Goal: Task Accomplishment & Management: Use online tool/utility

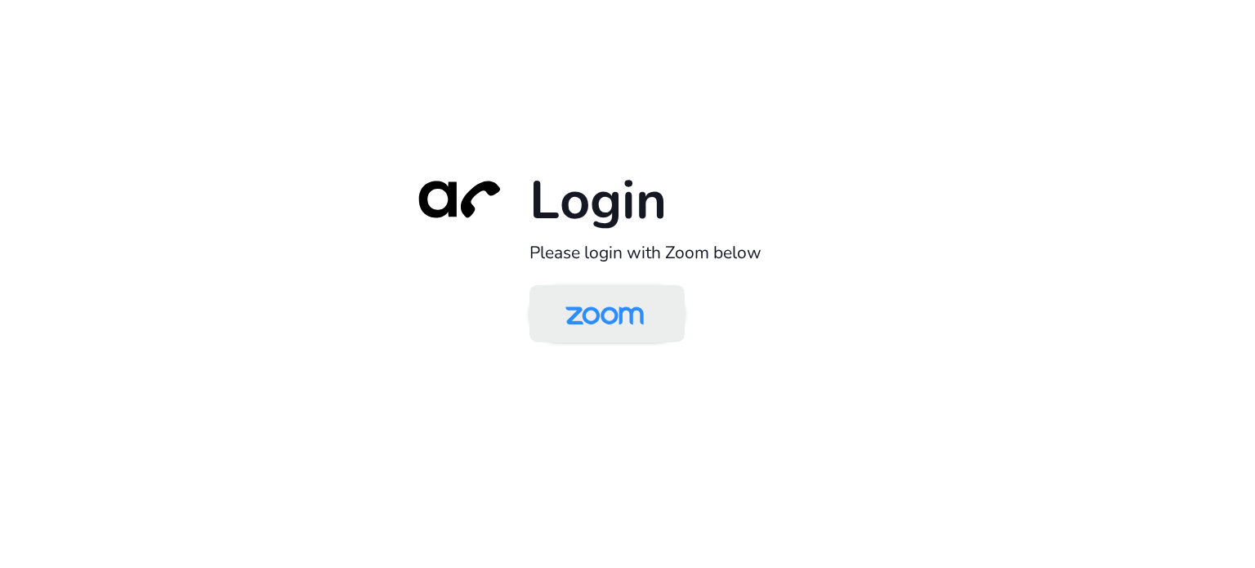
click at [629, 321] on img at bounding box center [604, 314] width 113 height 53
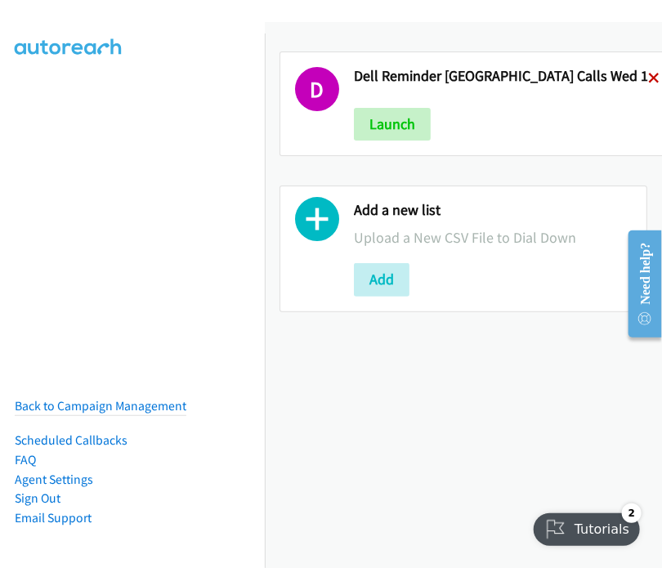
click at [648, 74] on icon at bounding box center [653, 79] width 11 height 11
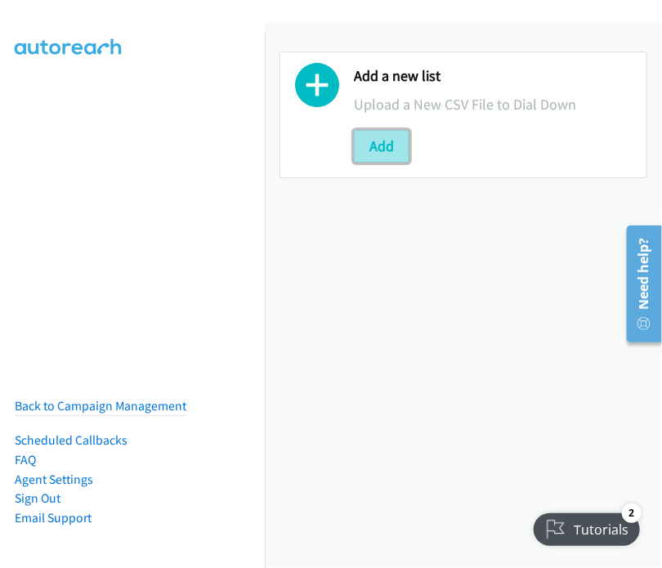
click at [372, 143] on button "Add" at bounding box center [382, 146] width 56 height 33
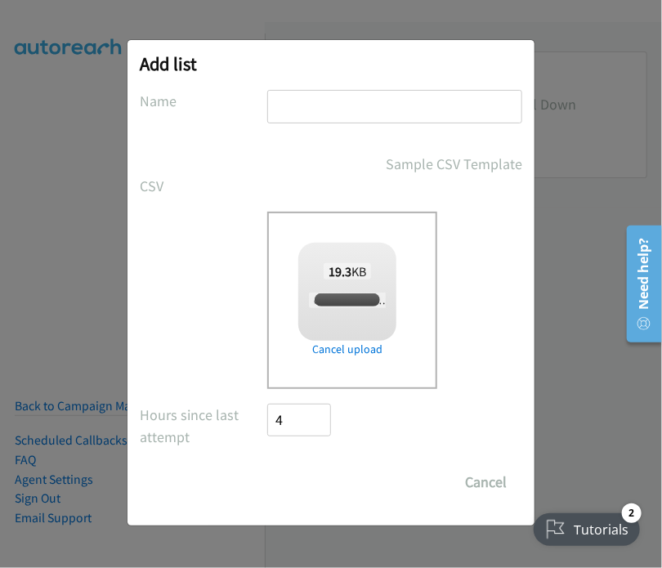
checkbox input "true"
click at [310, 101] on input "text" at bounding box center [394, 106] width 255 height 33
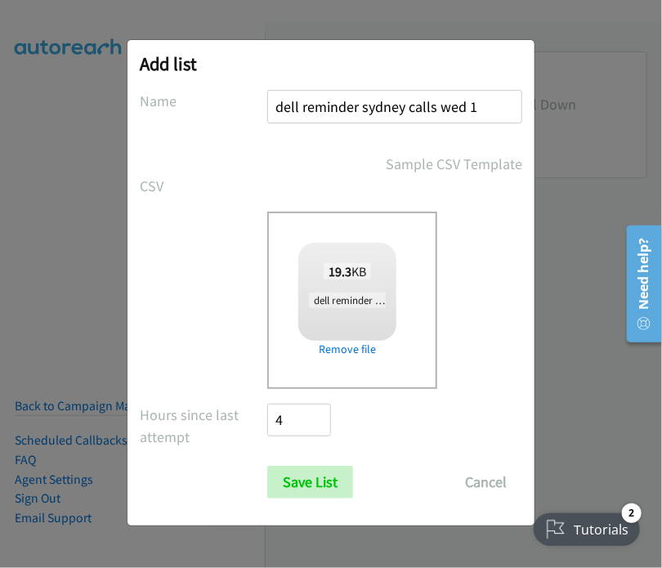
click at [469, 100] on input "dell reminder sydney calls wed 1" at bounding box center [394, 106] width 255 height 33
click at [451, 143] on form "No phone fields were returned for that Report or List View Please upload a csv …" at bounding box center [331, 294] width 382 height 408
click at [467, 104] on input "dell reminder sydney calls thurs1" at bounding box center [394, 106] width 255 height 33
type input "dell reminder sydney calls thurs 1"
click at [305, 477] on input "Save List" at bounding box center [310, 482] width 86 height 33
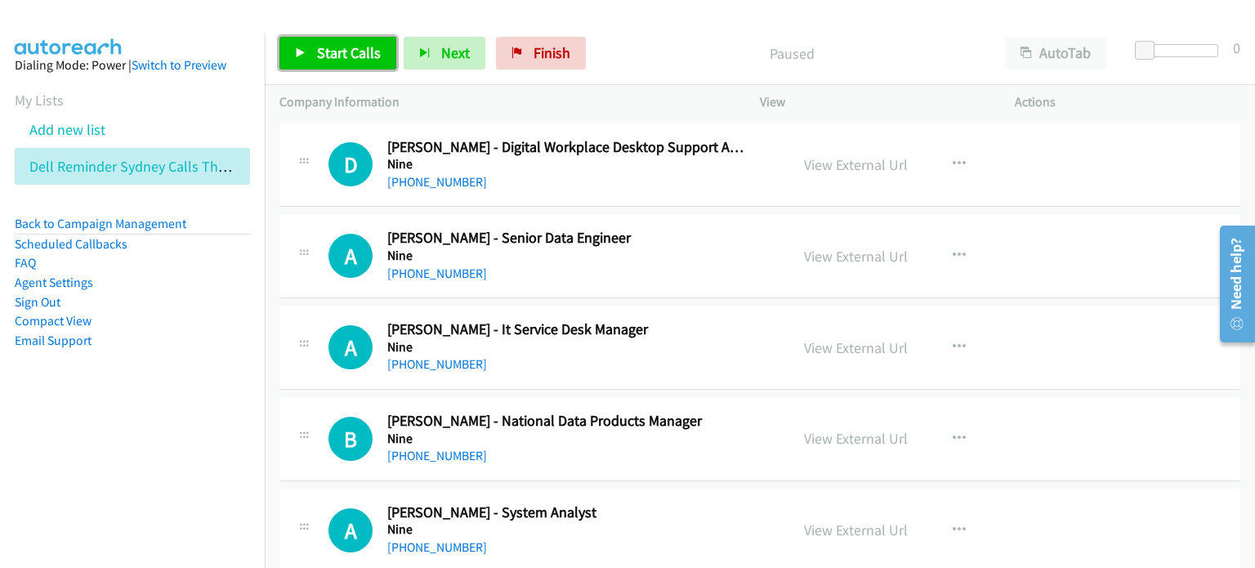
click at [334, 51] on span "Start Calls" at bounding box center [349, 52] width 64 height 19
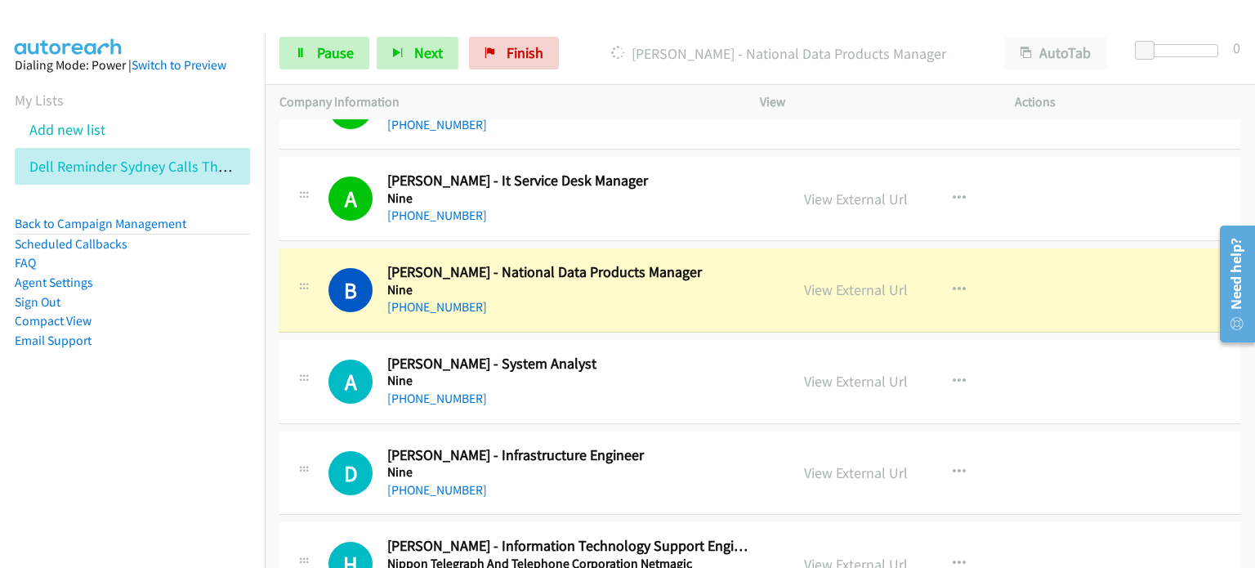
scroll to position [245, 0]
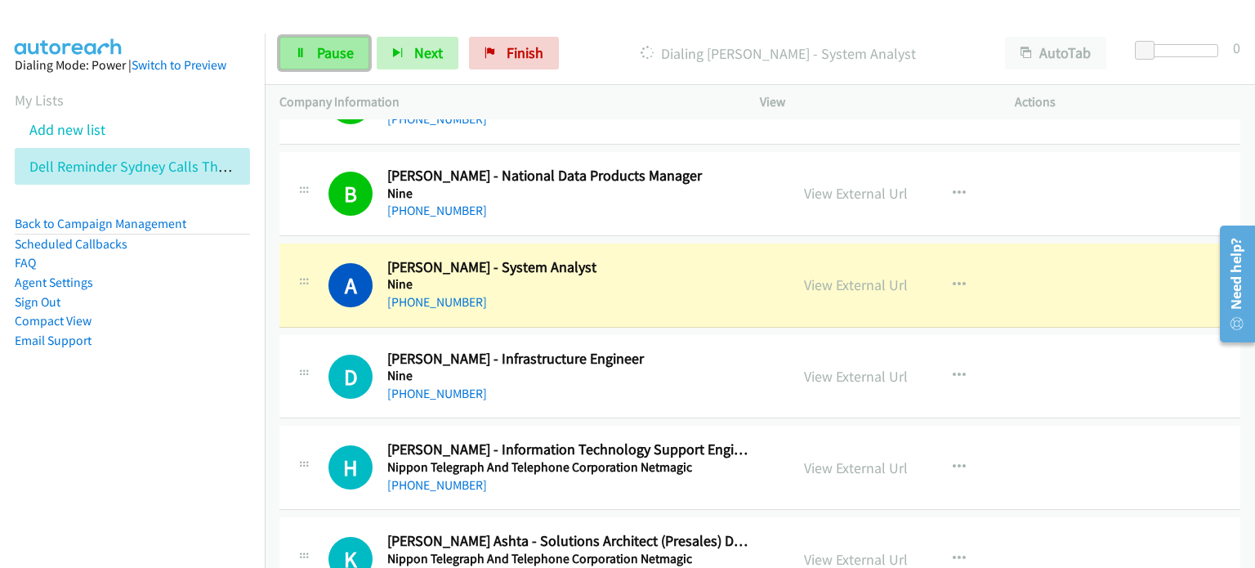
click at [317, 45] on span "Pause" at bounding box center [335, 52] width 37 height 19
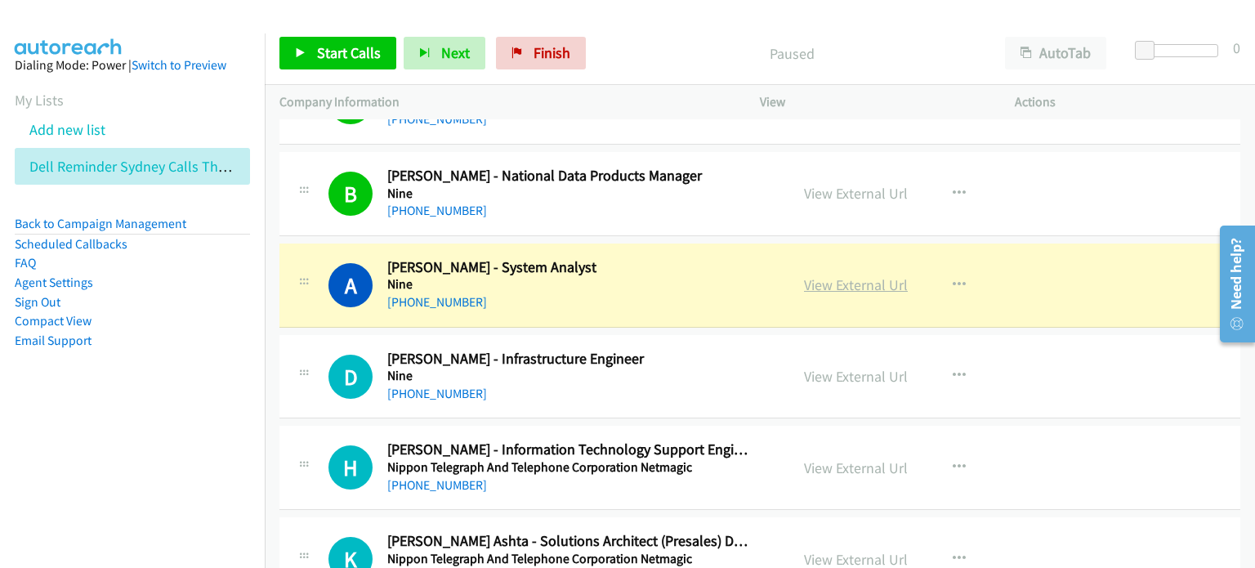
click at [661, 283] on link "View External Url" at bounding box center [856, 284] width 104 height 19
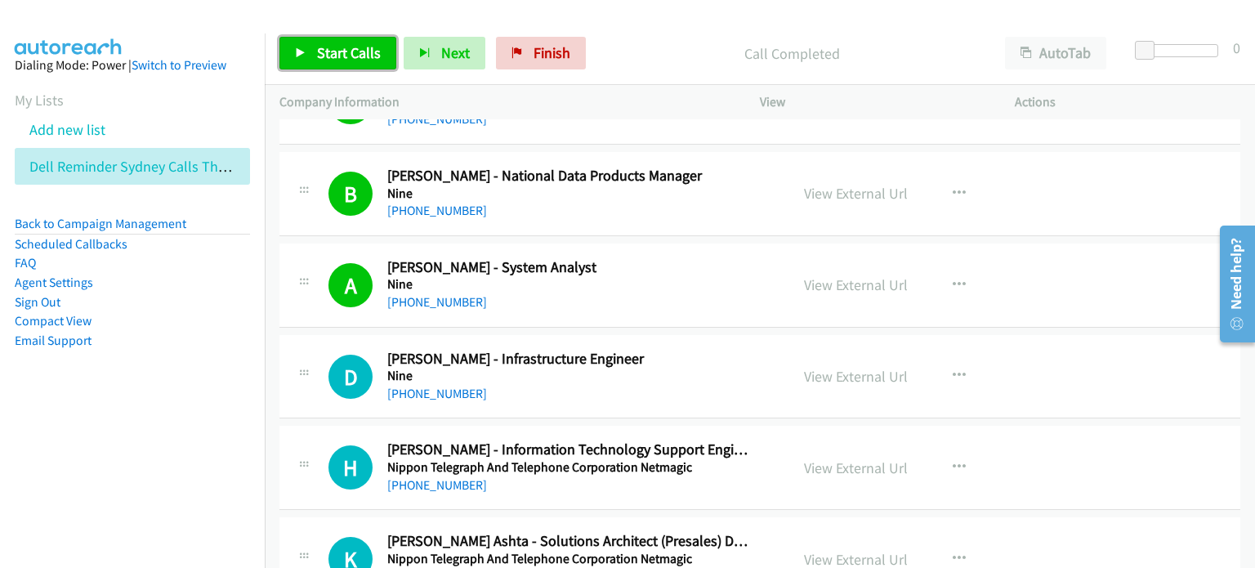
click at [330, 44] on span "Start Calls" at bounding box center [349, 52] width 64 height 19
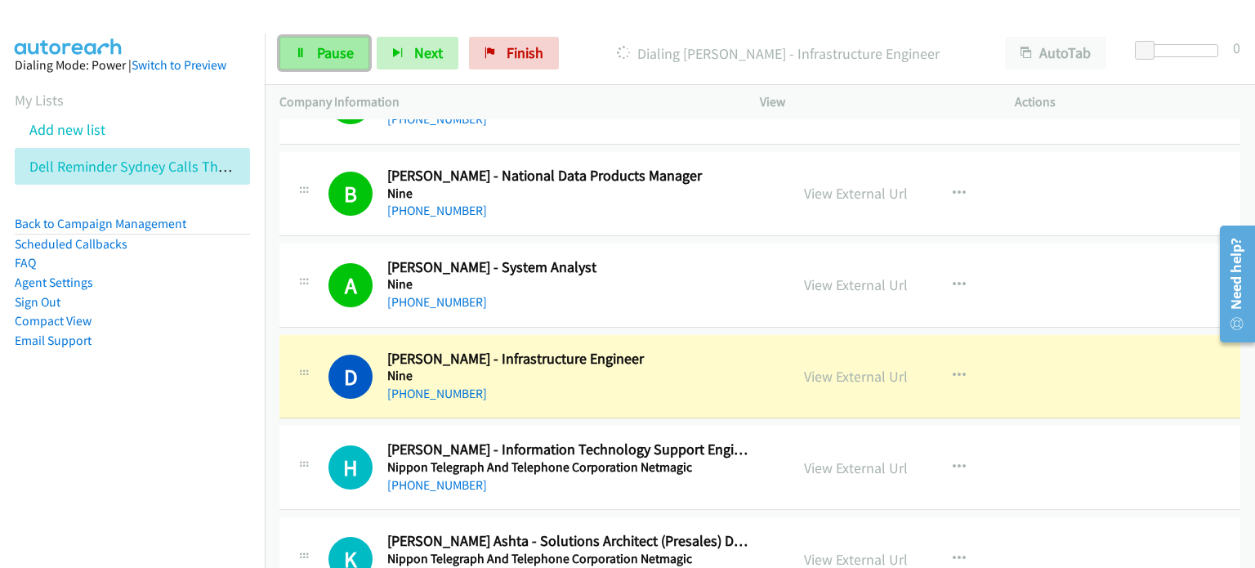
click at [320, 48] on span "Pause" at bounding box center [335, 52] width 37 height 19
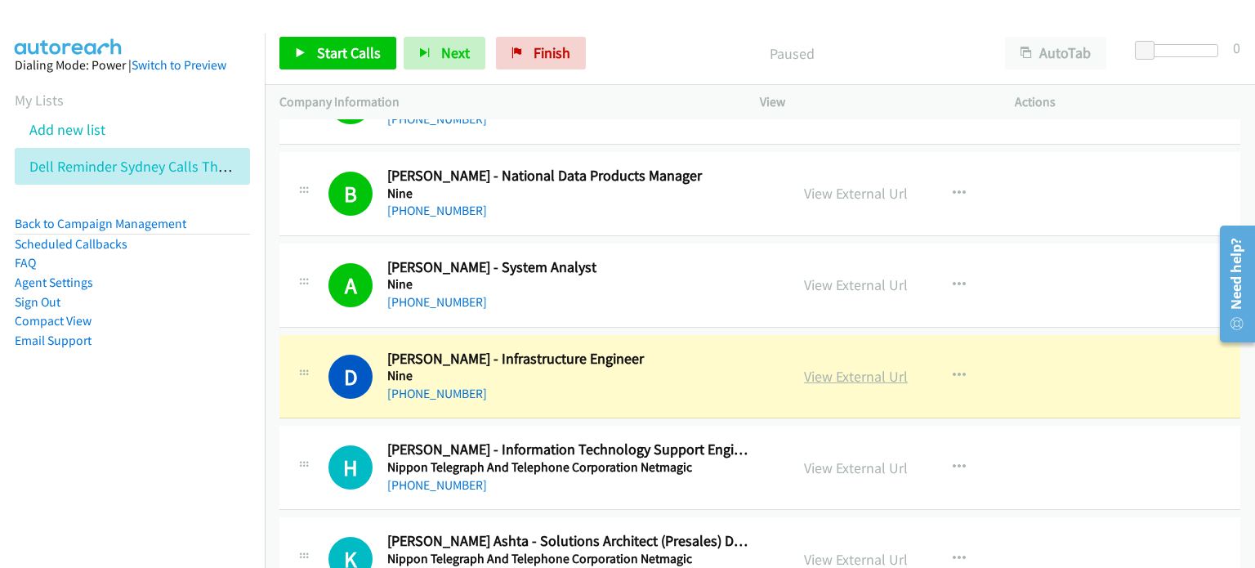
click at [661, 378] on link "View External Url" at bounding box center [856, 376] width 104 height 19
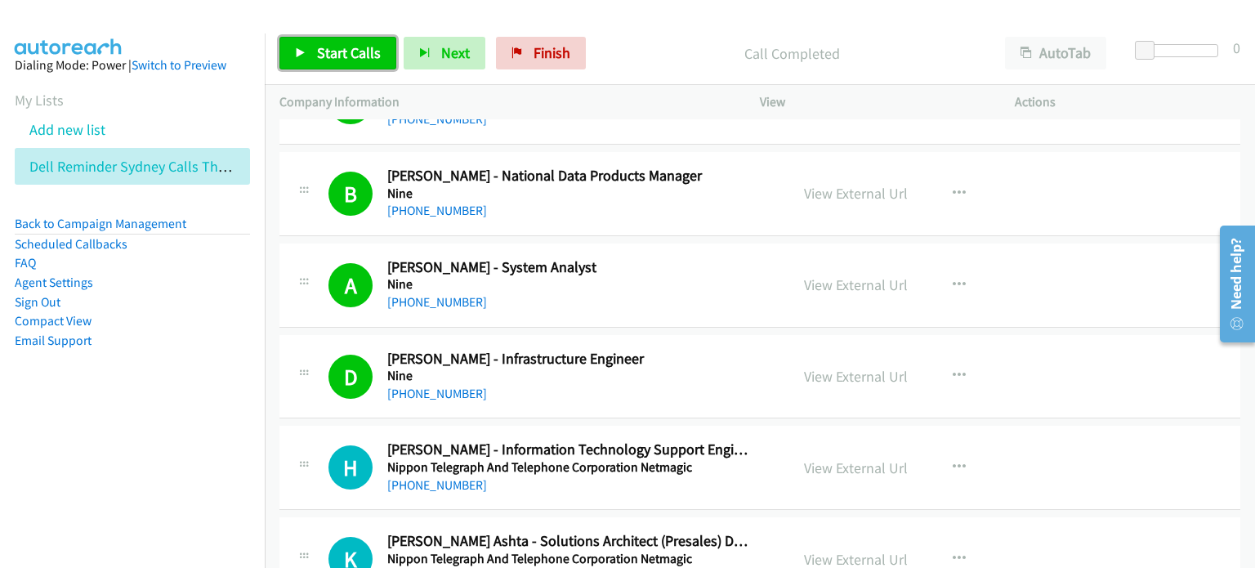
click at [345, 49] on span "Start Calls" at bounding box center [349, 52] width 64 height 19
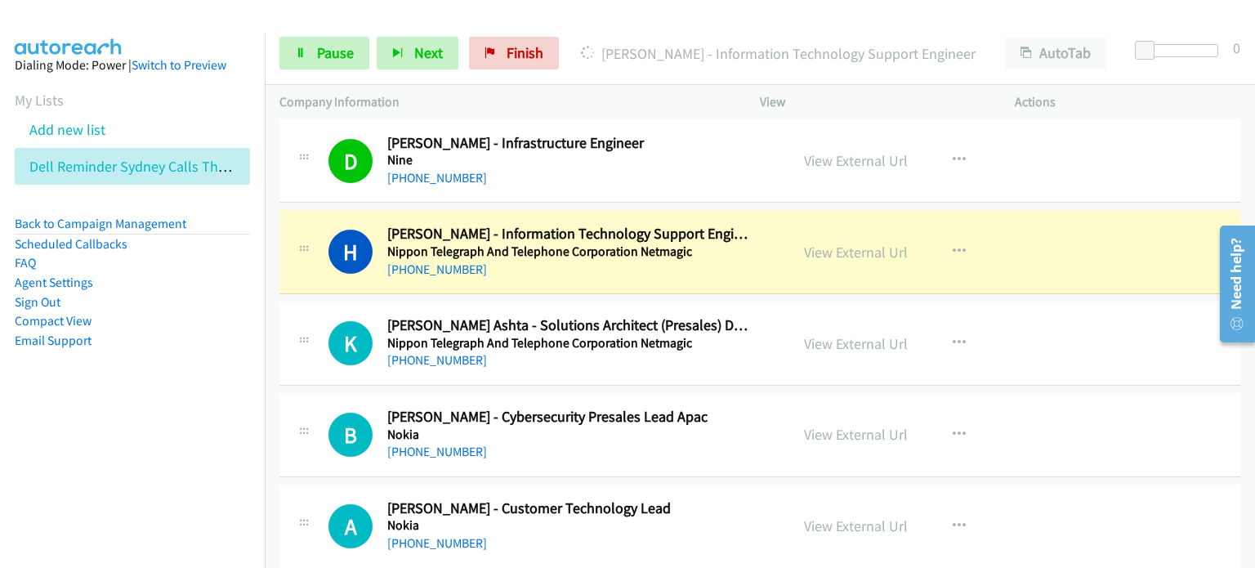
scroll to position [490, 0]
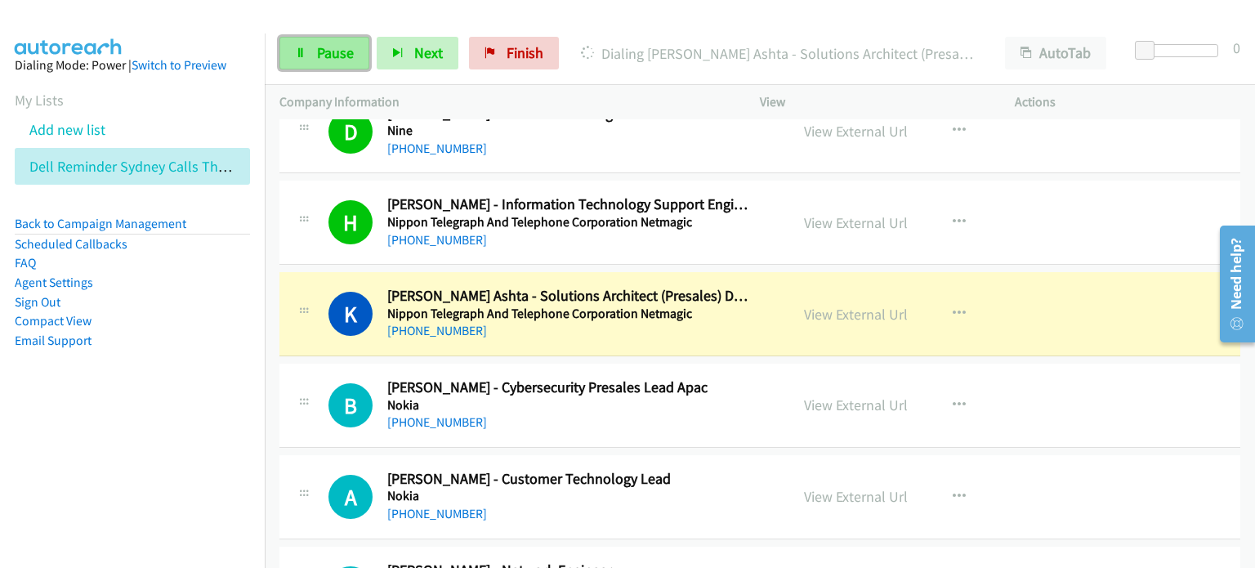
click at [320, 46] on span "Pause" at bounding box center [335, 52] width 37 height 19
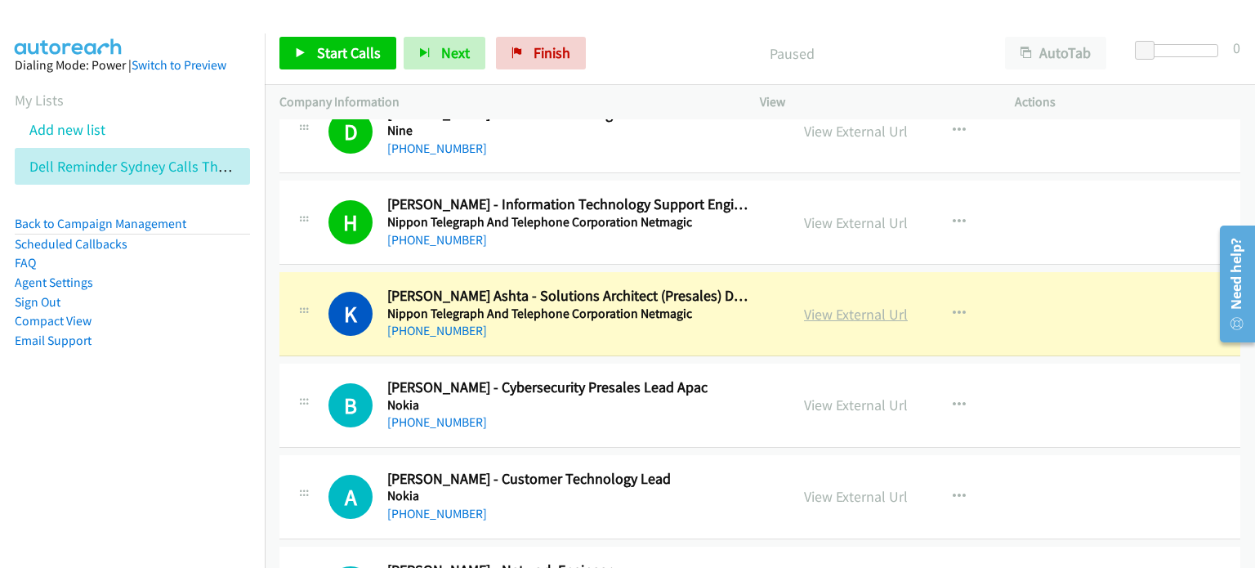
click at [661, 319] on link "View External Url" at bounding box center [856, 314] width 104 height 19
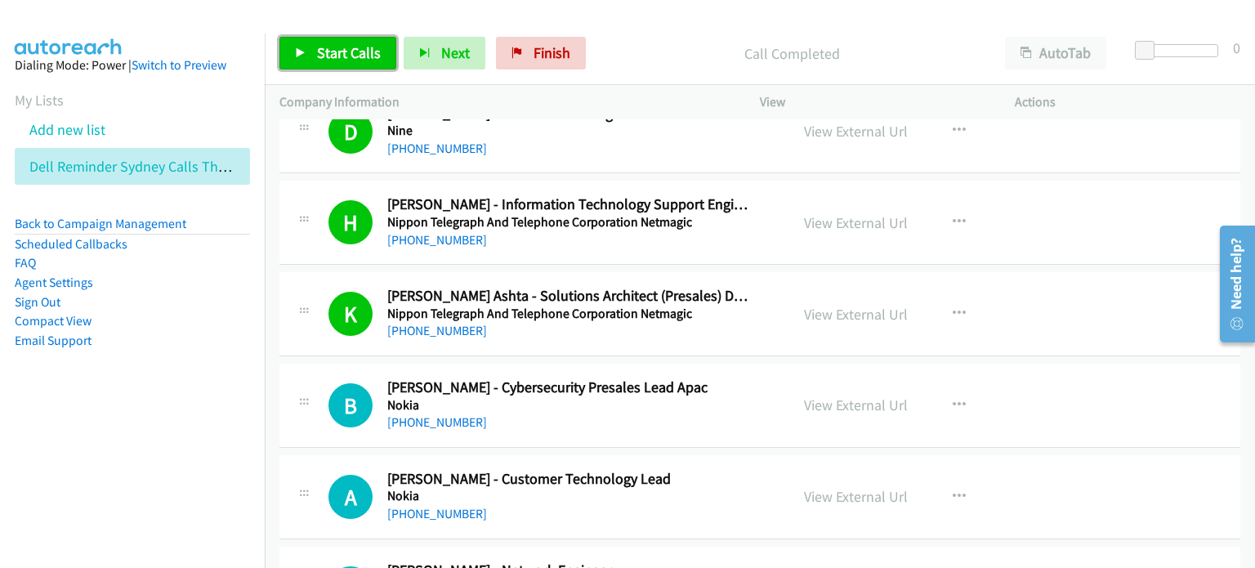
click at [336, 45] on span "Start Calls" at bounding box center [349, 52] width 64 height 19
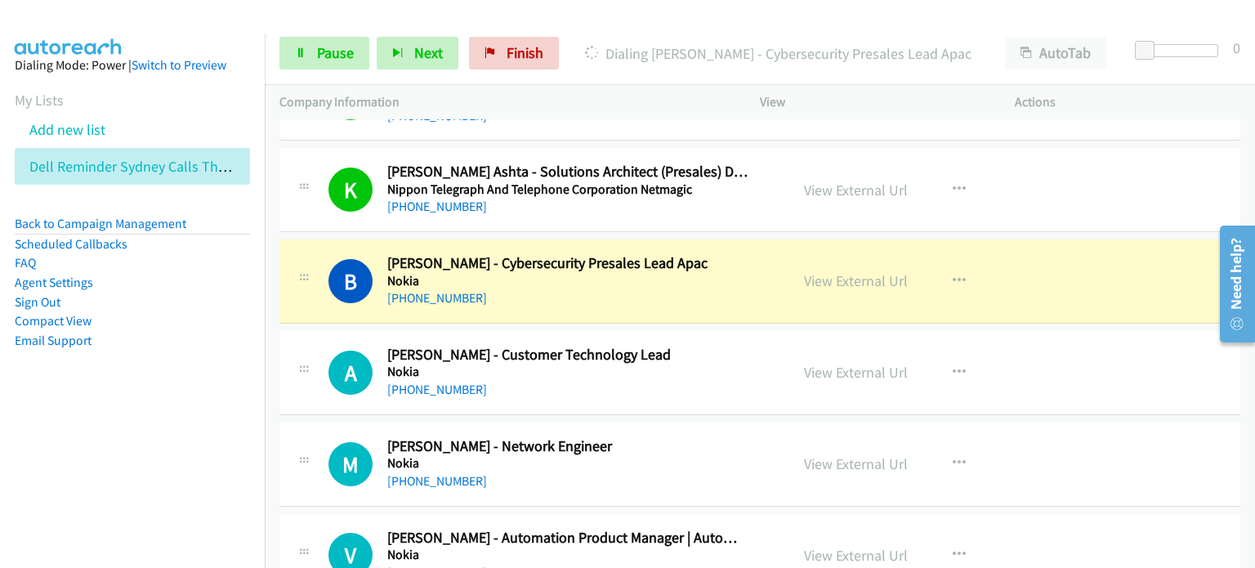
scroll to position [654, 0]
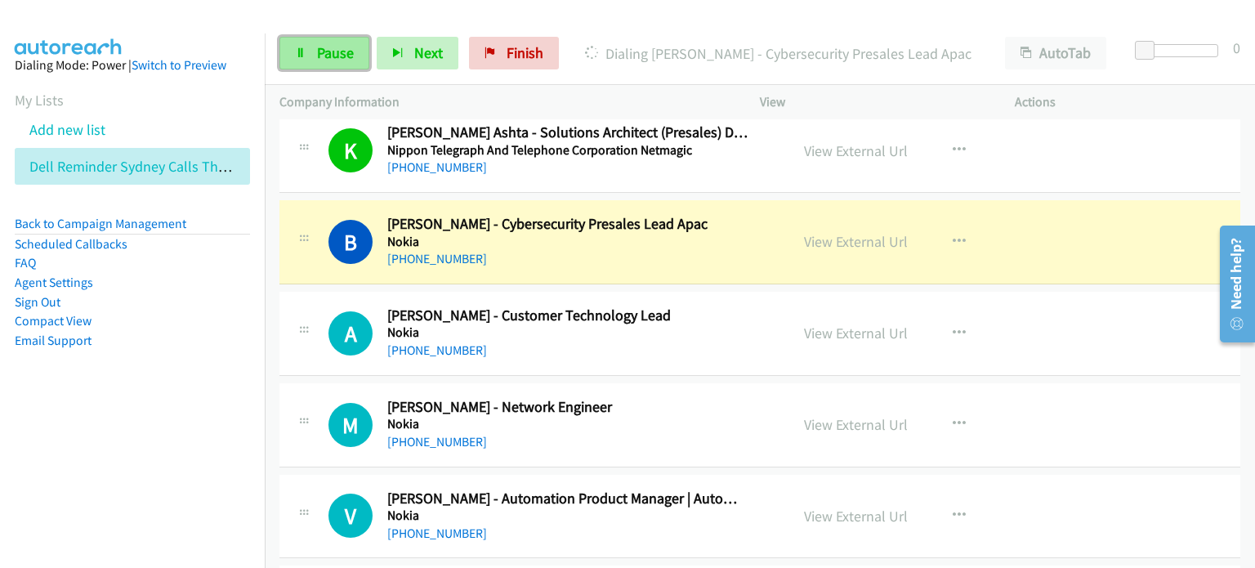
click at [327, 47] on span "Pause" at bounding box center [335, 52] width 37 height 19
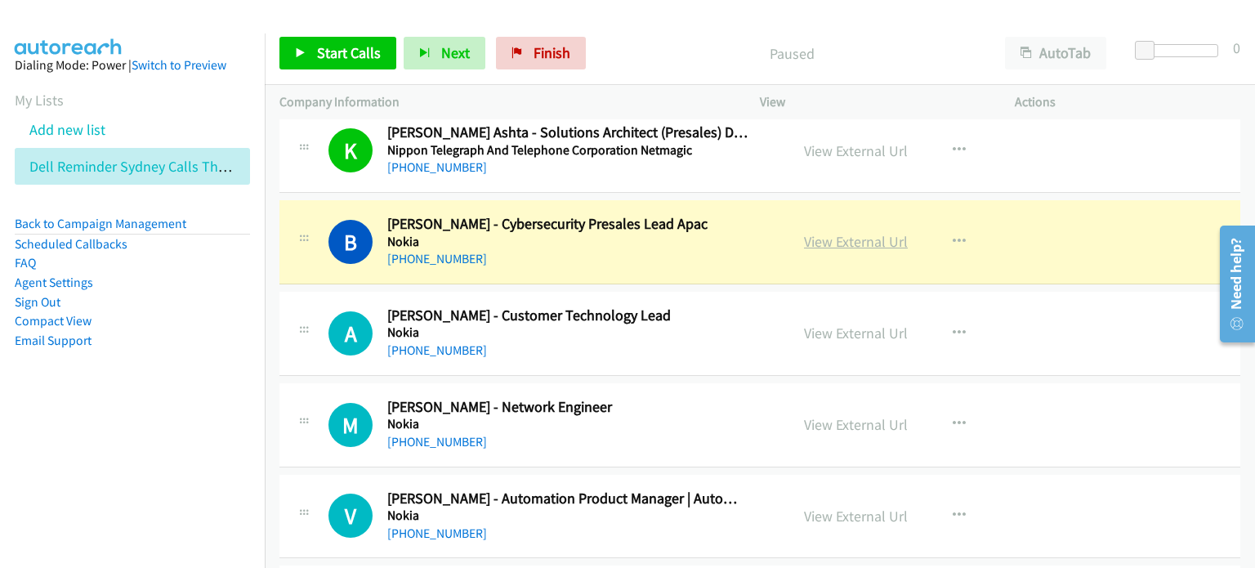
click at [661, 242] on link "View External Url" at bounding box center [856, 241] width 104 height 19
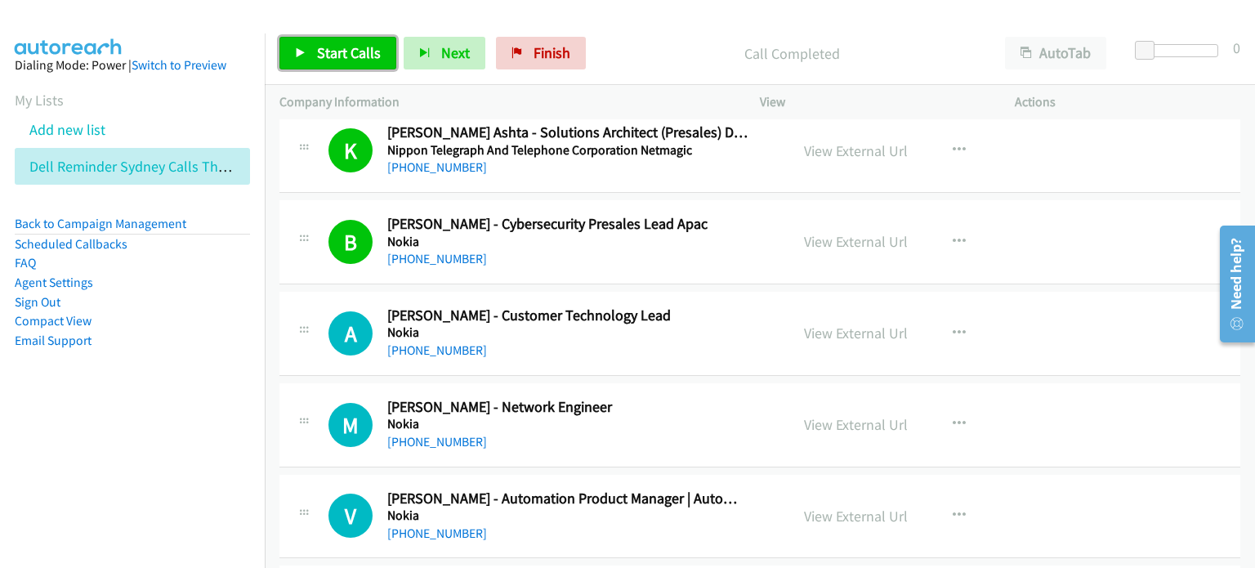
click at [341, 47] on span "Start Calls" at bounding box center [349, 52] width 64 height 19
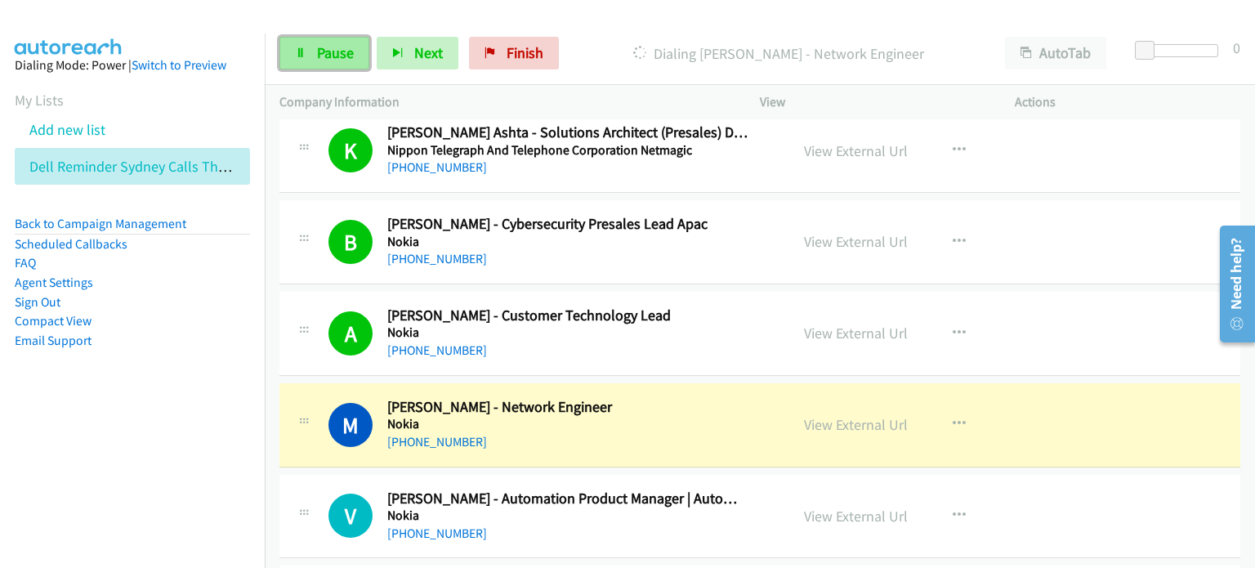
click at [328, 51] on span "Pause" at bounding box center [335, 52] width 37 height 19
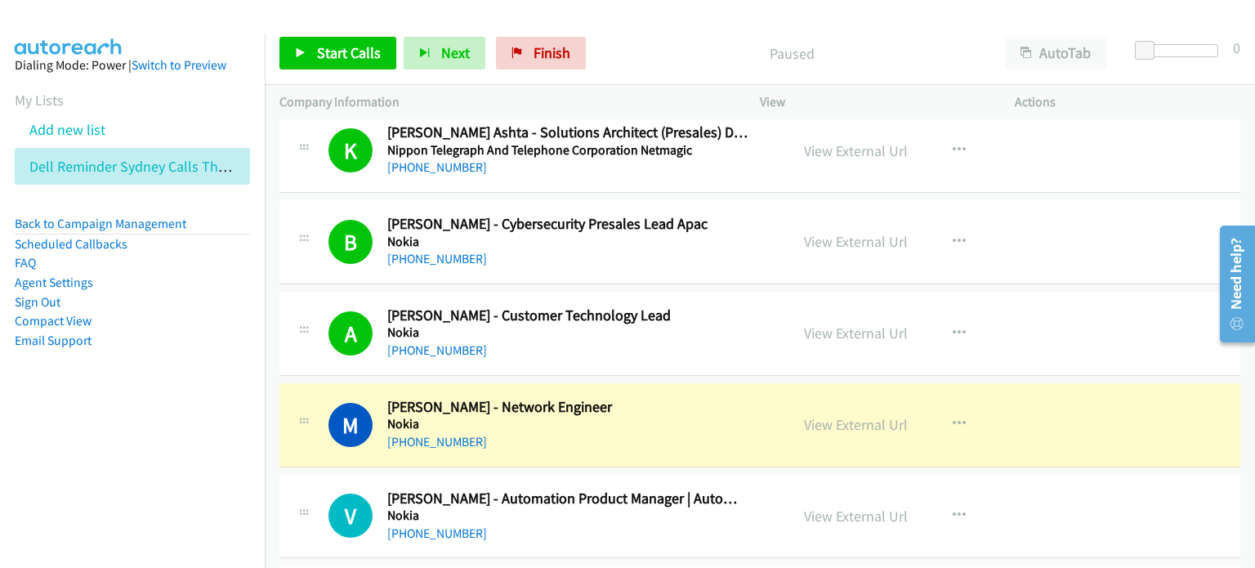
drag, startPoint x: 679, startPoint y: 42, endPoint x: 781, endPoint y: 11, distance: 106.5
click at [661, 37] on div "Paused" at bounding box center [791, 53] width 397 height 33
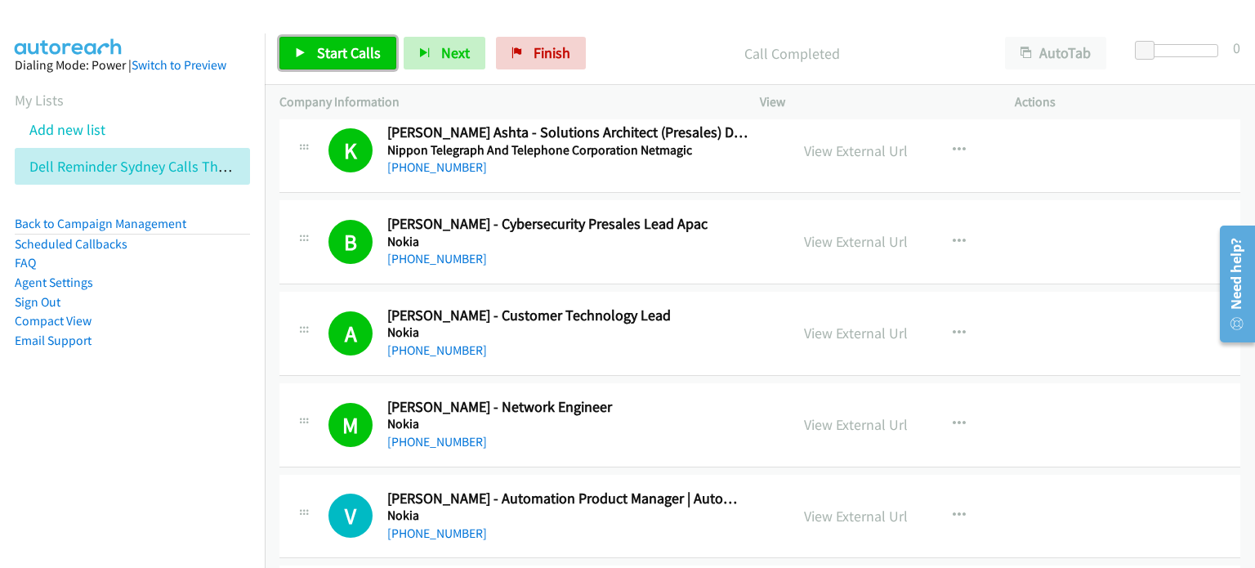
click at [339, 51] on span "Start Calls" at bounding box center [349, 52] width 64 height 19
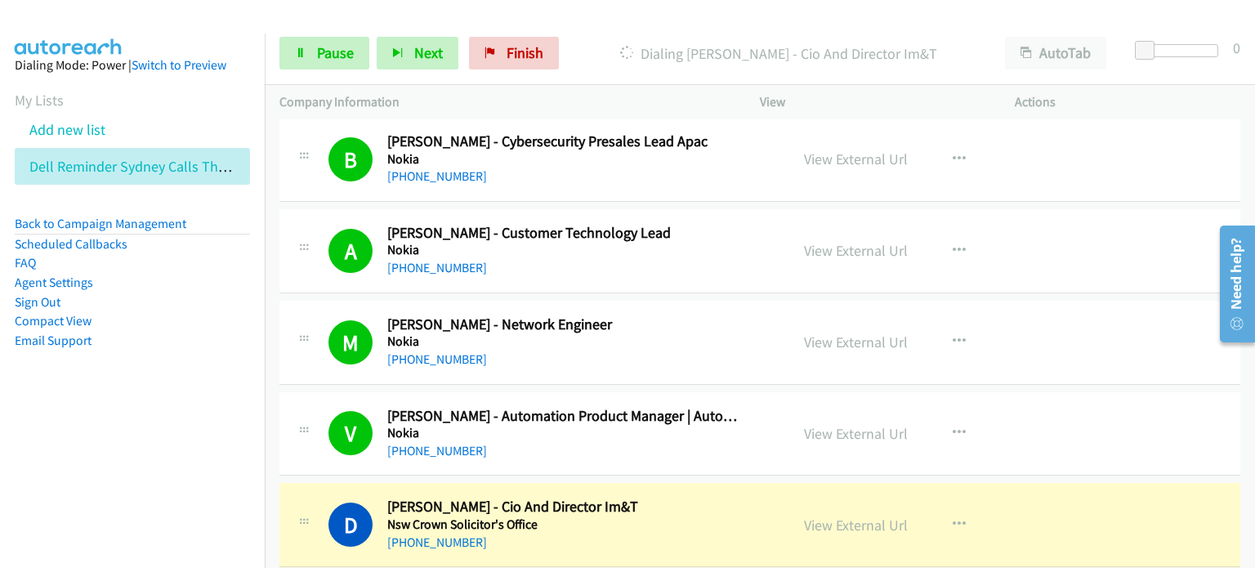
scroll to position [899, 0]
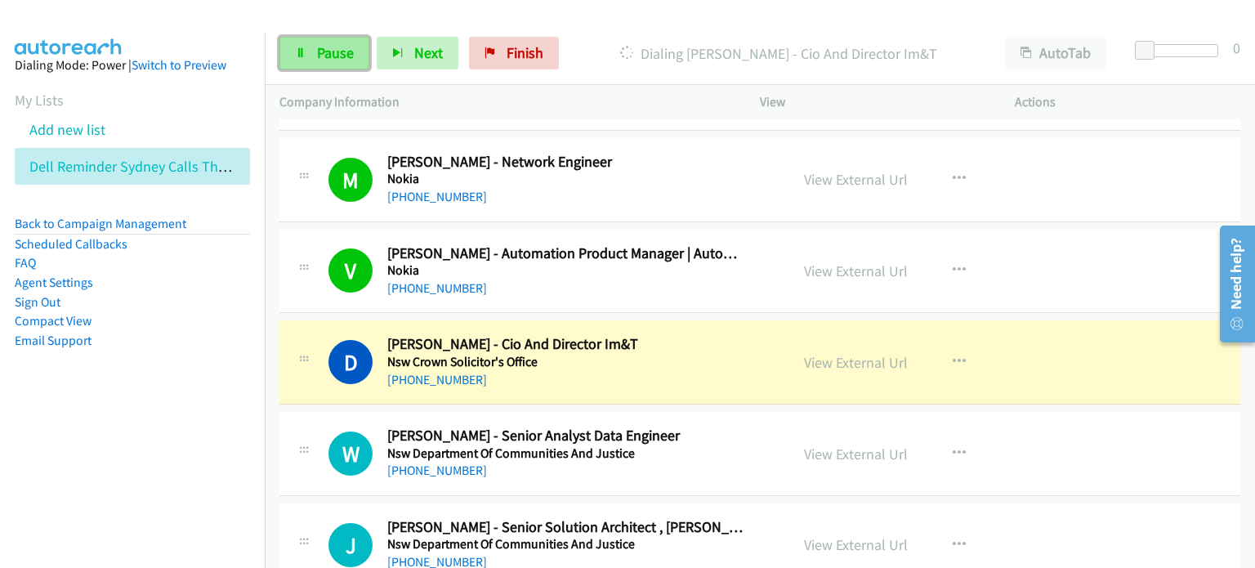
click at [317, 58] on span "Pause" at bounding box center [335, 52] width 37 height 19
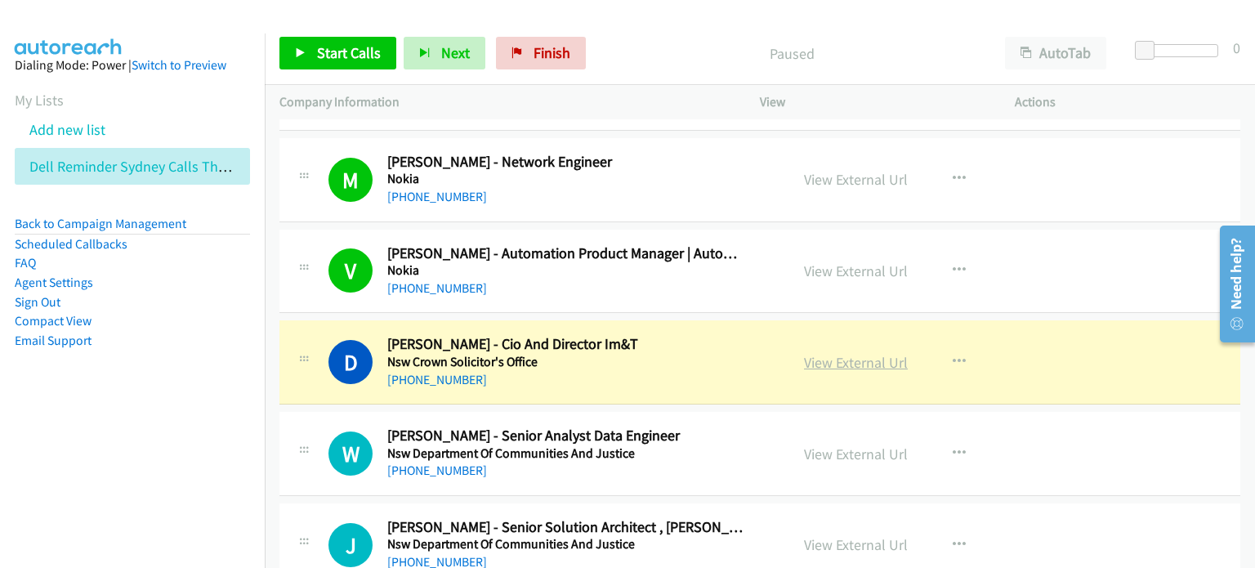
click at [661, 358] on link "View External Url" at bounding box center [856, 362] width 104 height 19
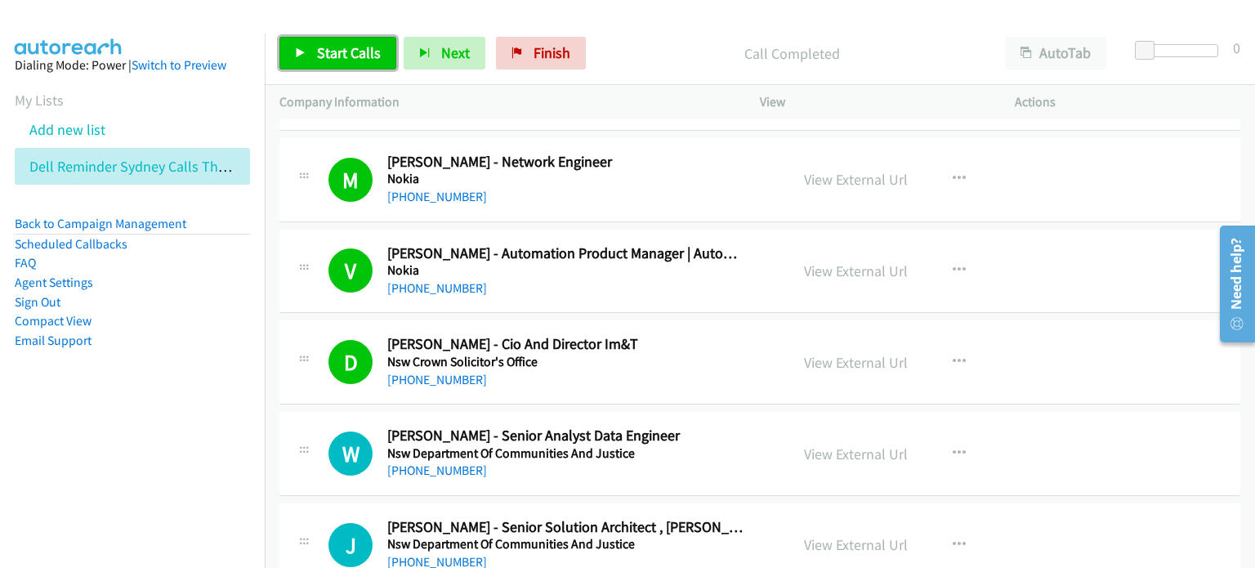
drag, startPoint x: 337, startPoint y: 47, endPoint x: 375, endPoint y: 35, distance: 40.3
click at [337, 47] on span "Start Calls" at bounding box center [349, 52] width 64 height 19
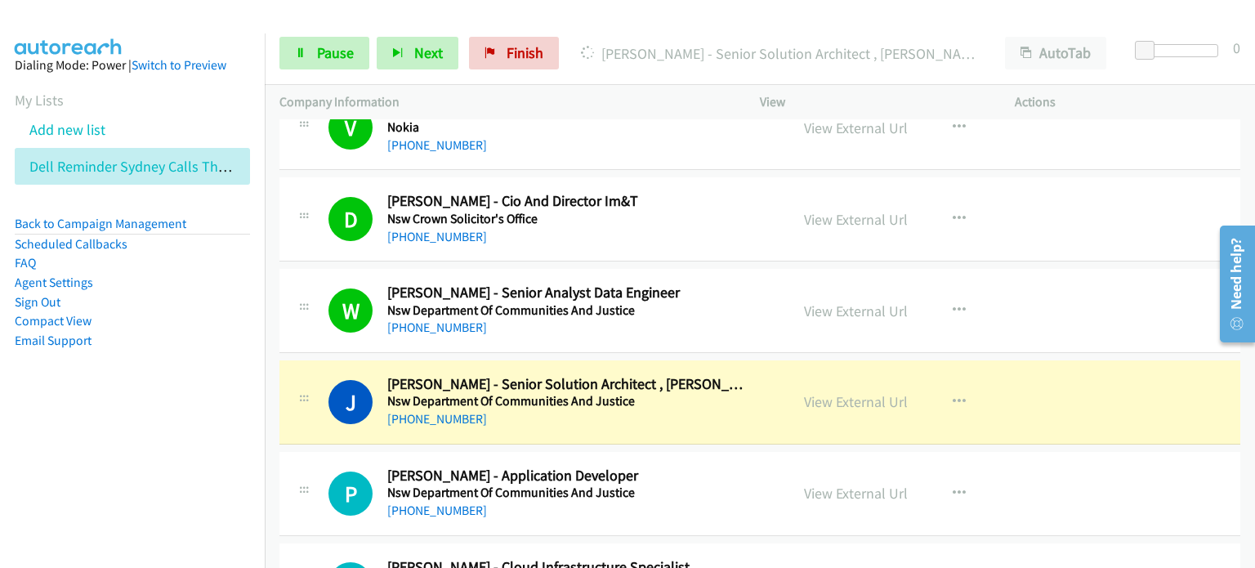
scroll to position [1144, 0]
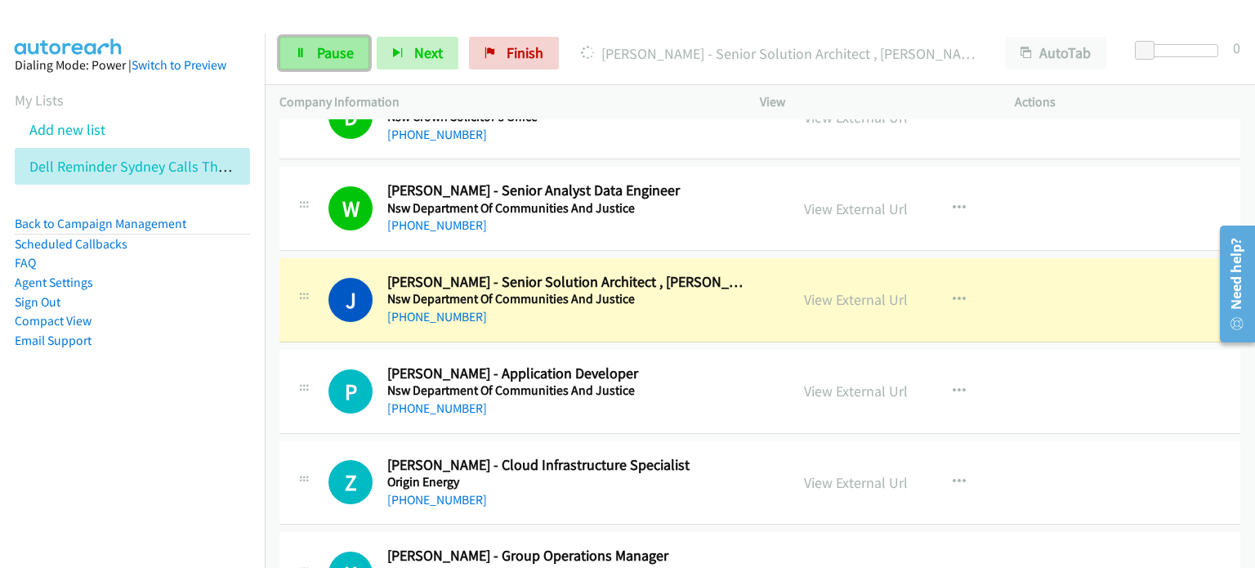
click at [325, 42] on link "Pause" at bounding box center [324, 53] width 90 height 33
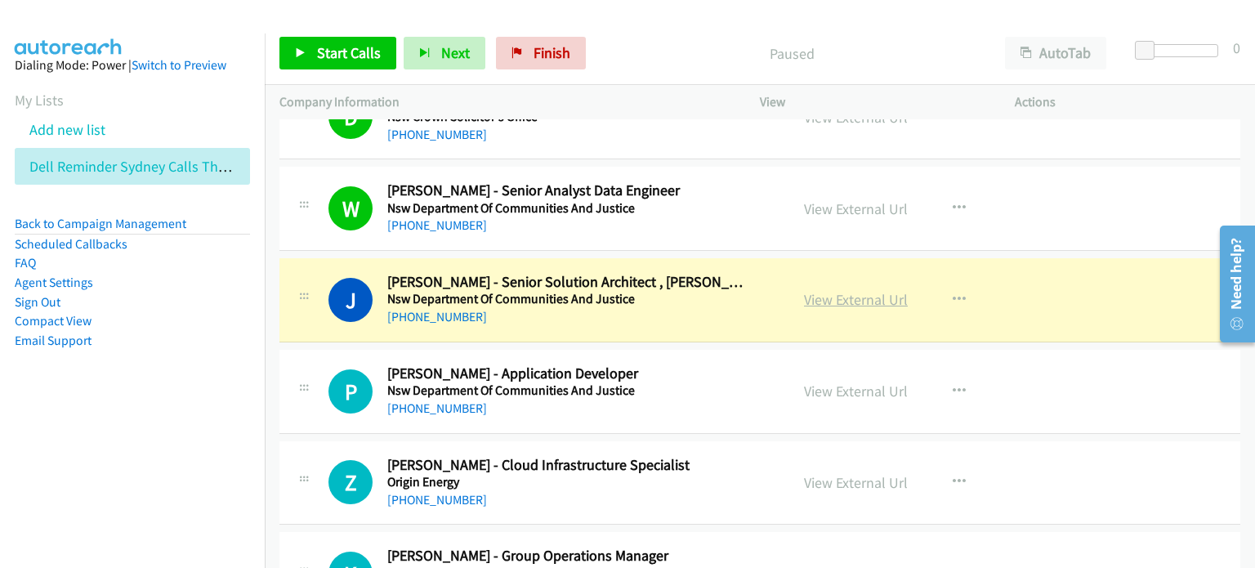
click at [661, 300] on link "View External Url" at bounding box center [856, 299] width 104 height 19
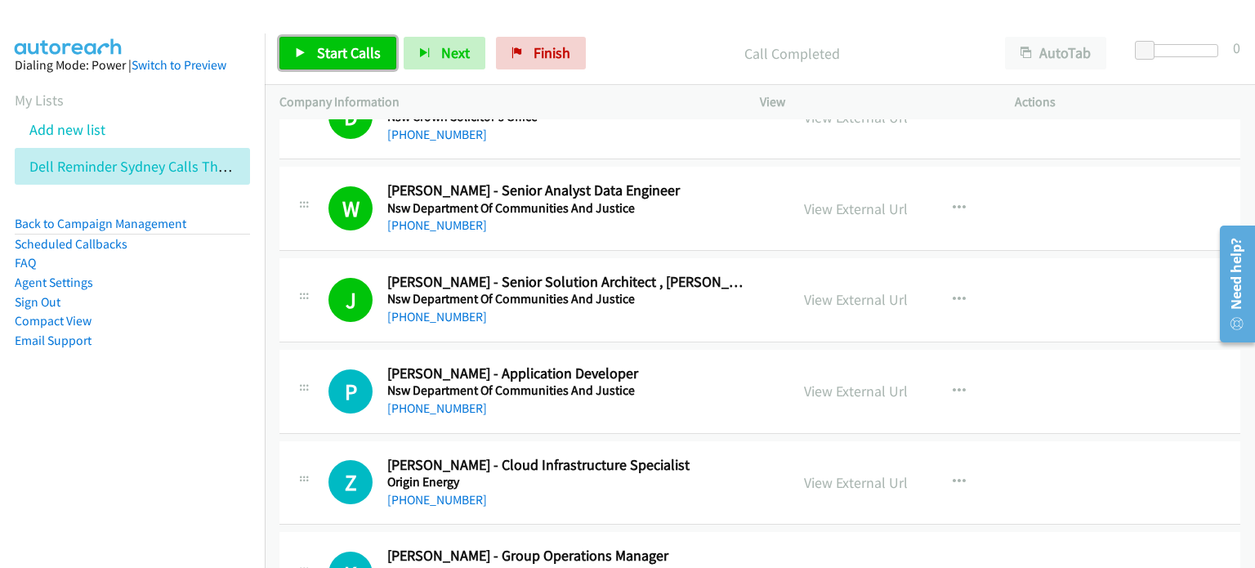
click at [355, 48] on span "Start Calls" at bounding box center [349, 52] width 64 height 19
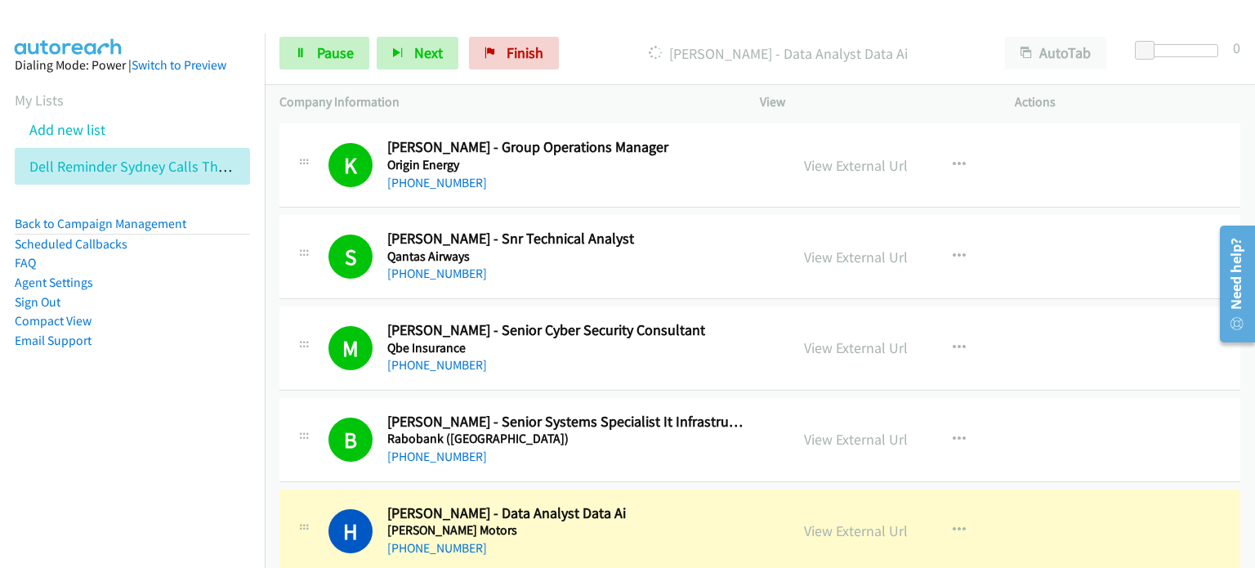
scroll to position [1797, 0]
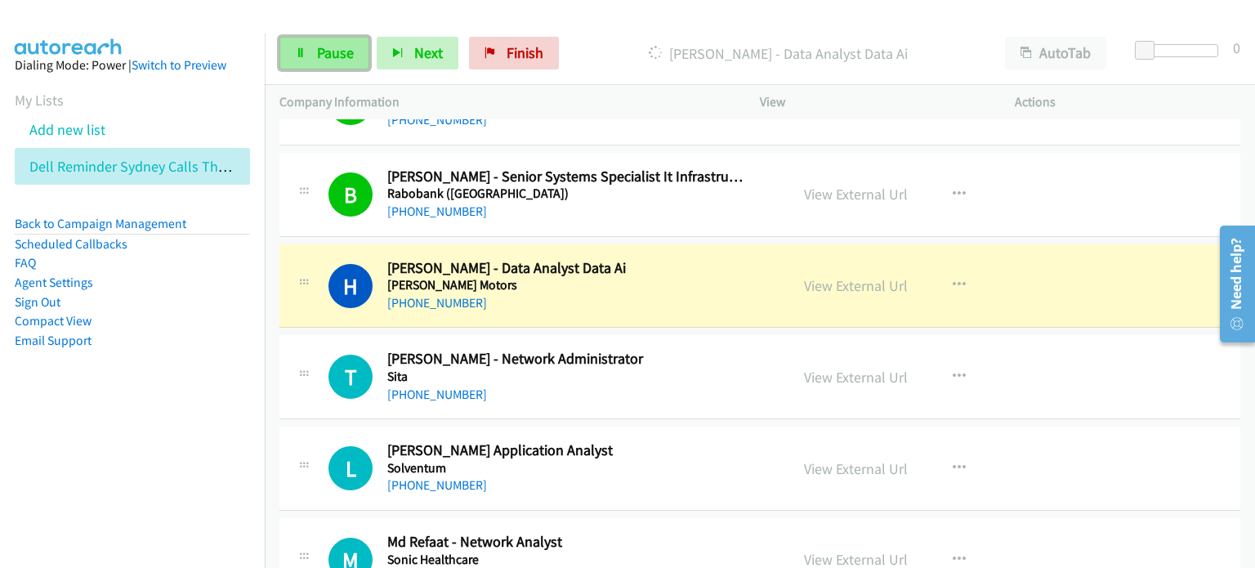
click at [324, 40] on link "Pause" at bounding box center [324, 53] width 90 height 33
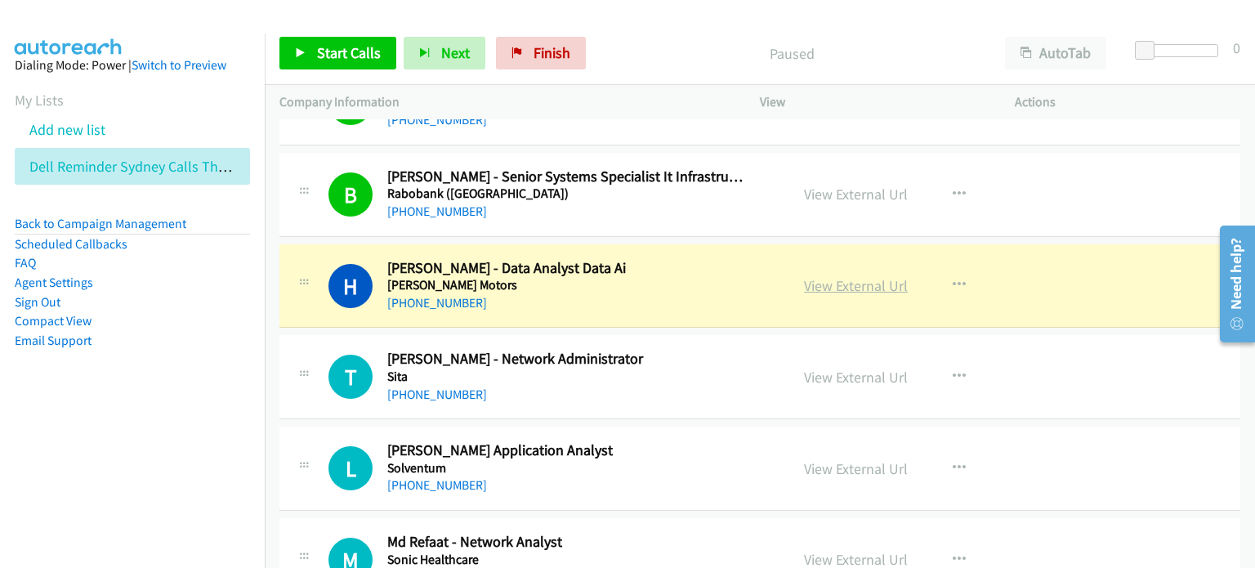
click at [661, 281] on link "View External Url" at bounding box center [856, 285] width 104 height 19
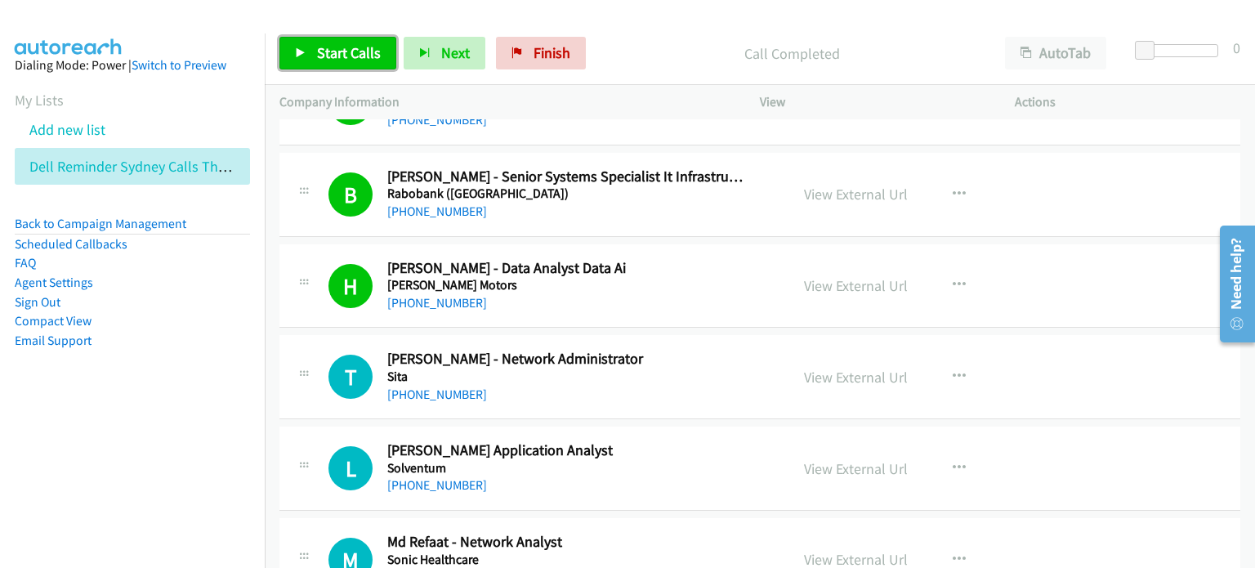
click at [363, 40] on link "Start Calls" at bounding box center [337, 53] width 117 height 33
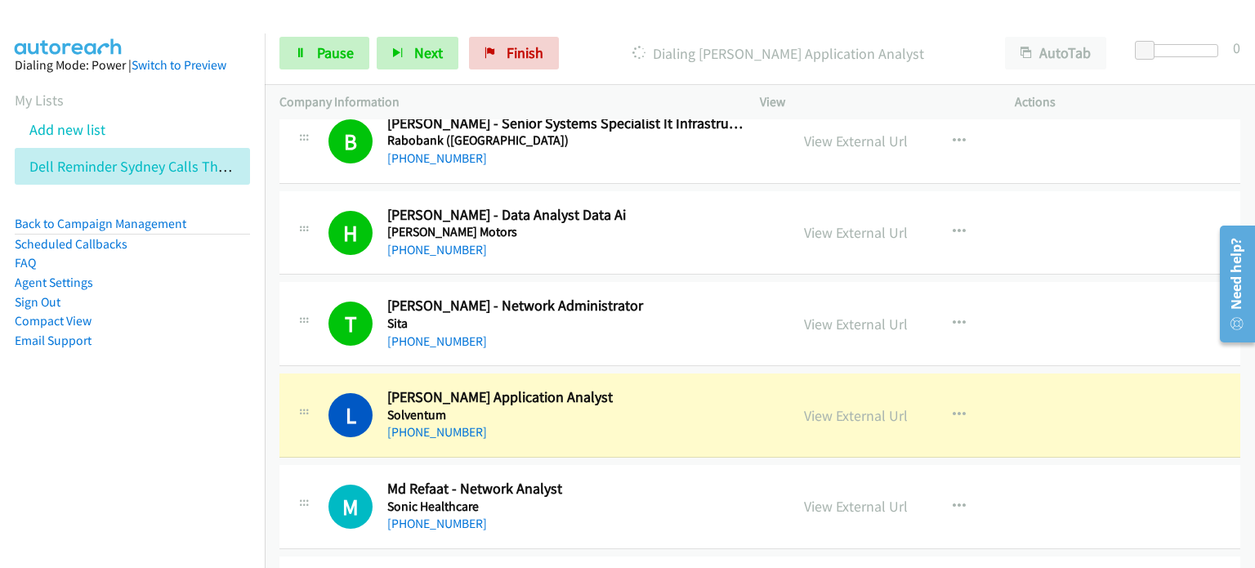
scroll to position [1879, 0]
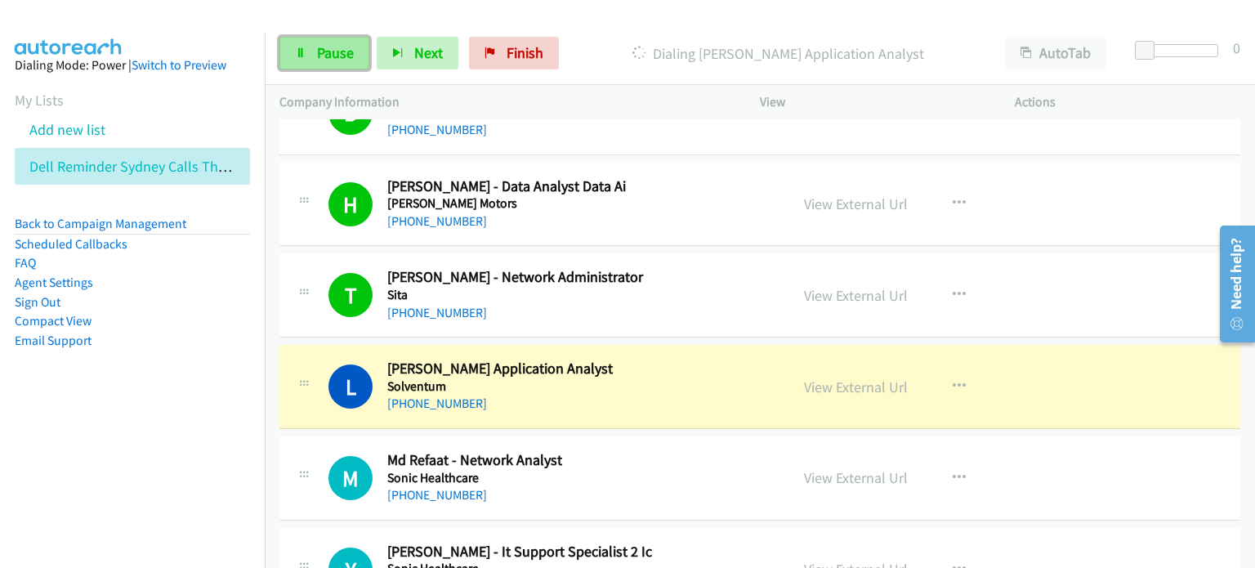
click at [333, 45] on span "Pause" at bounding box center [335, 52] width 37 height 19
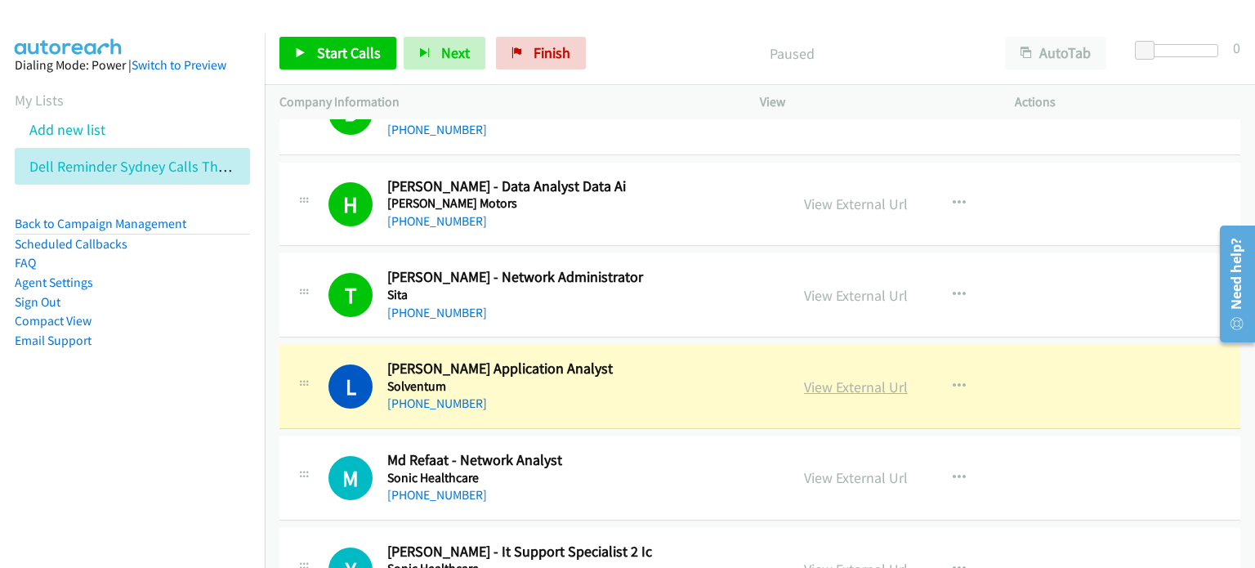
click at [661, 385] on link "View External Url" at bounding box center [856, 386] width 104 height 19
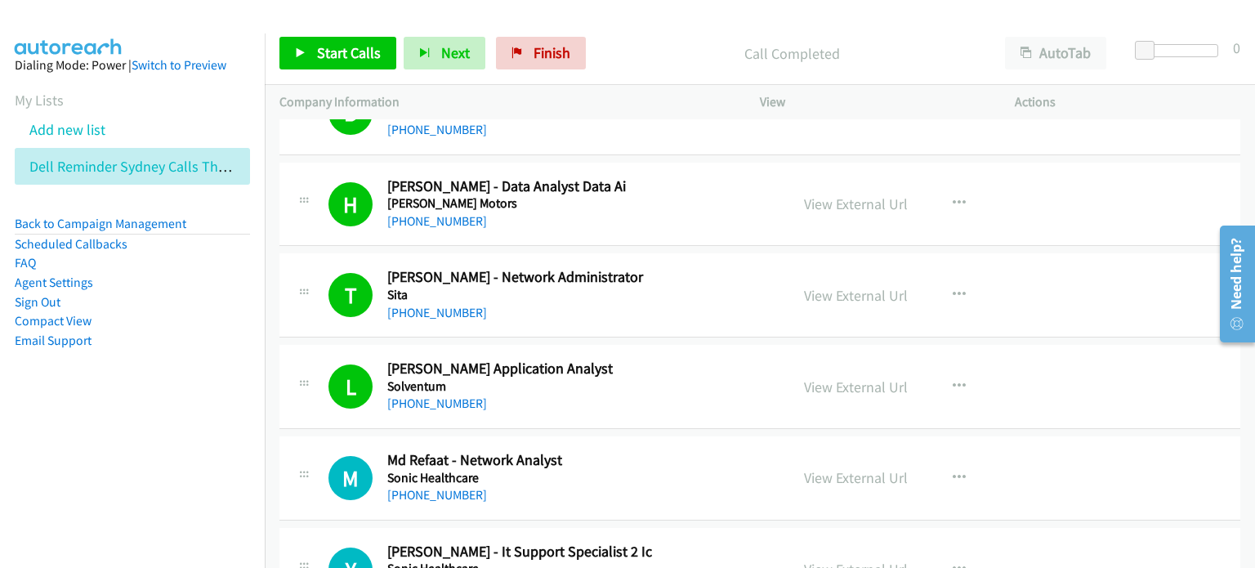
click at [642, 56] on p "Call Completed" at bounding box center [792, 53] width 368 height 22
click at [339, 50] on span "Start Calls" at bounding box center [349, 52] width 64 height 19
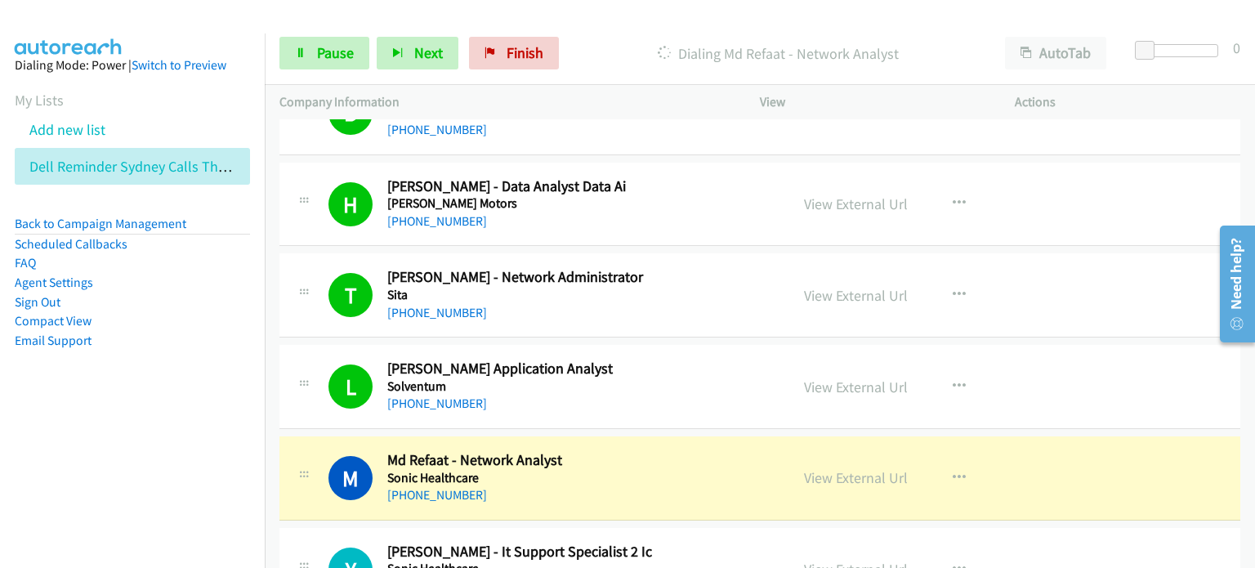
scroll to position [1961, 0]
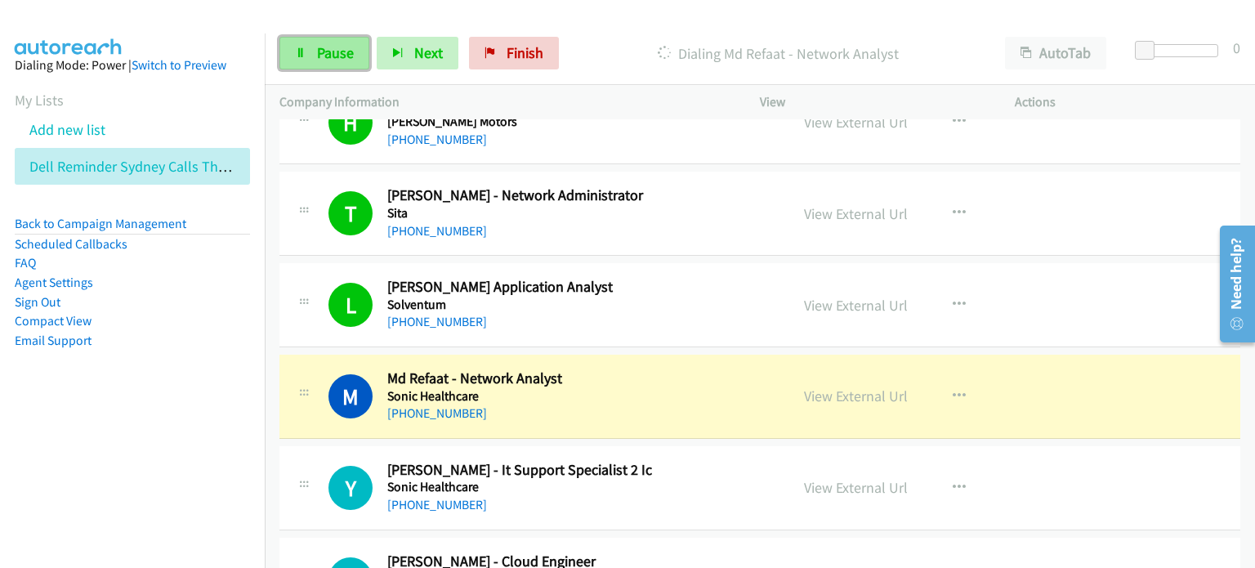
click at [335, 49] on span "Pause" at bounding box center [335, 52] width 37 height 19
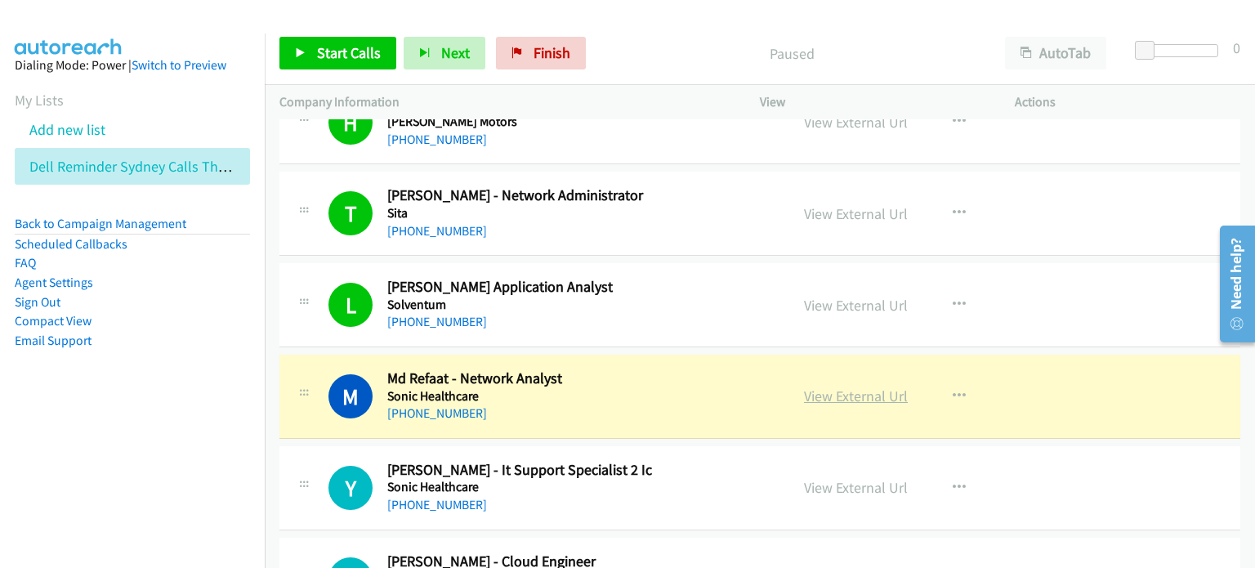
click at [661, 396] on link "View External Url" at bounding box center [856, 395] width 104 height 19
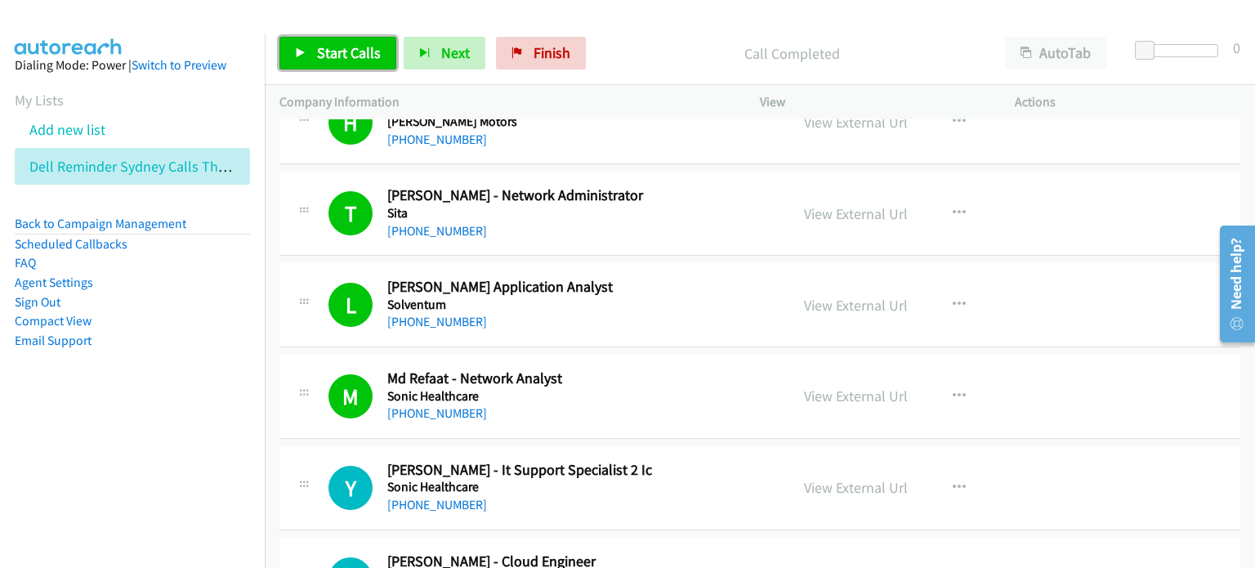
click at [350, 54] on span "Start Calls" at bounding box center [349, 52] width 64 height 19
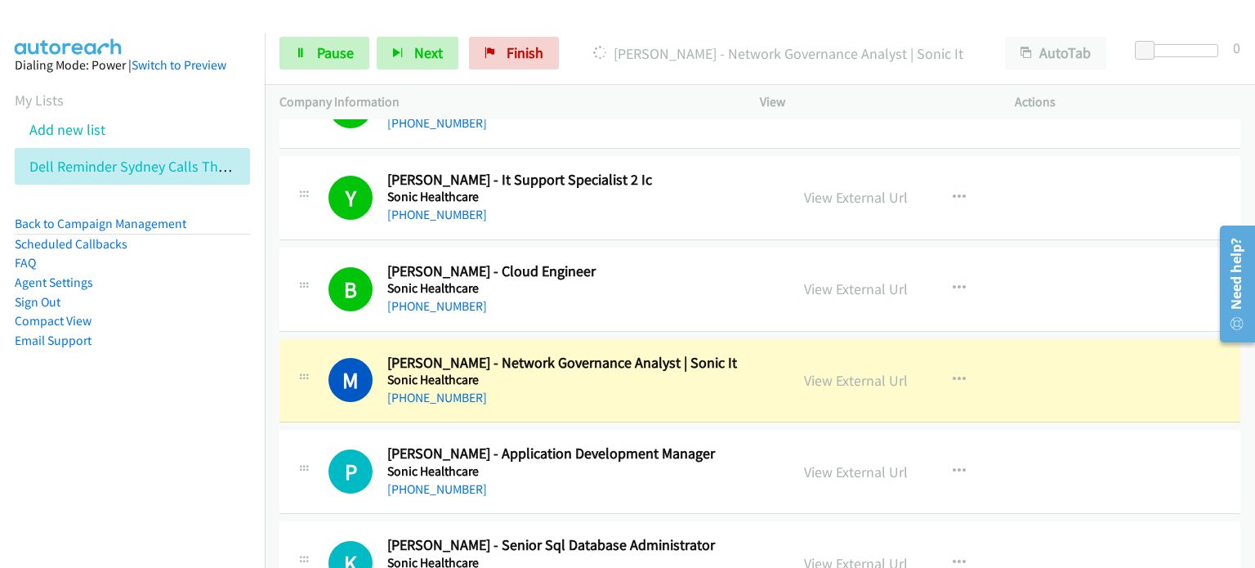
scroll to position [2287, 0]
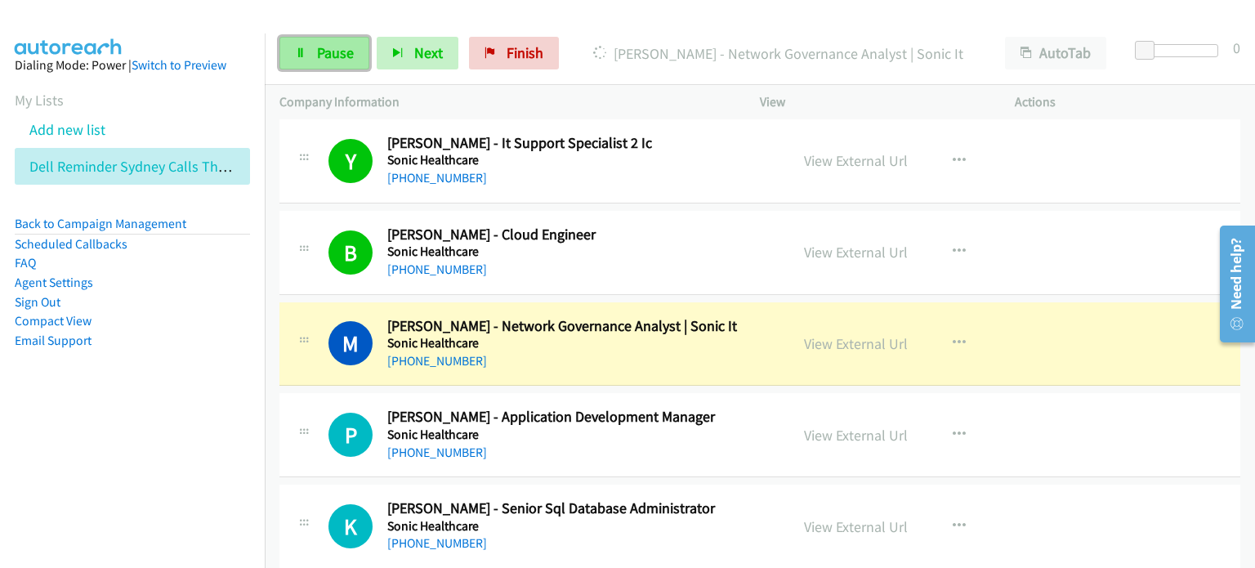
click at [338, 56] on span "Pause" at bounding box center [335, 52] width 37 height 19
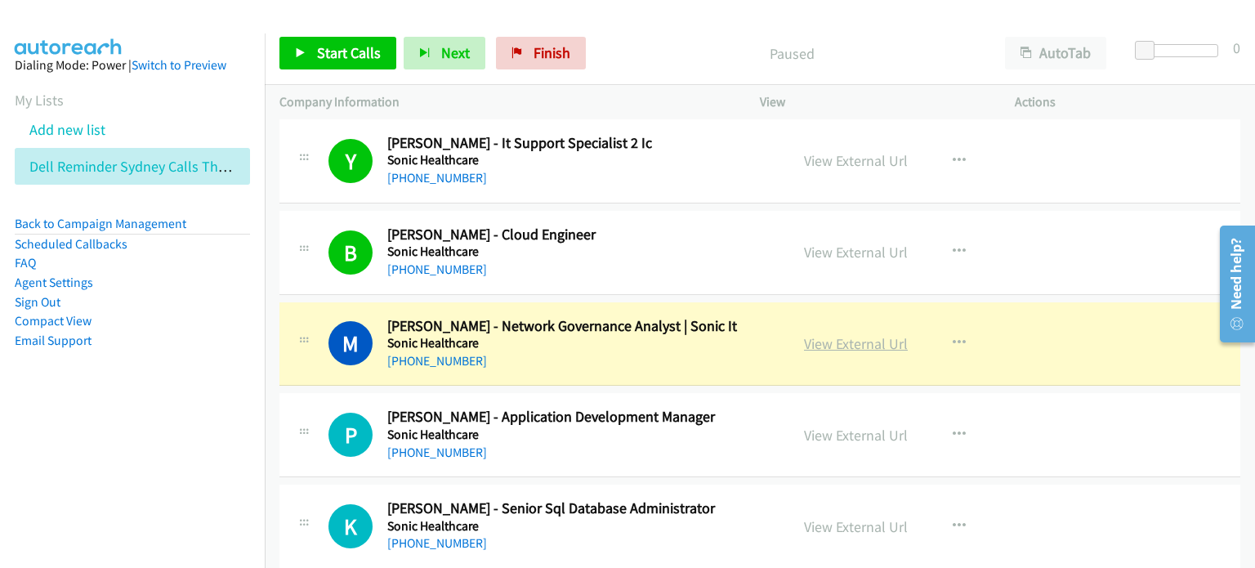
click at [661, 338] on link "View External Url" at bounding box center [856, 343] width 104 height 19
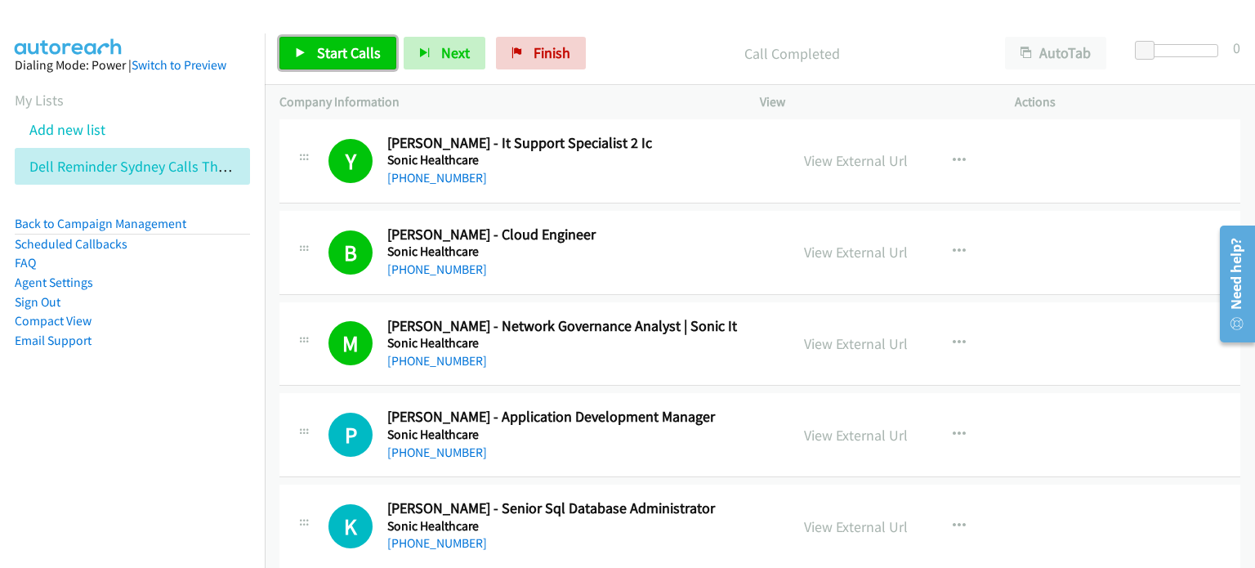
click at [349, 54] on span "Start Calls" at bounding box center [349, 52] width 64 height 19
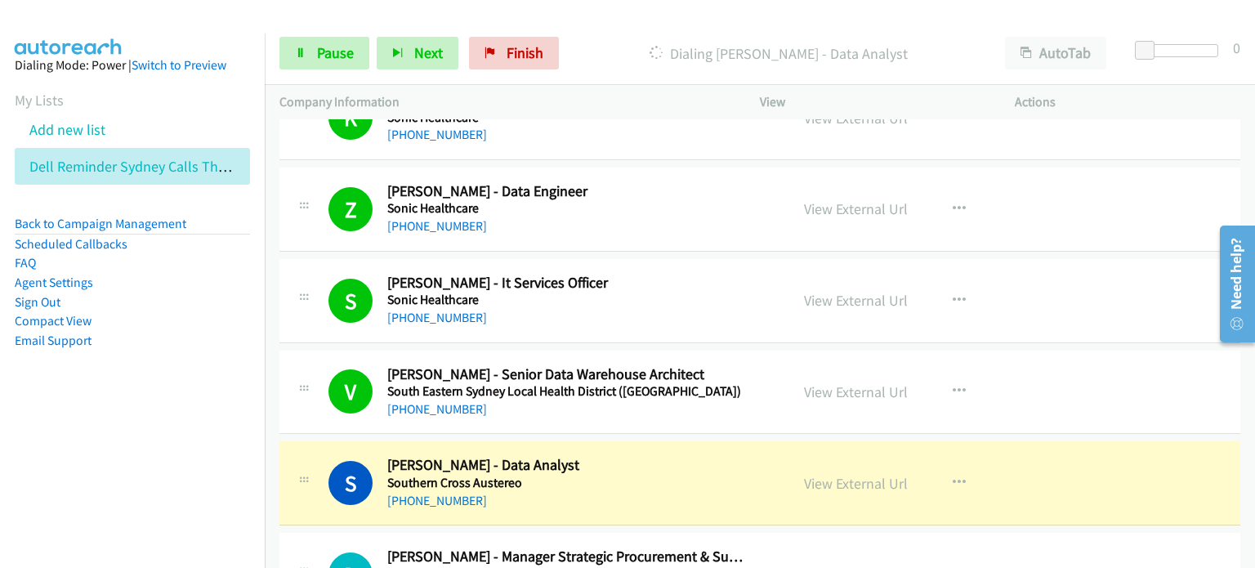
scroll to position [2859, 0]
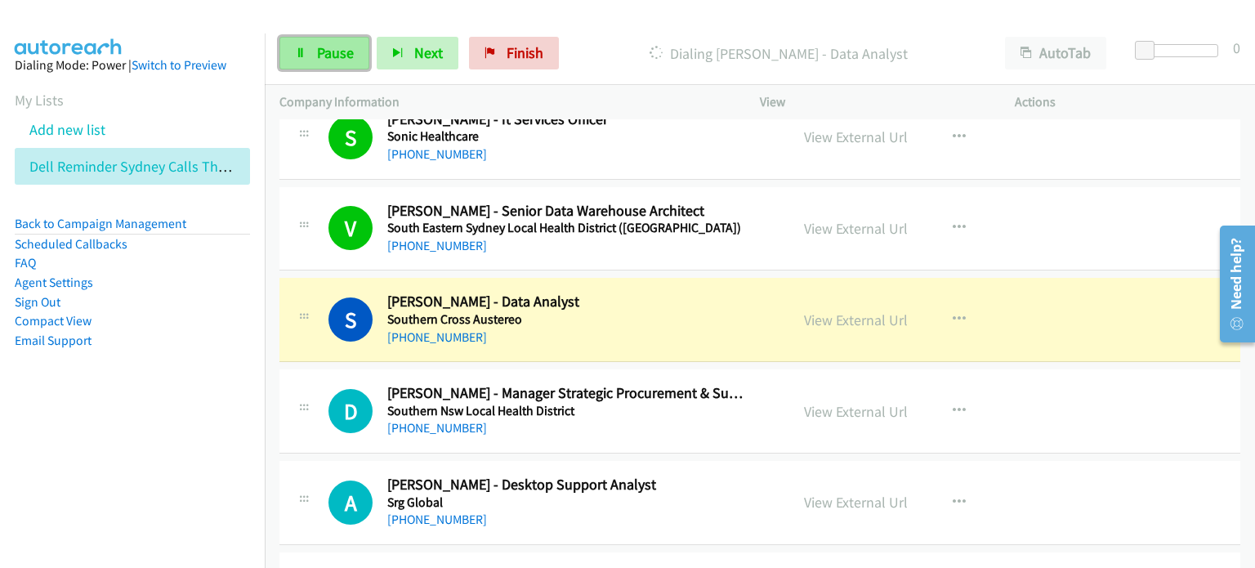
click at [327, 51] on span "Pause" at bounding box center [335, 52] width 37 height 19
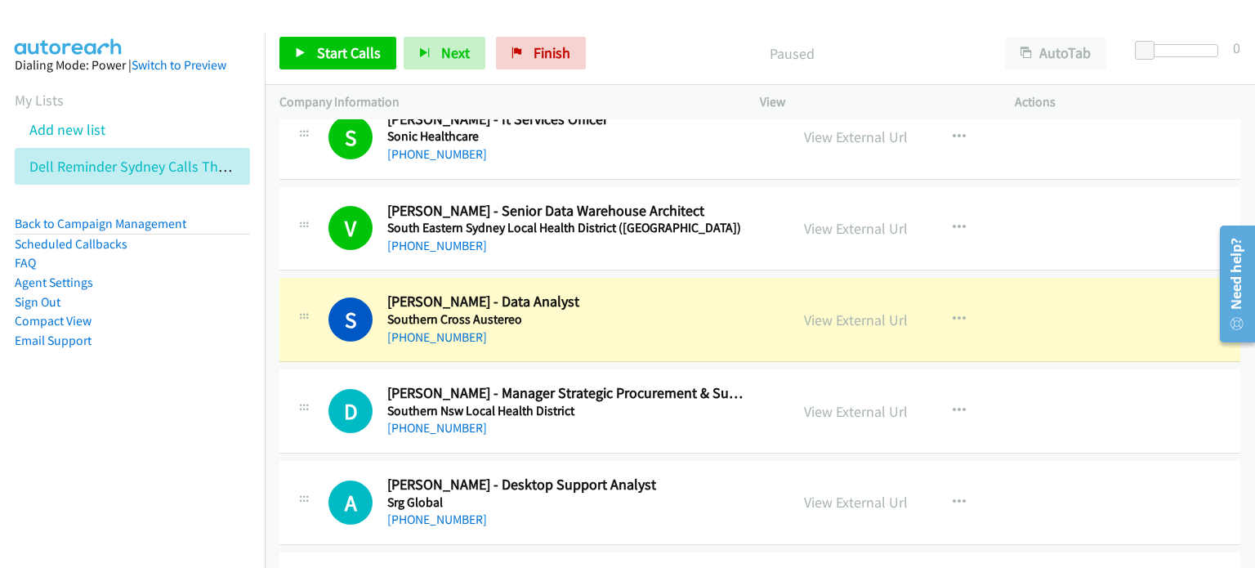
drag, startPoint x: 837, startPoint y: 310, endPoint x: 788, endPoint y: 297, distance: 50.7
click at [661, 312] on link "View External Url" at bounding box center [856, 319] width 104 height 19
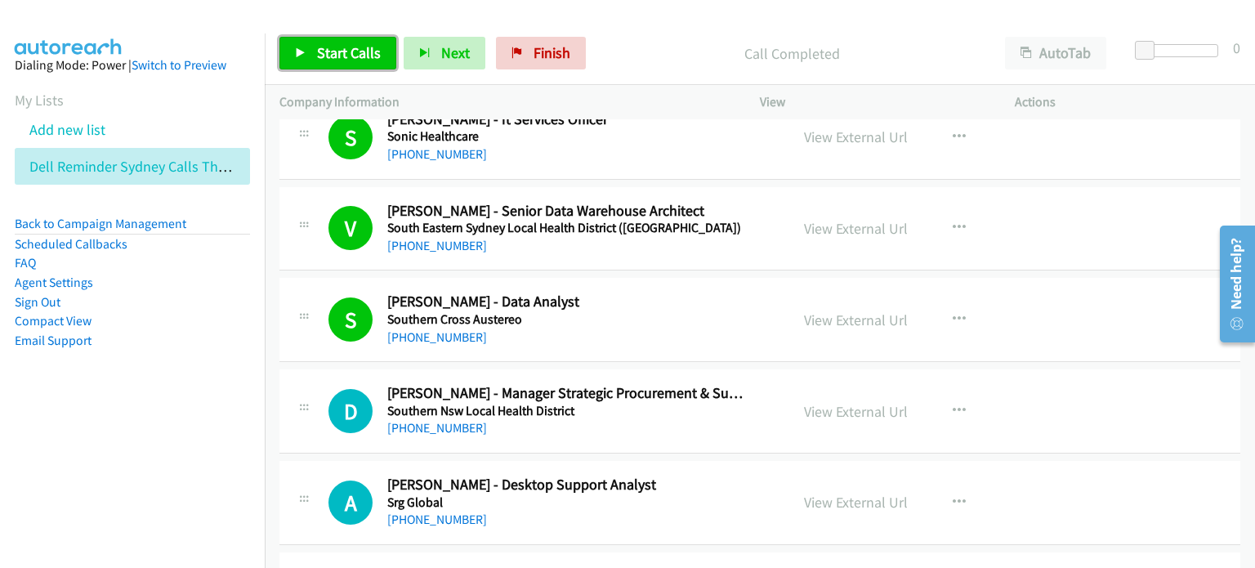
click at [356, 45] on span "Start Calls" at bounding box center [349, 52] width 64 height 19
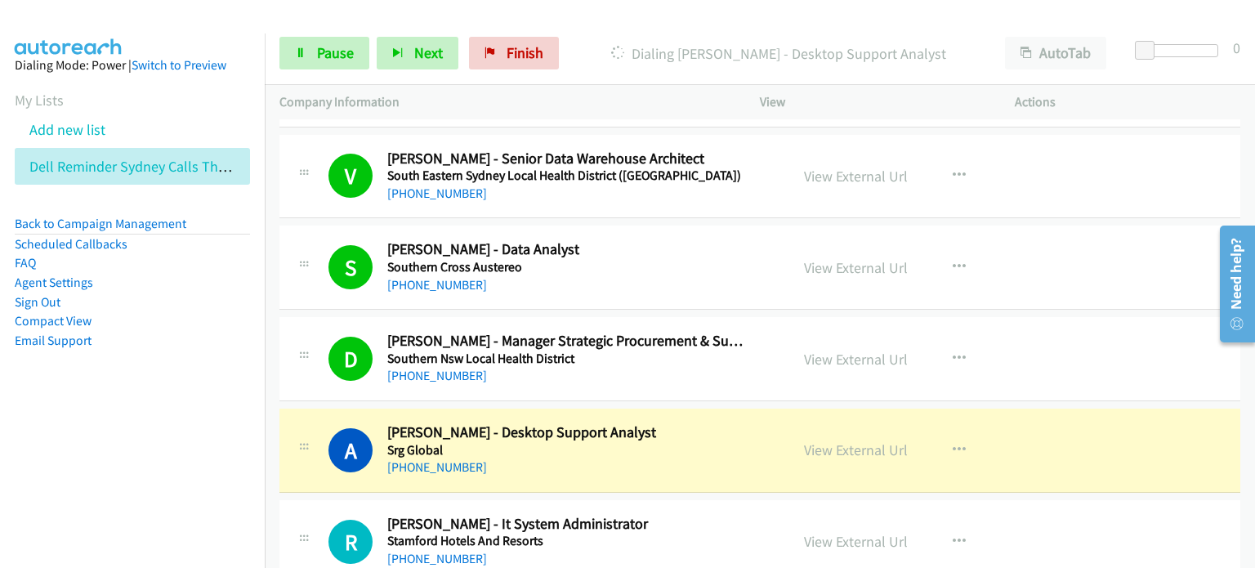
scroll to position [2941, 0]
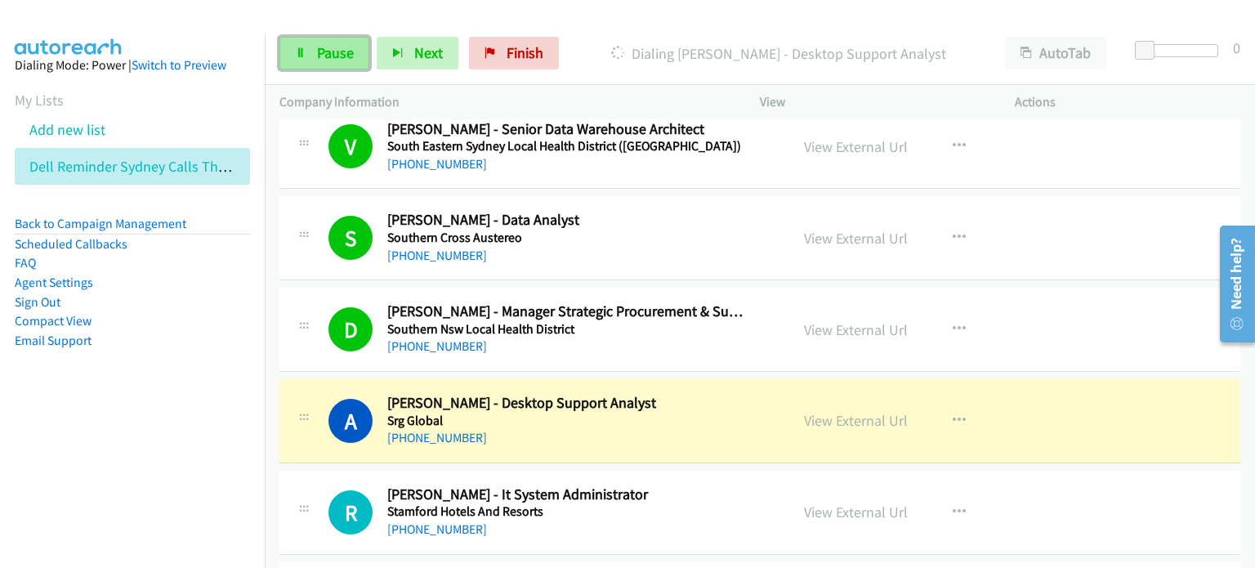
click at [334, 54] on span "Pause" at bounding box center [335, 52] width 37 height 19
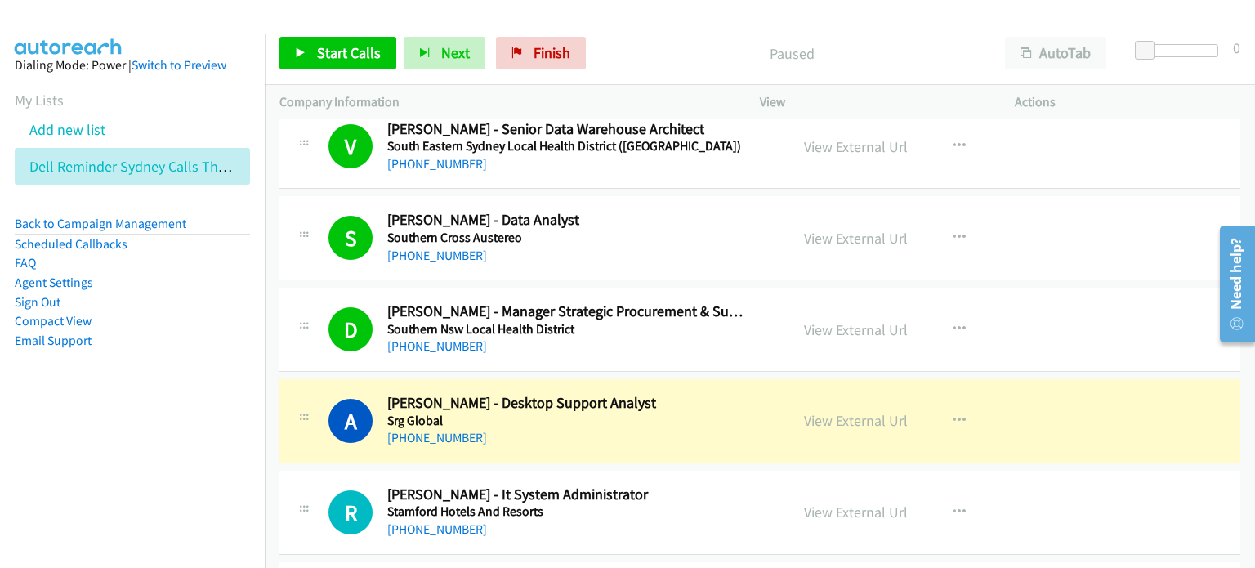
click at [661, 418] on link "View External Url" at bounding box center [856, 420] width 104 height 19
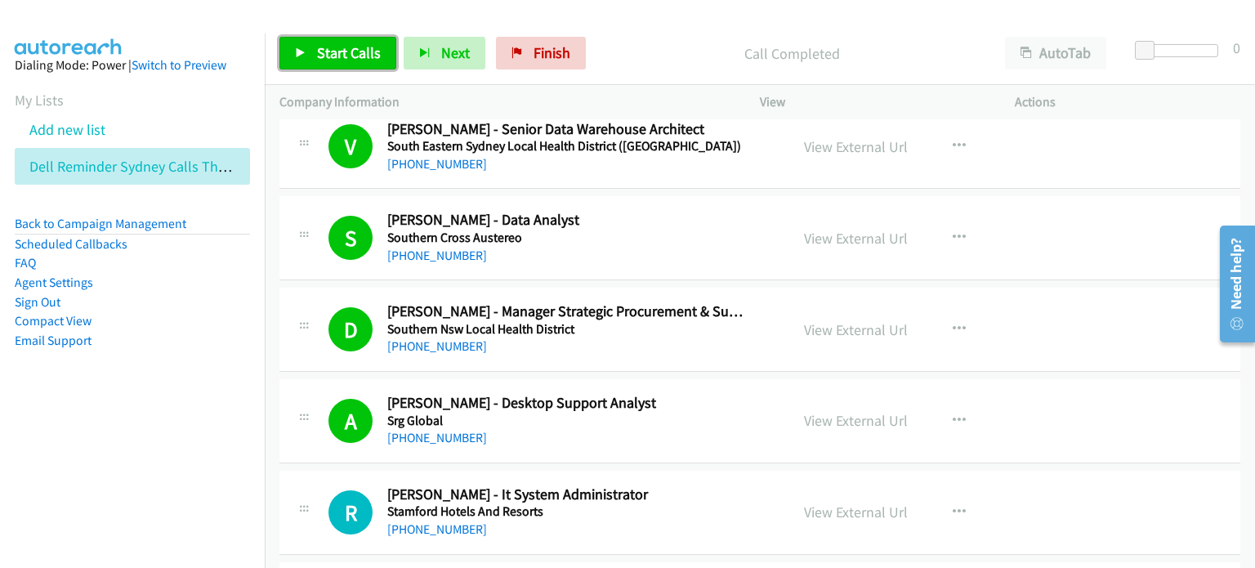
click at [327, 53] on span "Start Calls" at bounding box center [349, 52] width 64 height 19
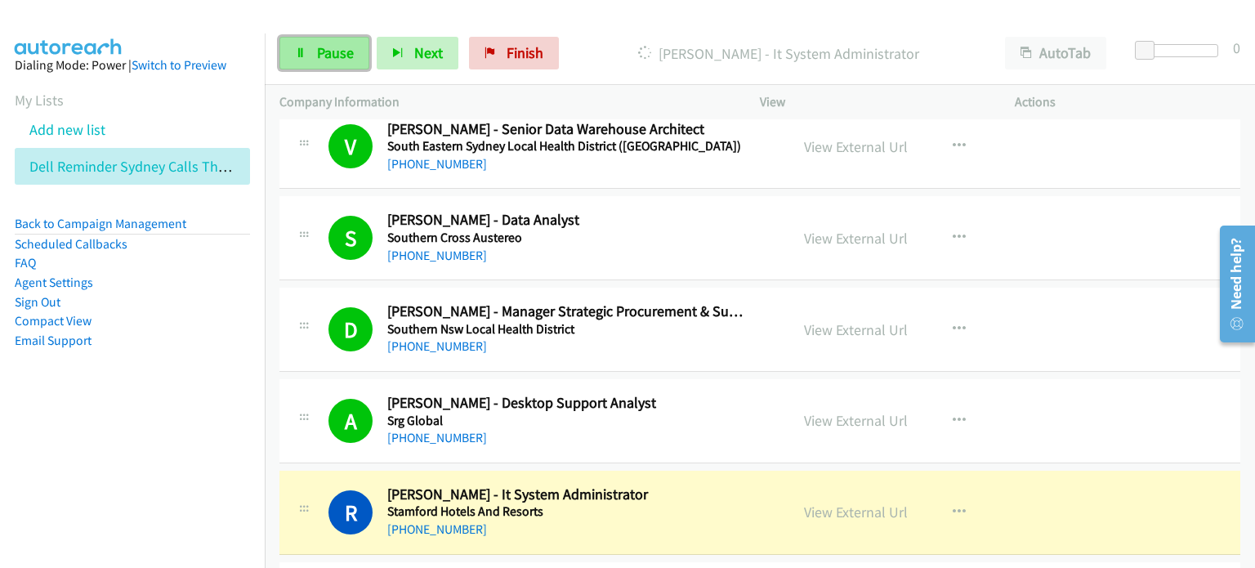
click at [327, 47] on span "Pause" at bounding box center [335, 52] width 37 height 19
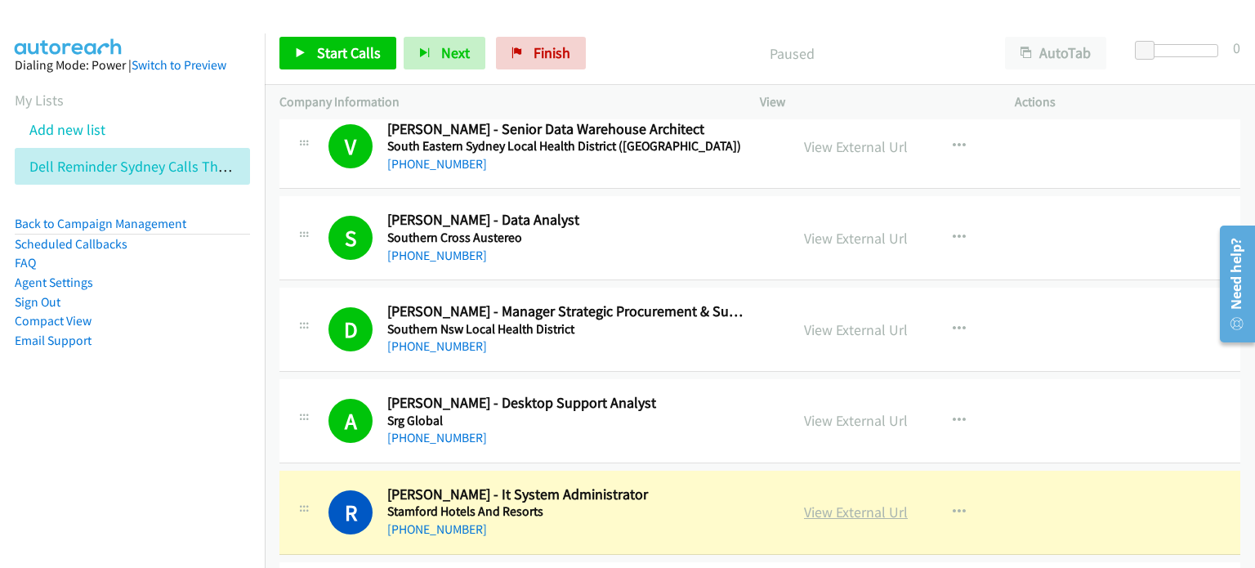
click at [661, 506] on link "View External Url" at bounding box center [856, 511] width 104 height 19
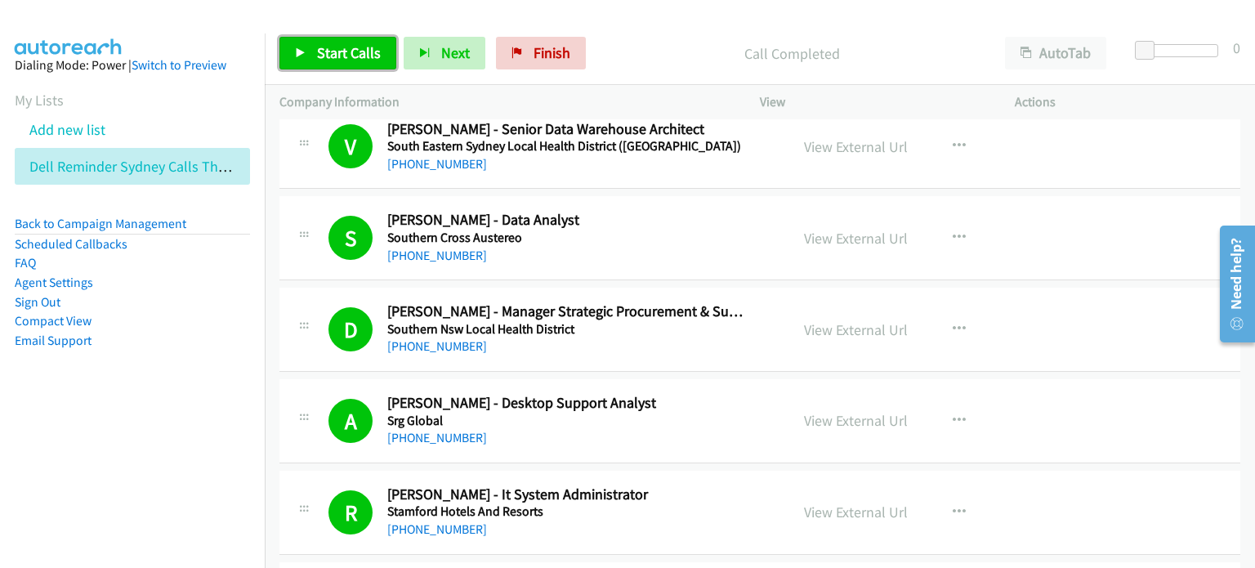
click at [343, 47] on span "Start Calls" at bounding box center [349, 52] width 64 height 19
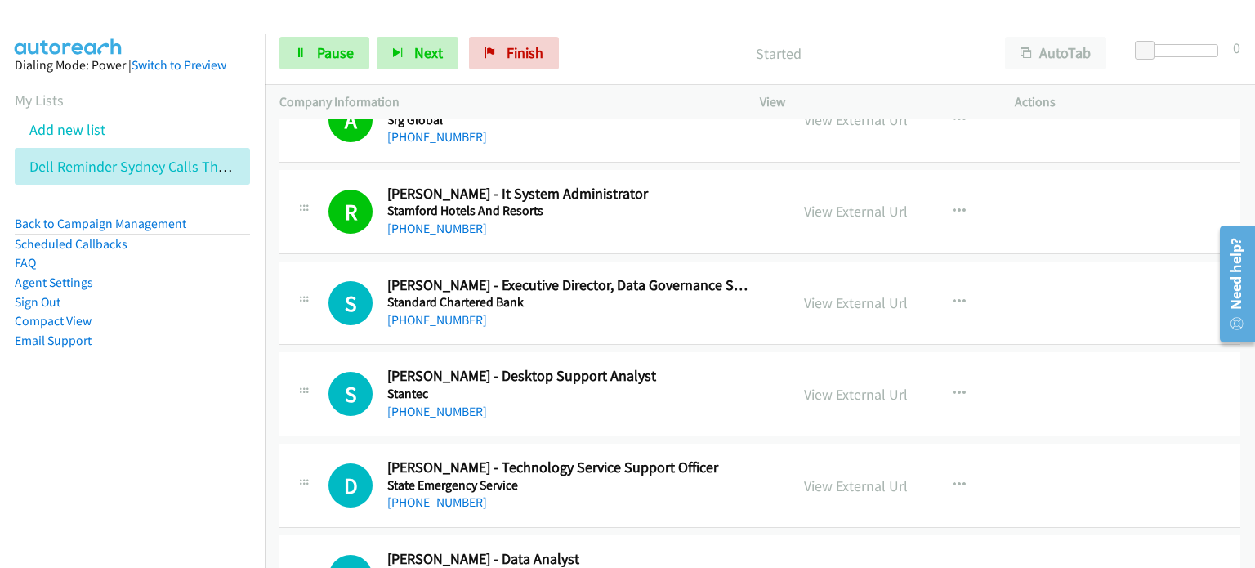
scroll to position [3268, 0]
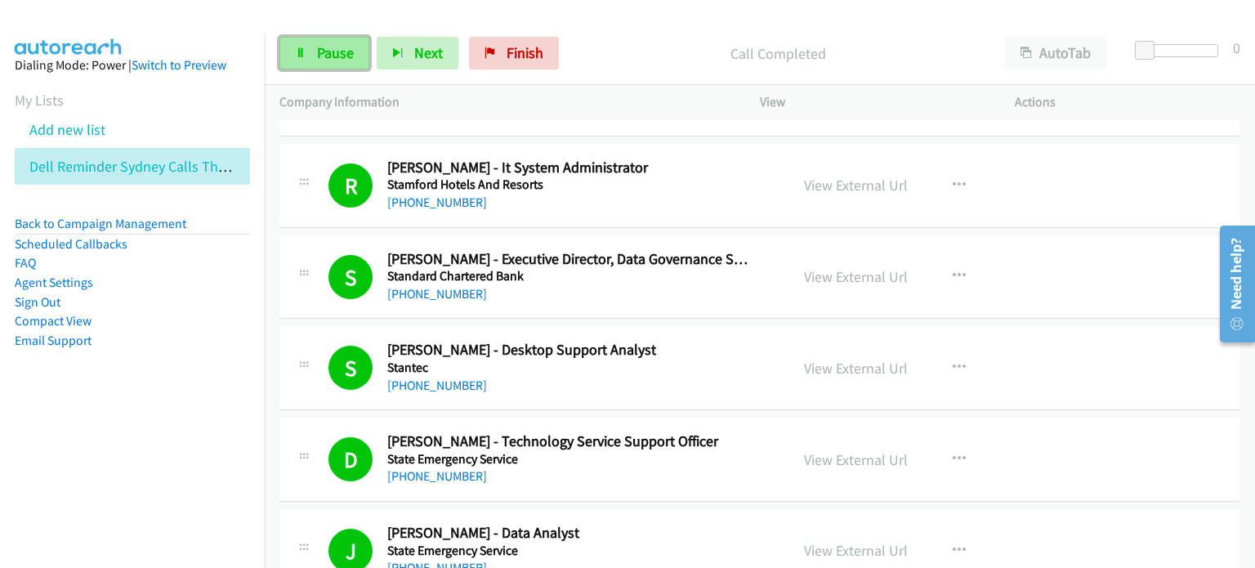
click at [324, 51] on span "Pause" at bounding box center [335, 52] width 37 height 19
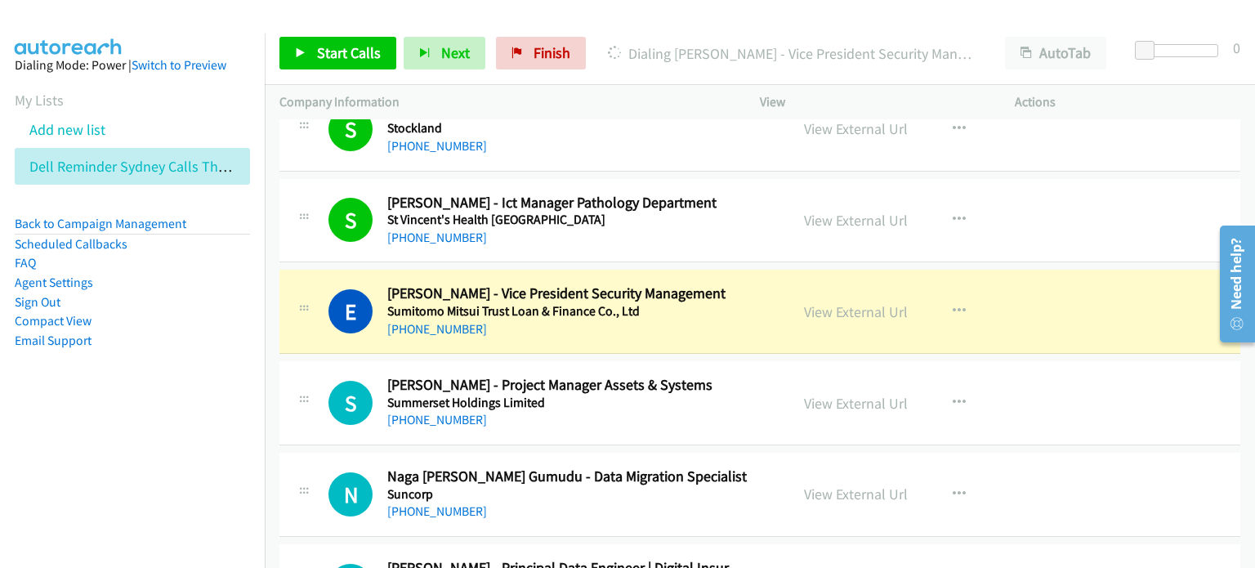
scroll to position [4329, 0]
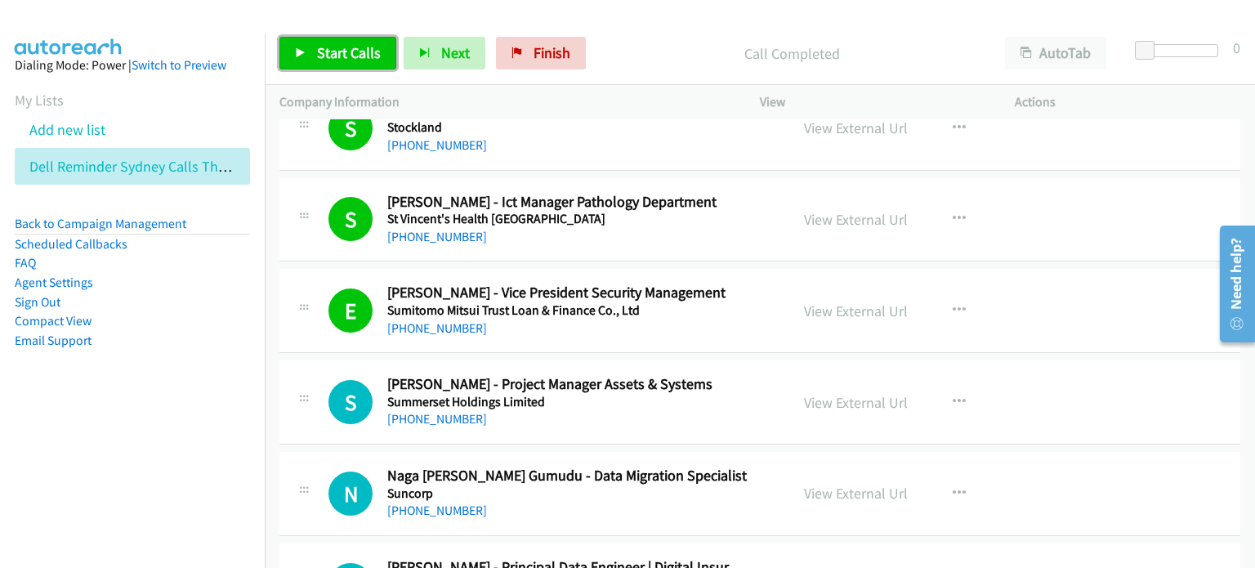
click at [337, 47] on span "Start Calls" at bounding box center [349, 52] width 64 height 19
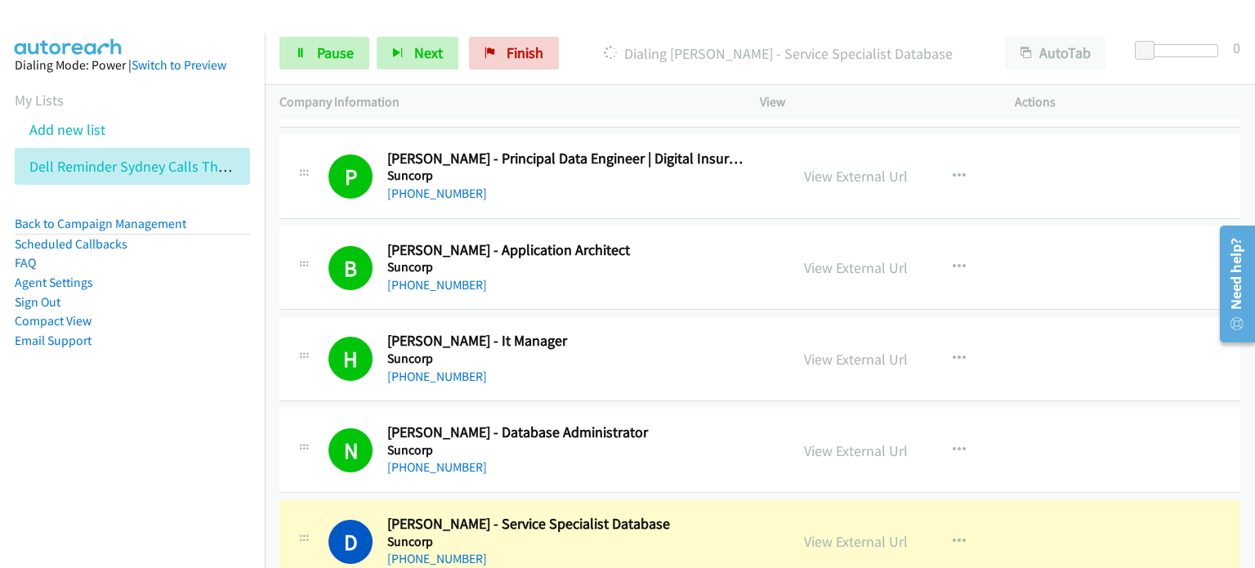
scroll to position [4901, 0]
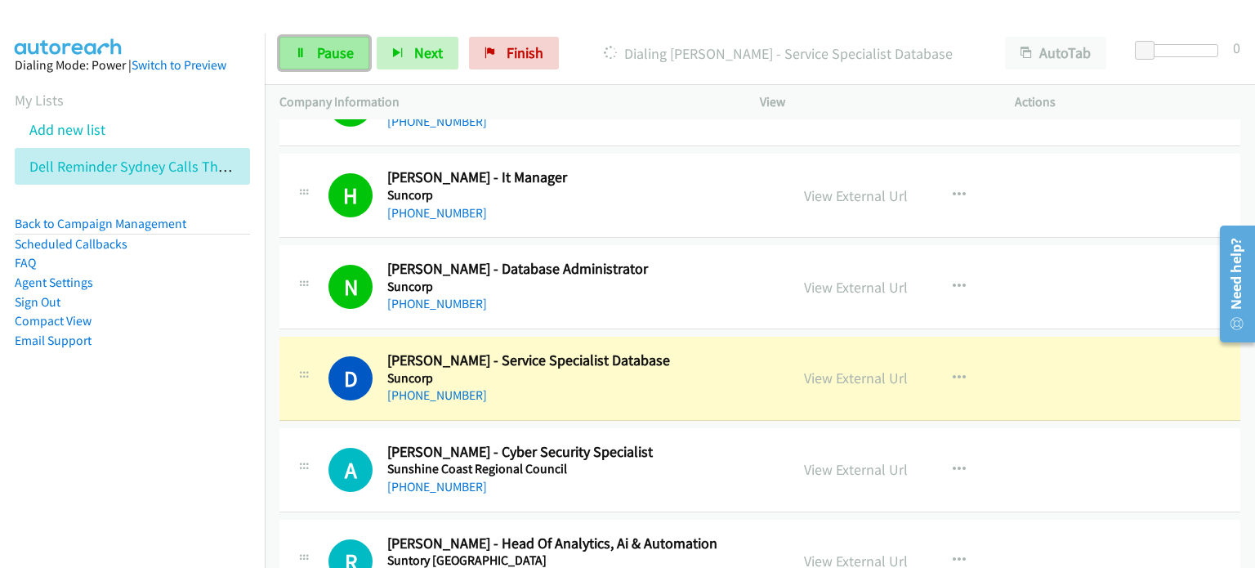
click at [301, 42] on link "Pause" at bounding box center [324, 53] width 90 height 33
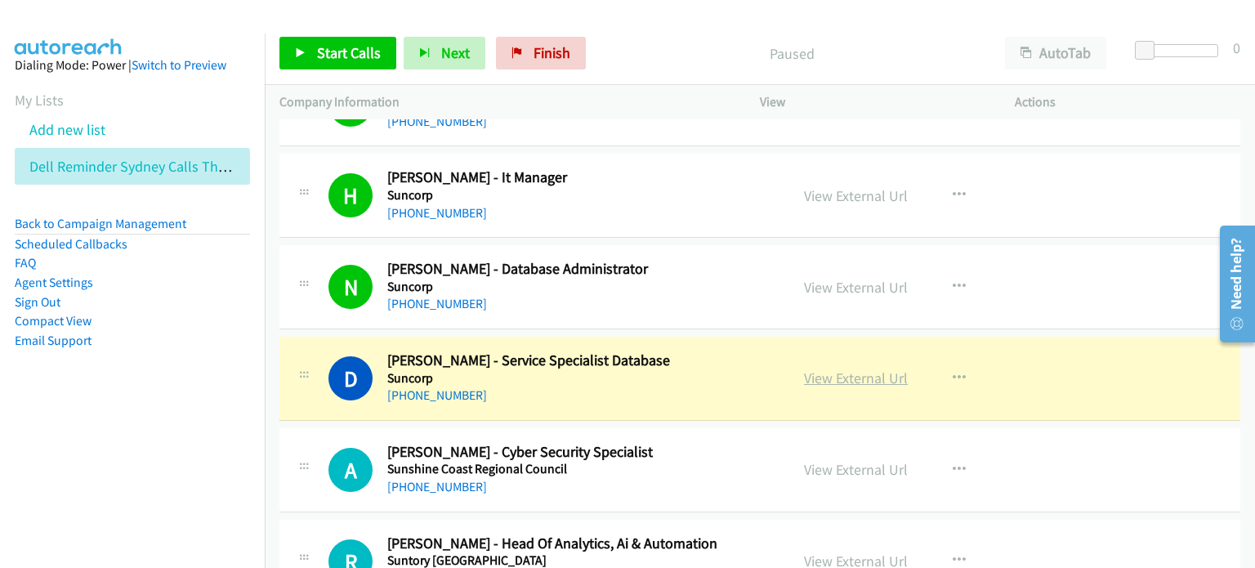
click at [661, 368] on link "View External Url" at bounding box center [856, 377] width 104 height 19
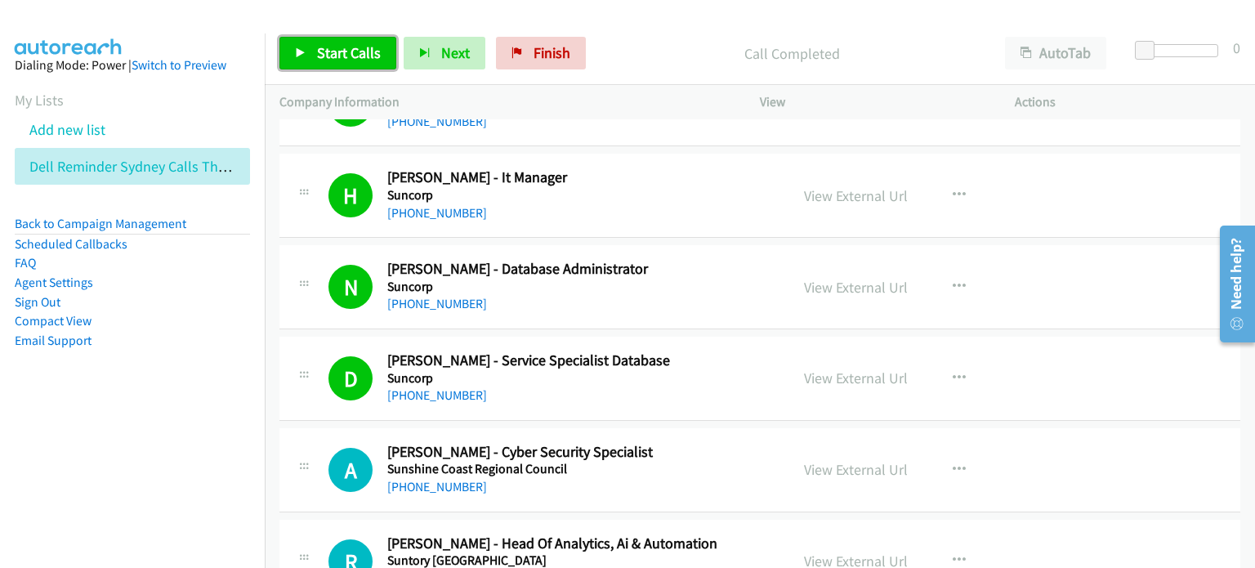
click at [323, 48] on span "Start Calls" at bounding box center [349, 52] width 64 height 19
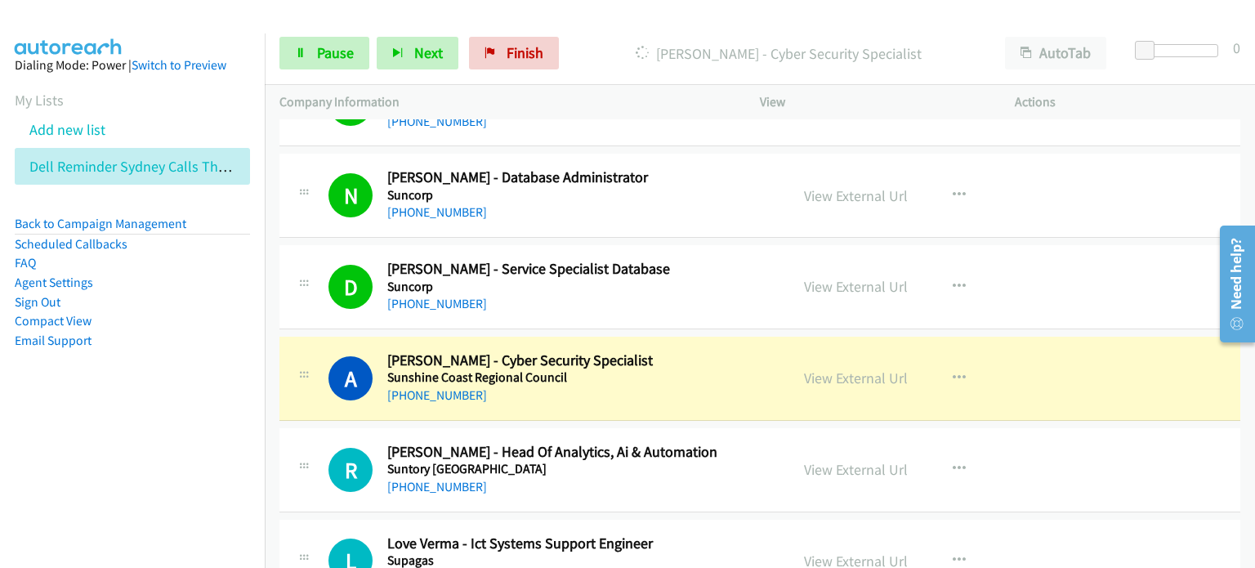
scroll to position [5065, 0]
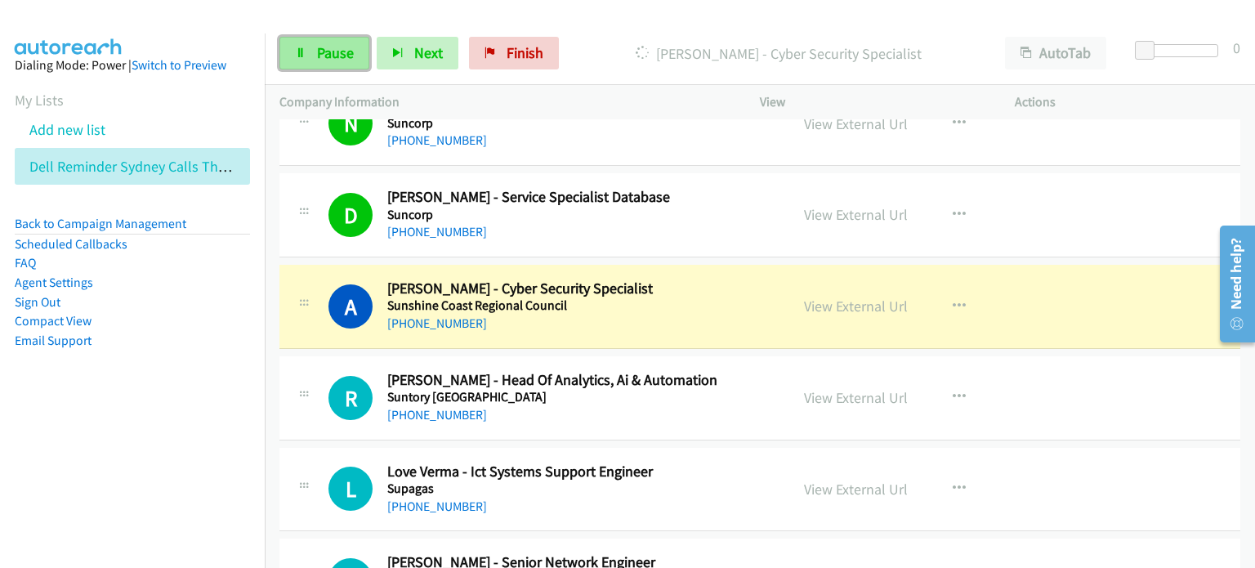
click at [335, 47] on span "Pause" at bounding box center [335, 52] width 37 height 19
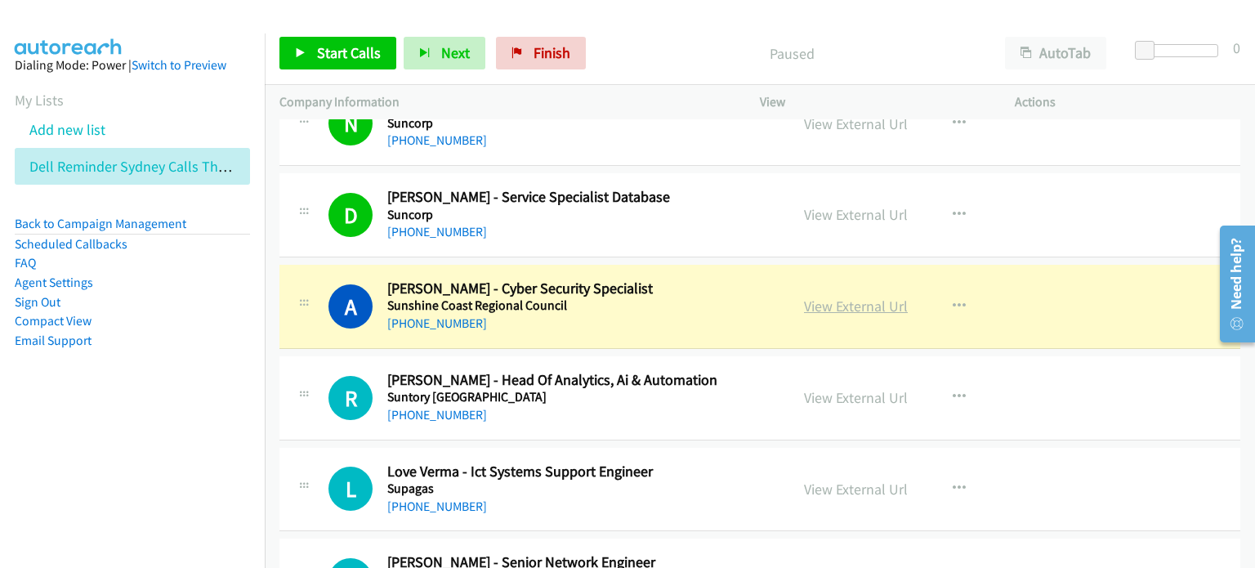
click at [661, 297] on link "View External Url" at bounding box center [856, 306] width 104 height 19
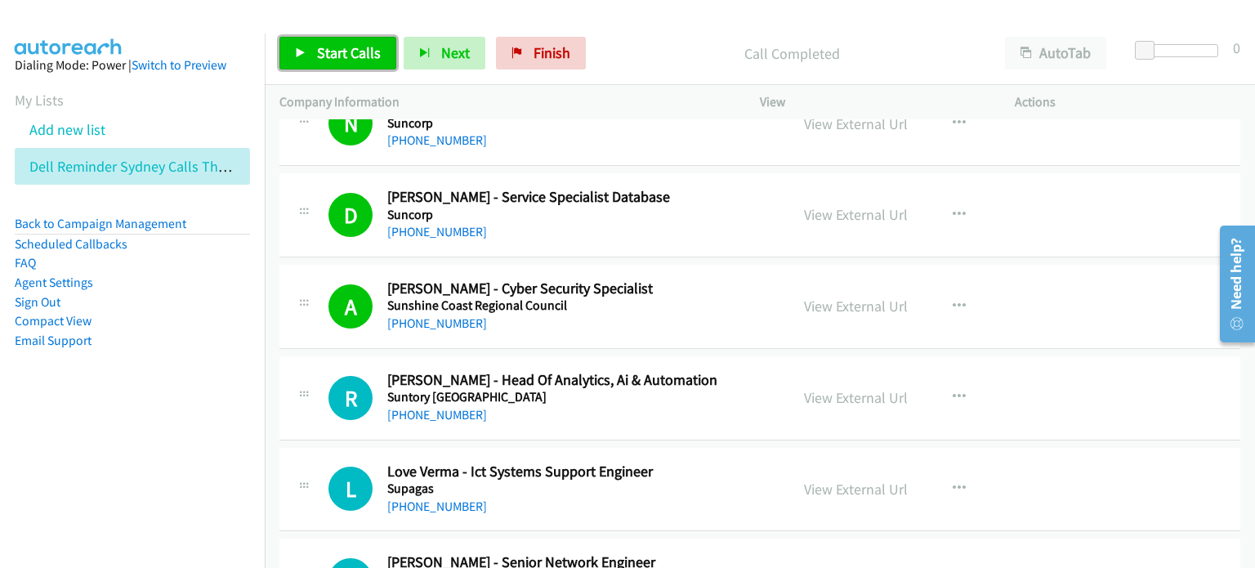
click at [333, 49] on span "Start Calls" at bounding box center [349, 52] width 64 height 19
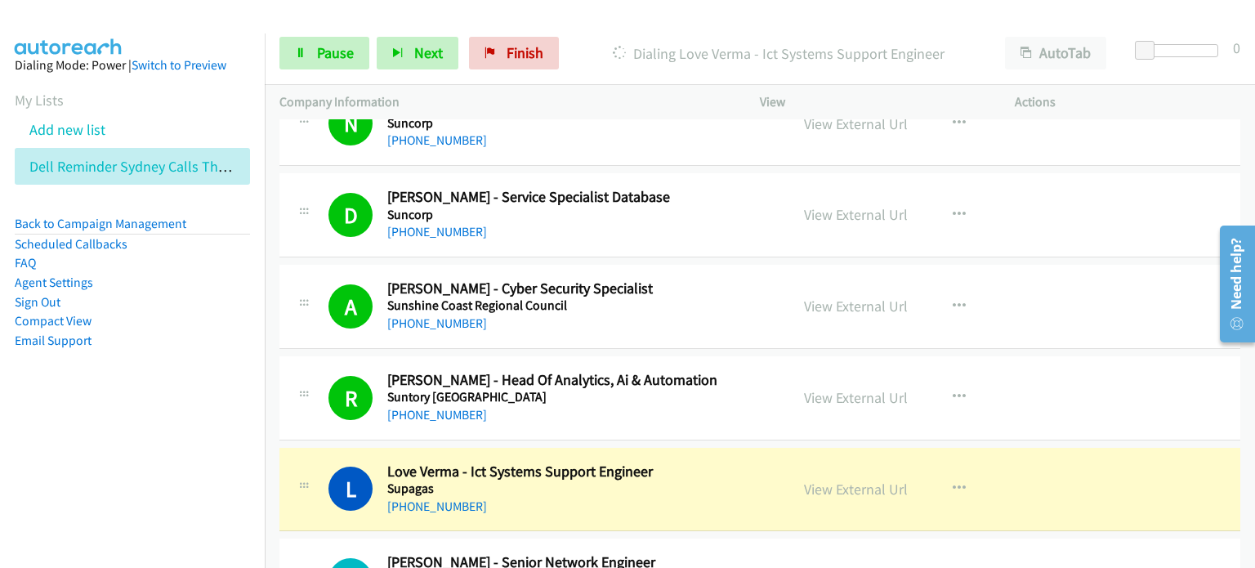
scroll to position [5146, 0]
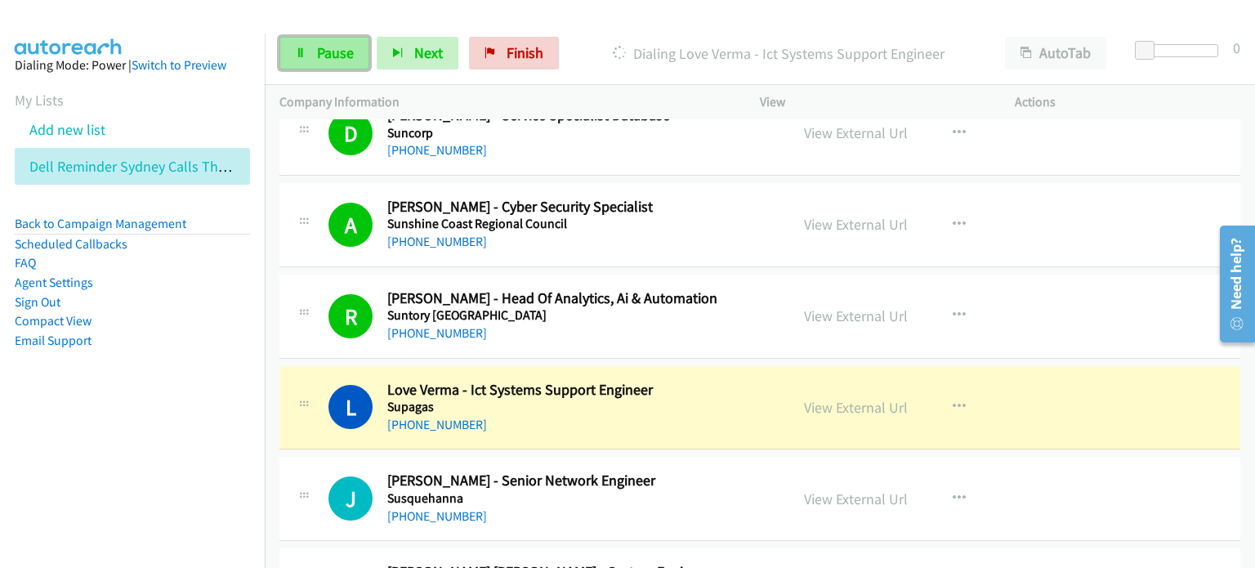
click at [326, 45] on span "Pause" at bounding box center [335, 52] width 37 height 19
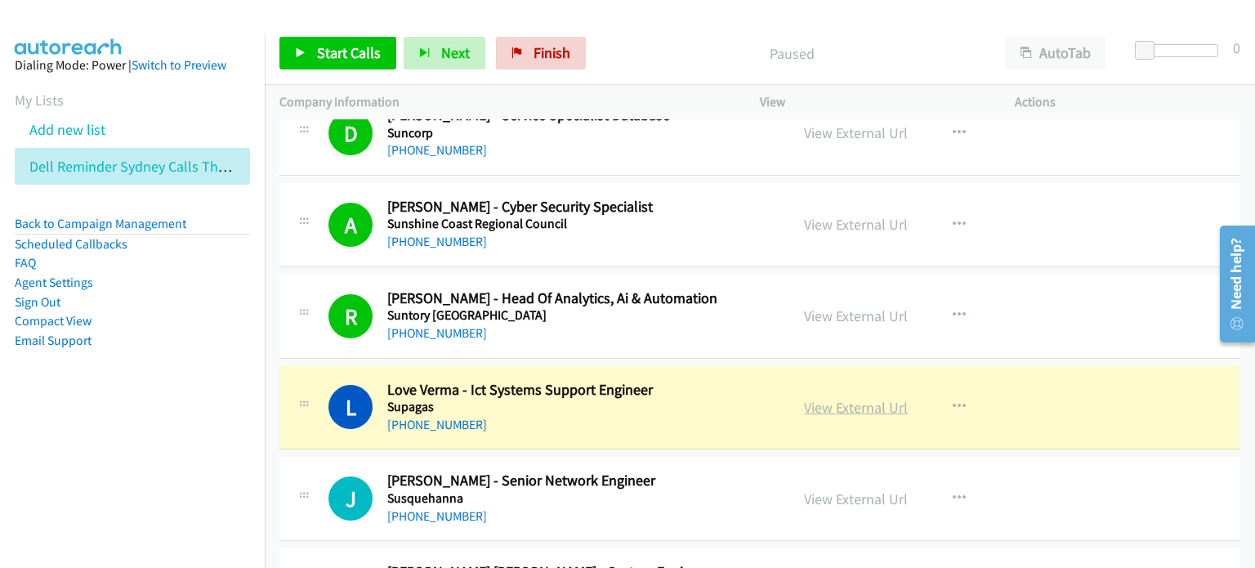
click at [661, 399] on link "View External Url" at bounding box center [856, 407] width 104 height 19
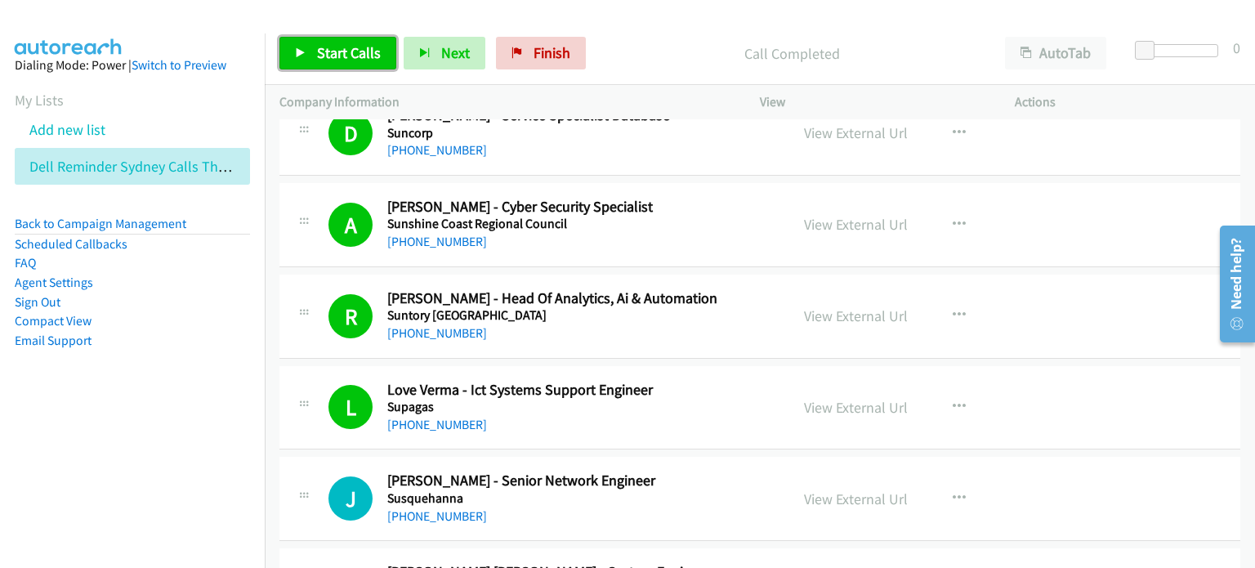
click at [327, 51] on span "Start Calls" at bounding box center [349, 52] width 64 height 19
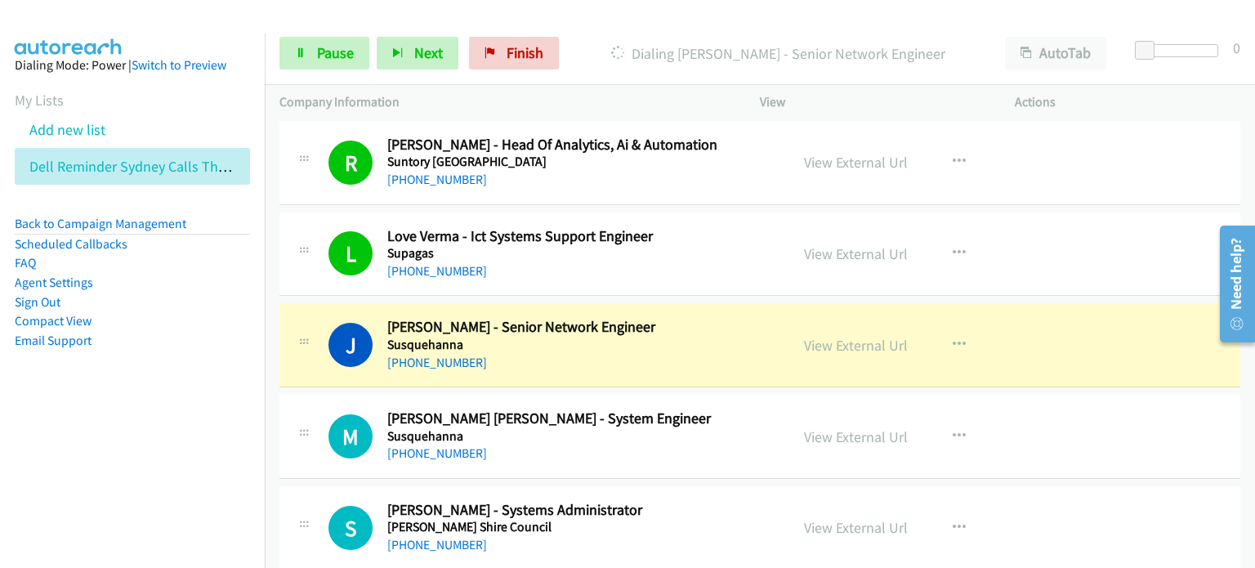
scroll to position [5310, 0]
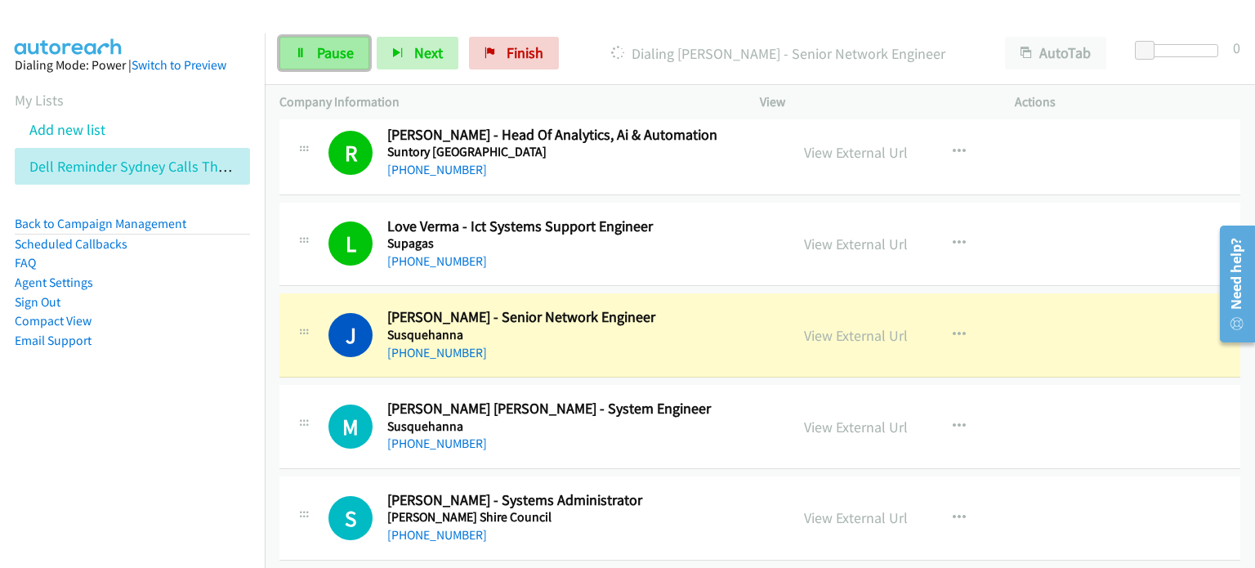
click at [337, 55] on span "Pause" at bounding box center [335, 52] width 37 height 19
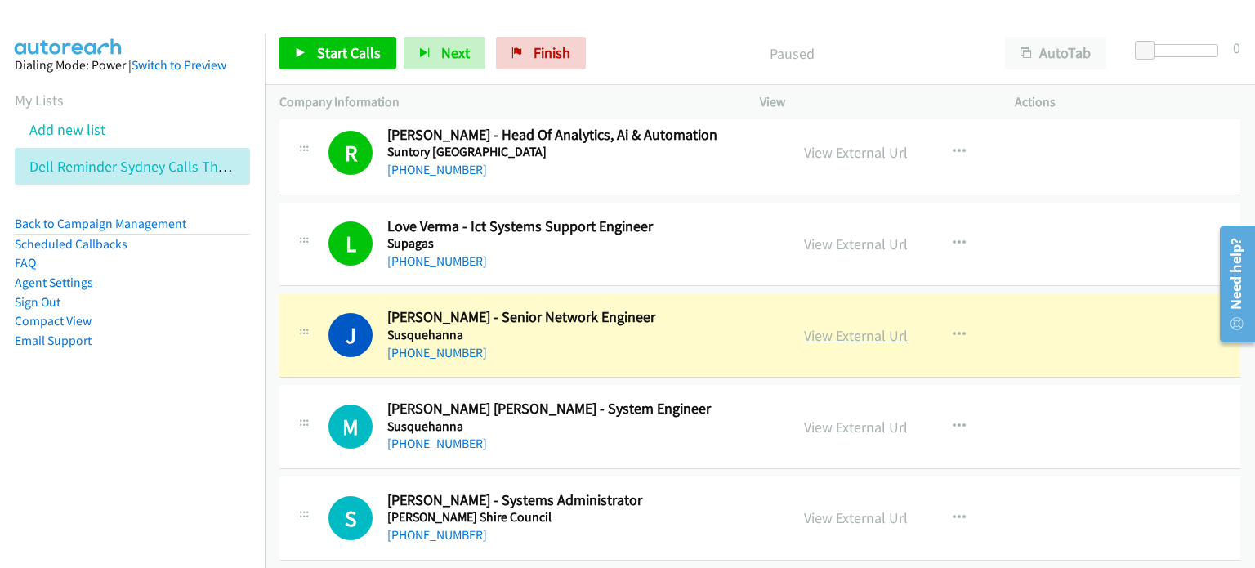
click at [661, 326] on link "View External Url" at bounding box center [856, 335] width 104 height 19
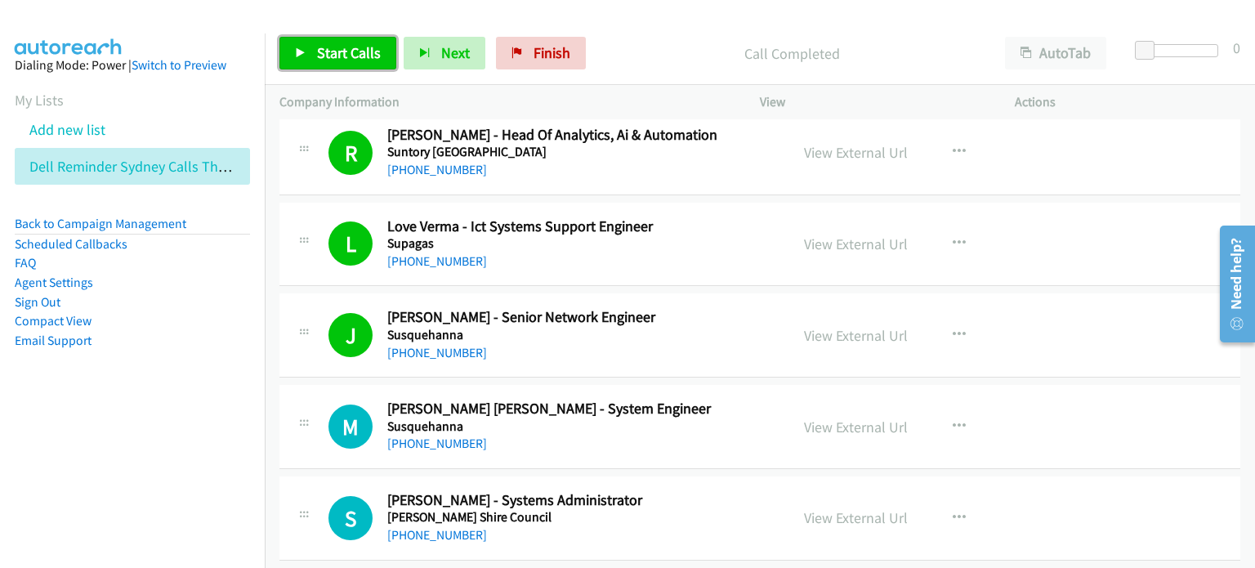
click at [336, 54] on span "Start Calls" at bounding box center [349, 52] width 64 height 19
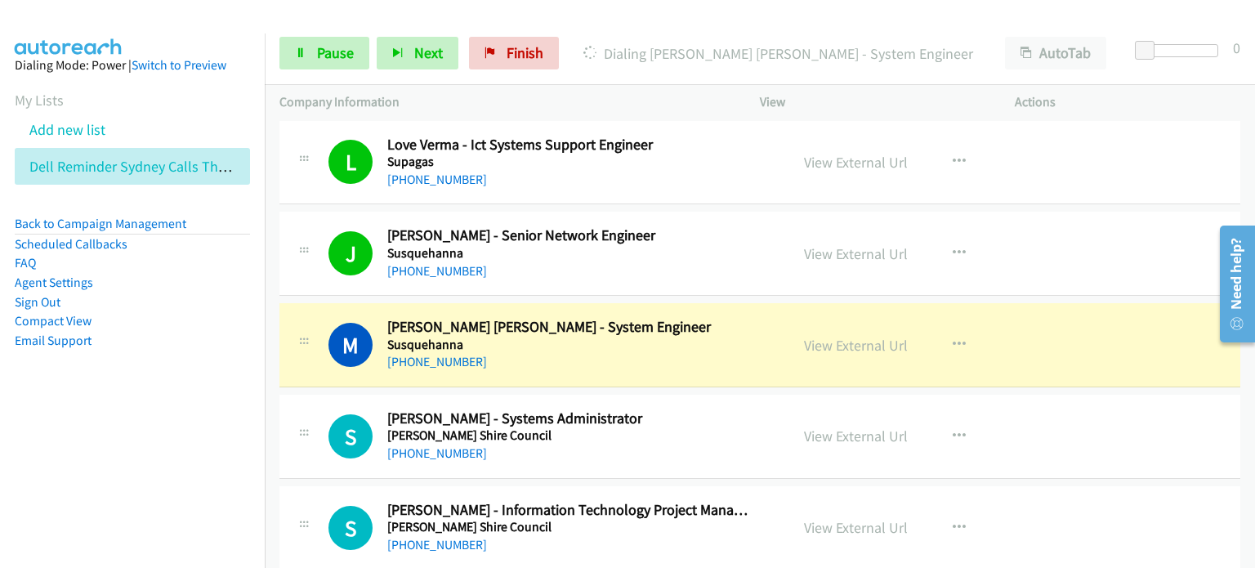
scroll to position [5473, 0]
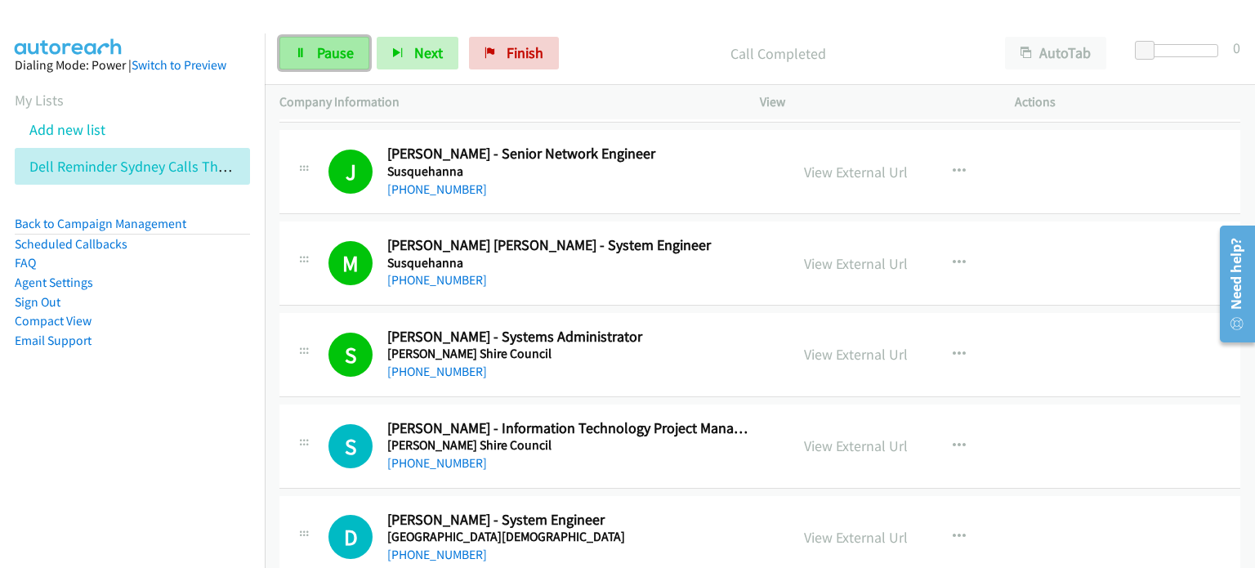
click at [322, 51] on span "Pause" at bounding box center [335, 52] width 37 height 19
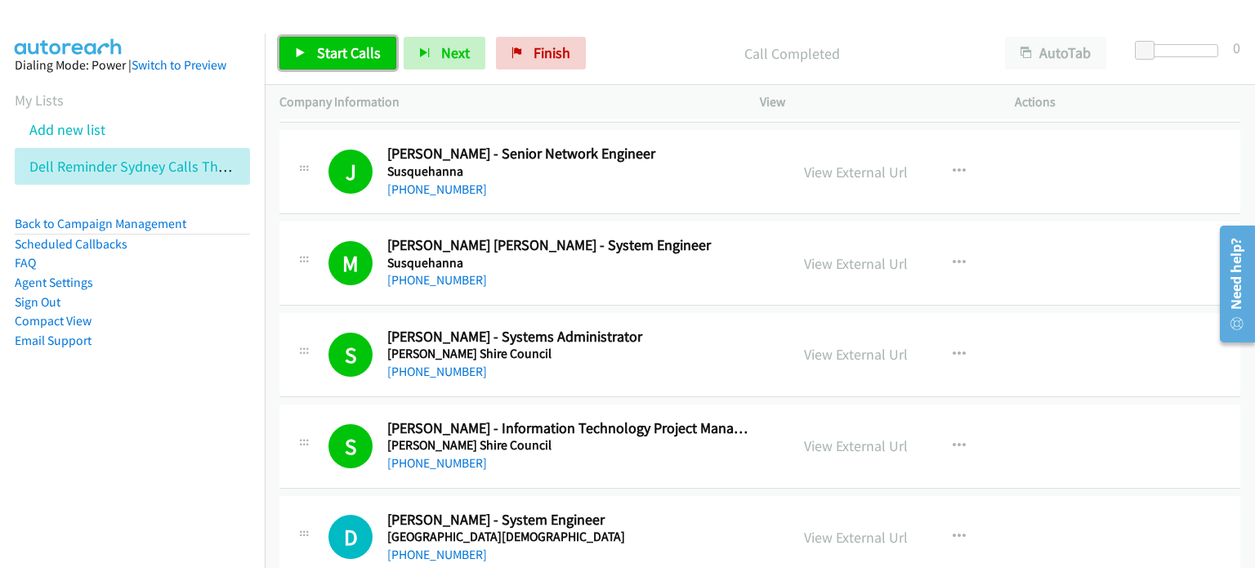
click at [311, 41] on link "Start Calls" at bounding box center [337, 53] width 117 height 33
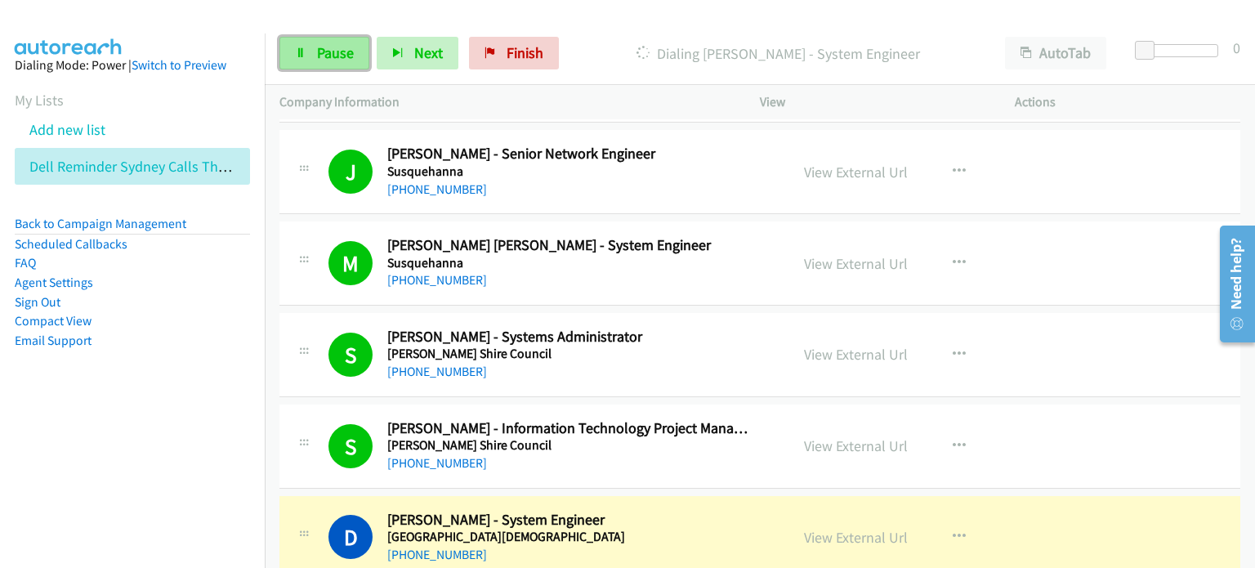
click at [323, 53] on span "Pause" at bounding box center [335, 52] width 37 height 19
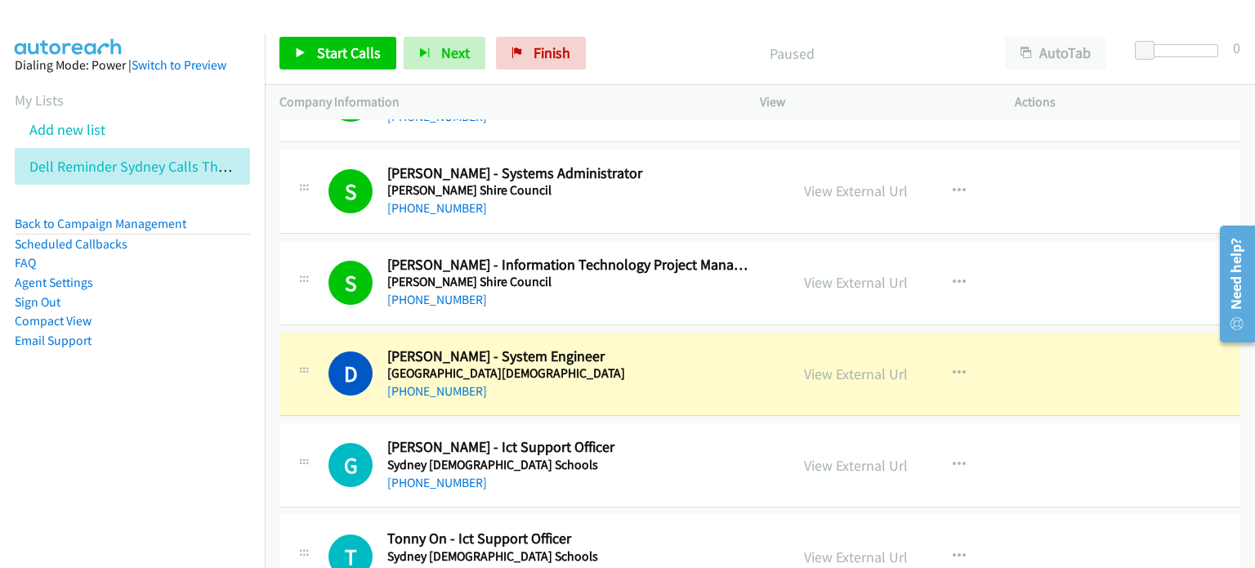
scroll to position [5718, 0]
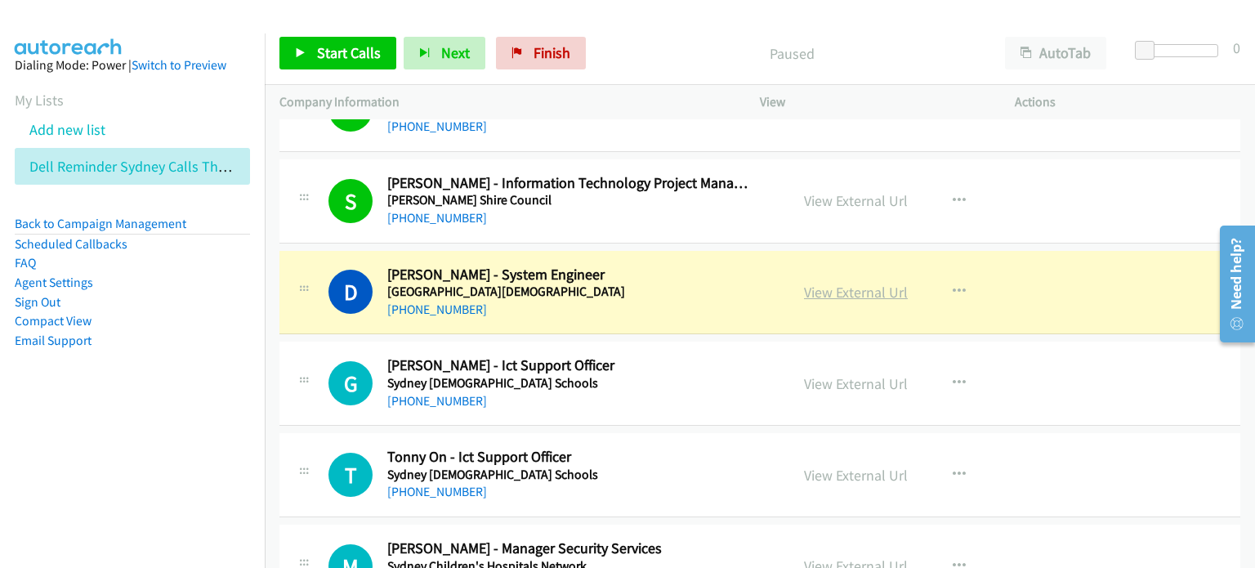
click at [661, 283] on link "View External Url" at bounding box center [856, 292] width 104 height 19
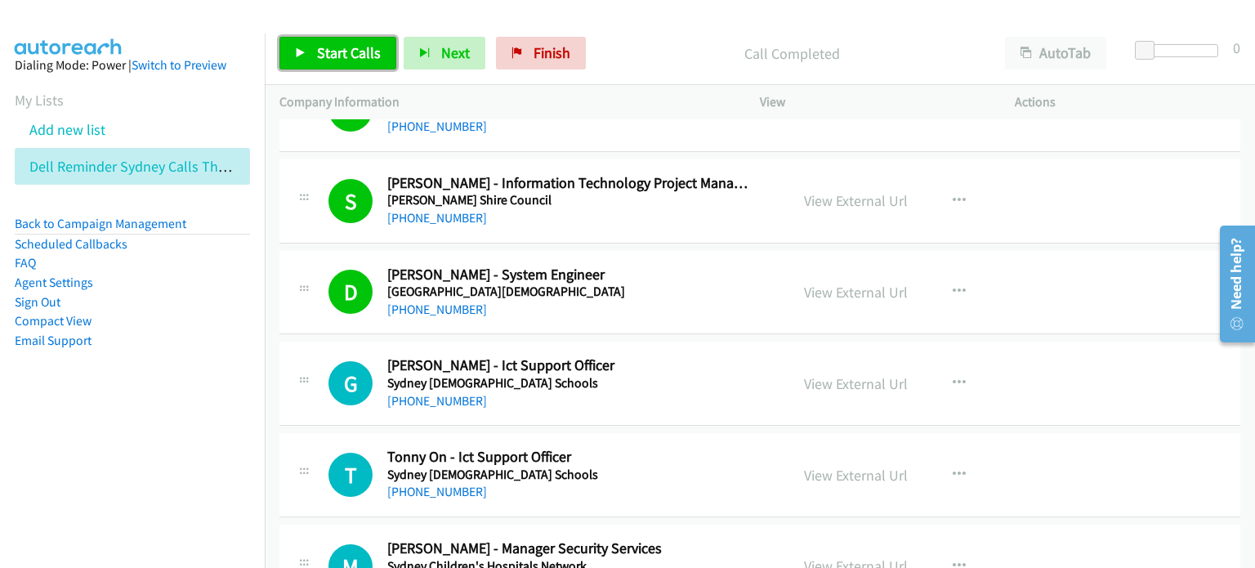
click at [331, 46] on span "Start Calls" at bounding box center [349, 52] width 64 height 19
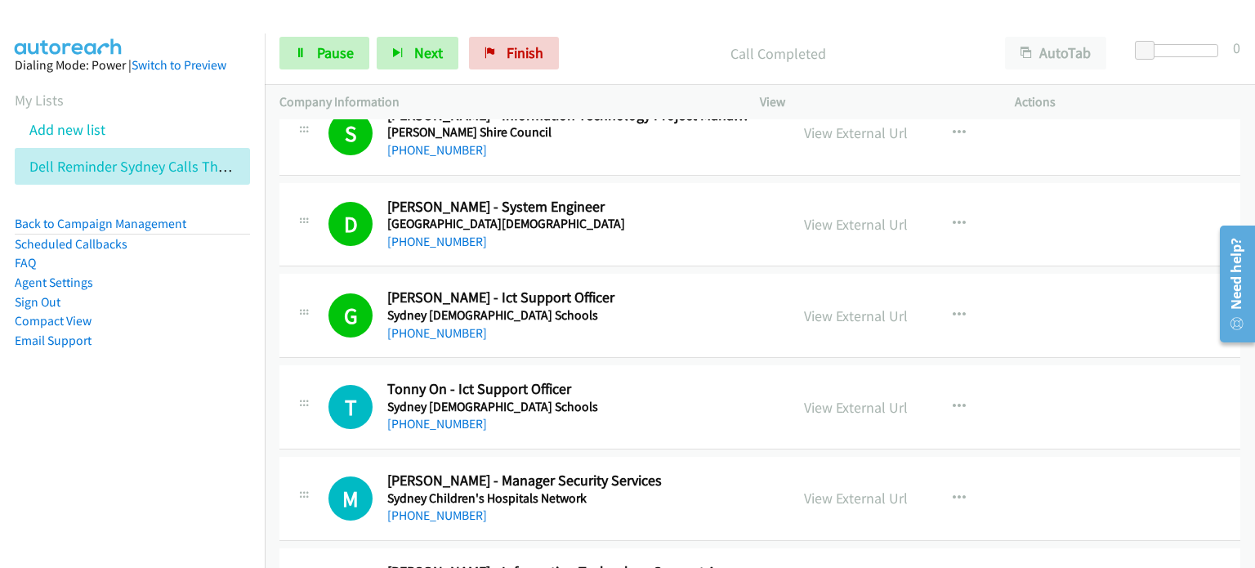
scroll to position [5882, 0]
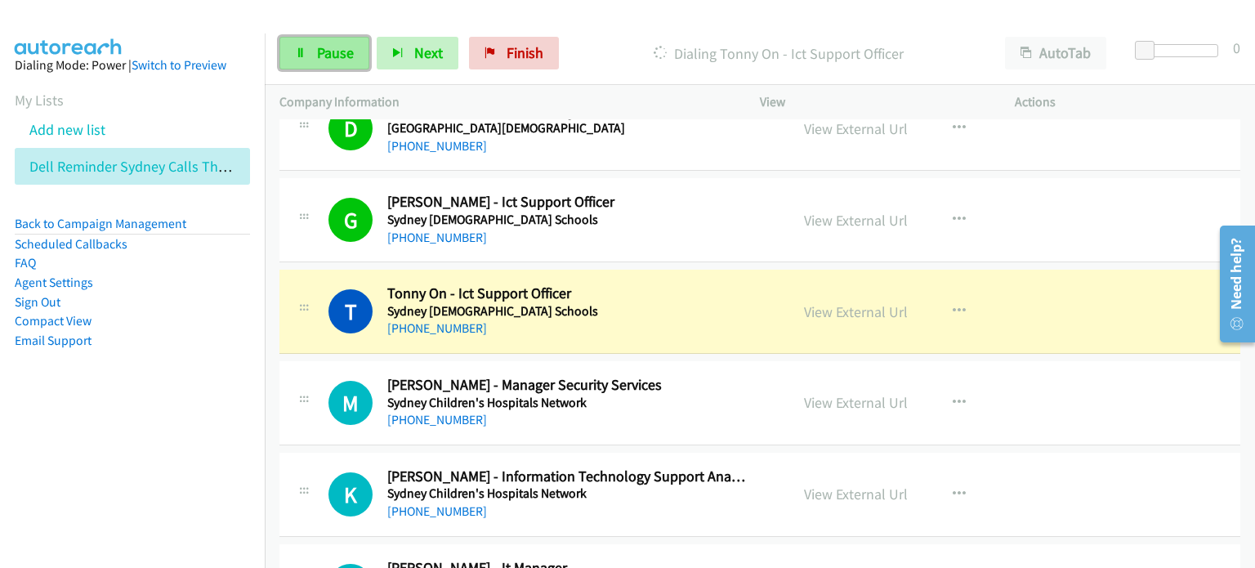
click at [314, 51] on link "Pause" at bounding box center [324, 53] width 90 height 33
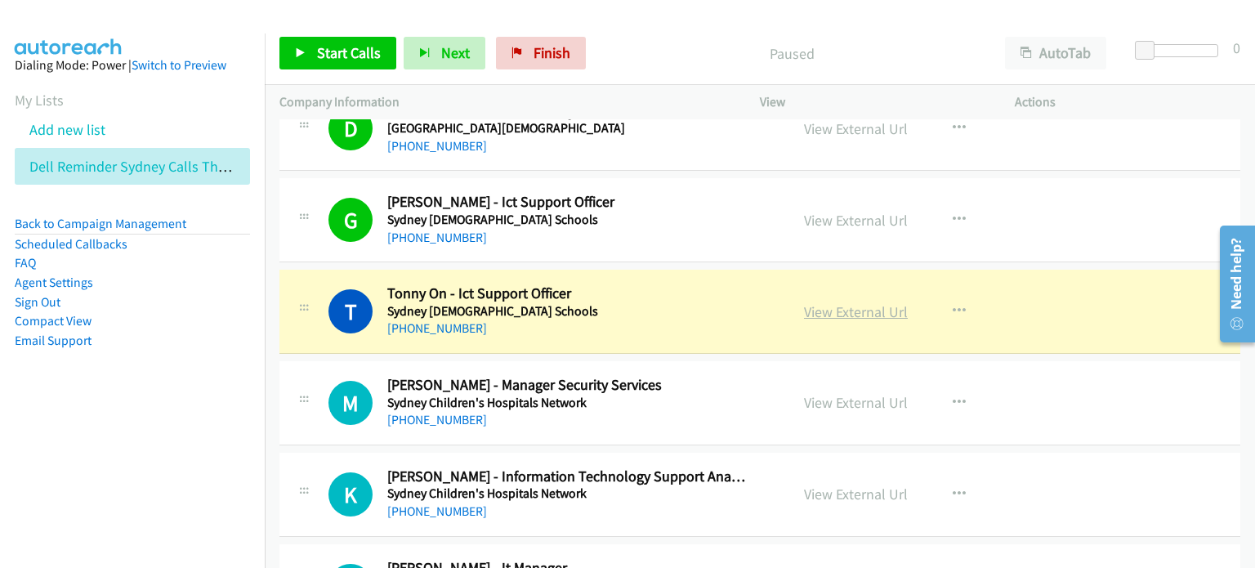
click at [661, 302] on link "View External Url" at bounding box center [856, 311] width 104 height 19
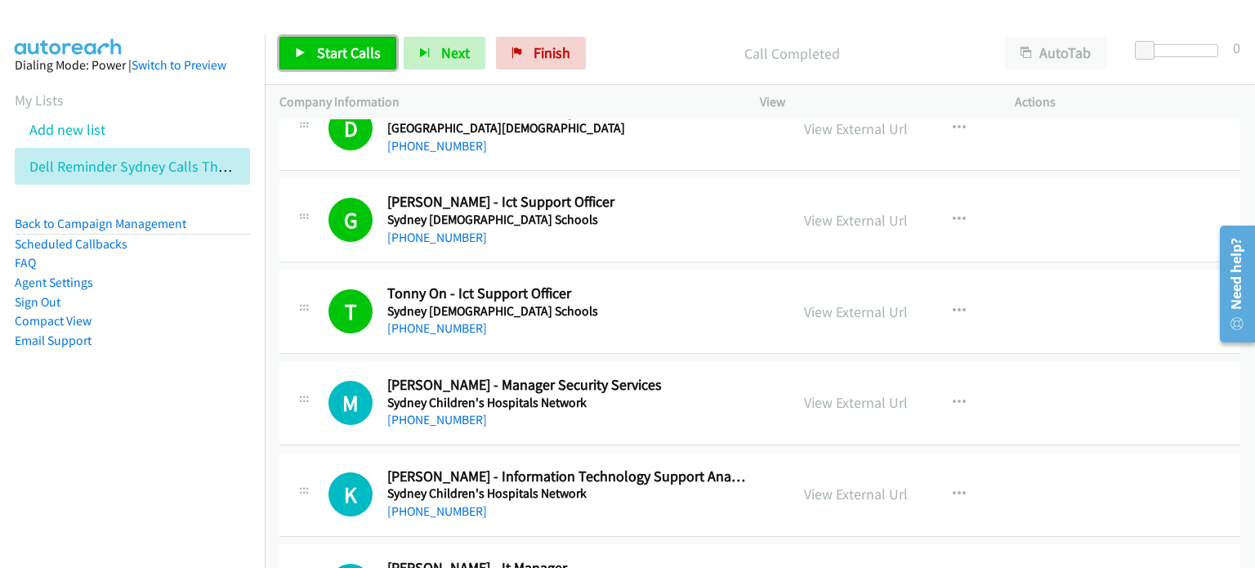
drag, startPoint x: 335, startPoint y: 50, endPoint x: 355, endPoint y: 47, distance: 20.7
click at [337, 50] on span "Start Calls" at bounding box center [349, 52] width 64 height 19
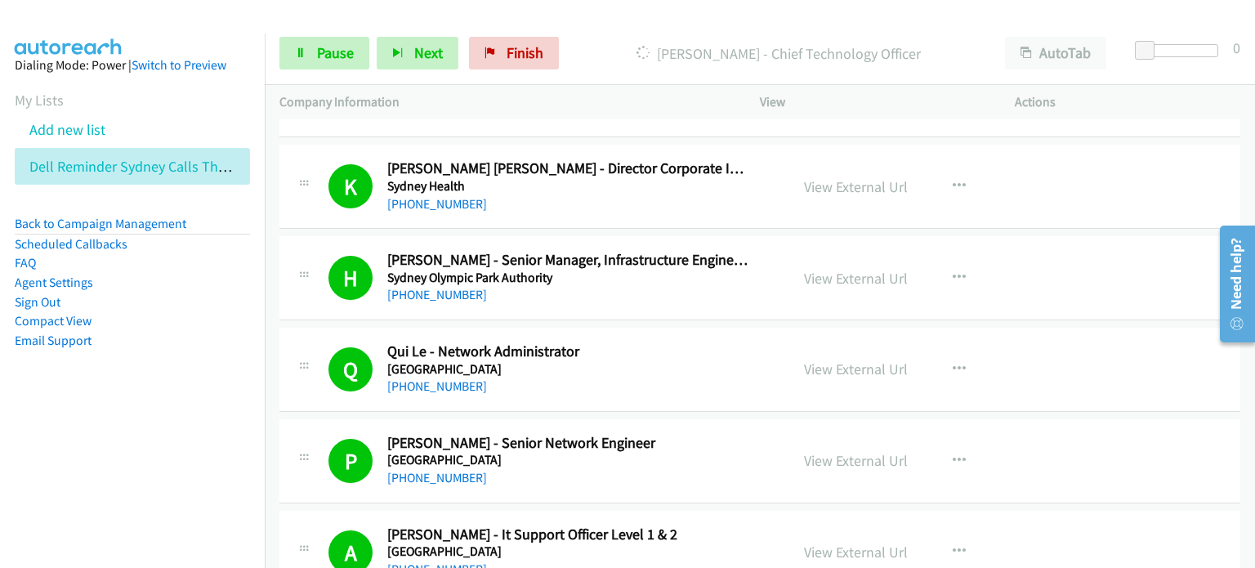
scroll to position [6617, 0]
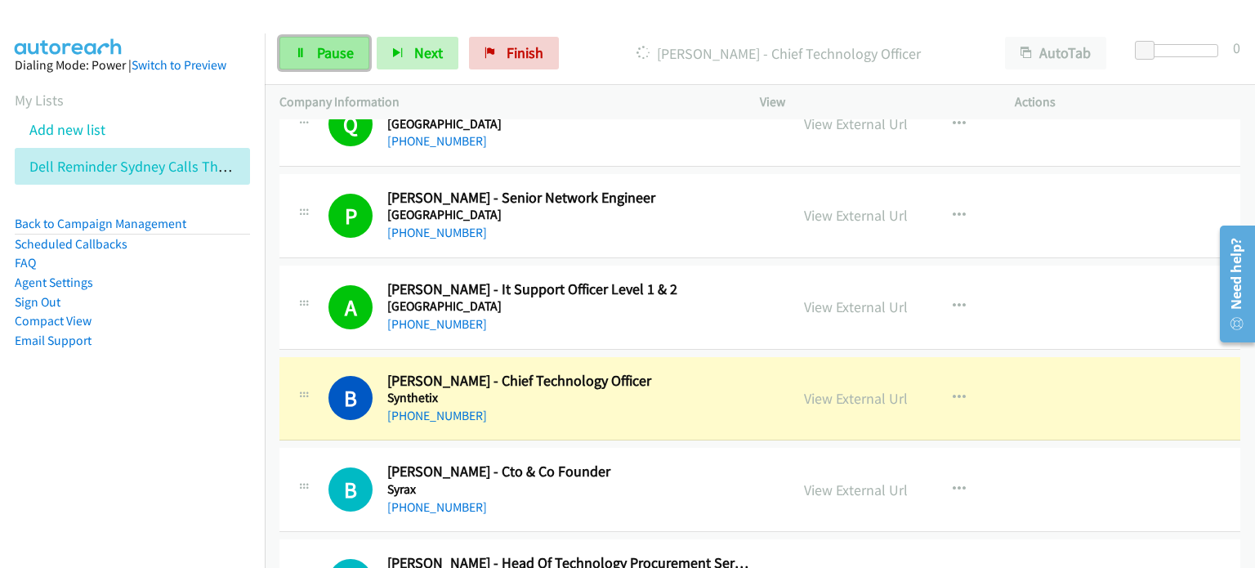
click at [339, 51] on span "Pause" at bounding box center [335, 52] width 37 height 19
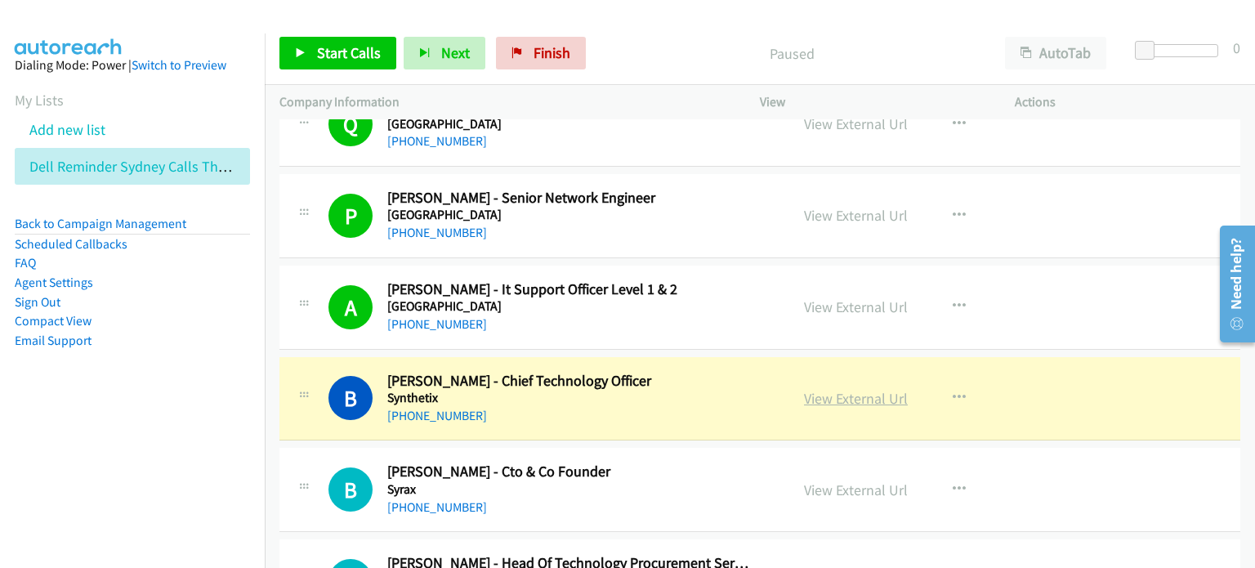
click at [661, 389] on link "View External Url" at bounding box center [856, 398] width 104 height 19
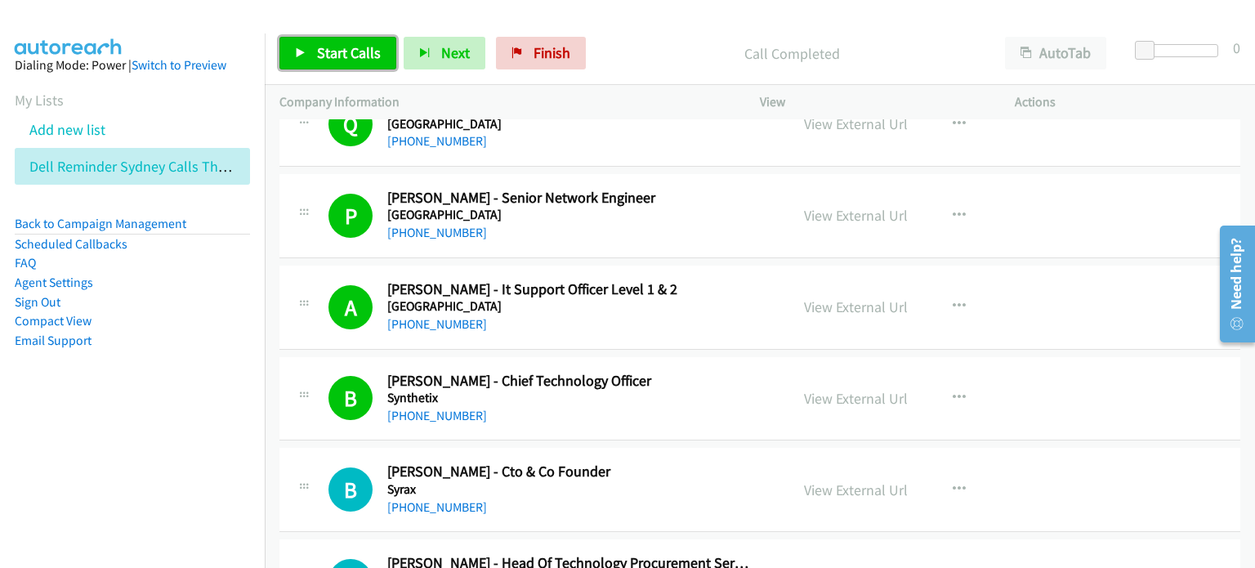
click at [346, 49] on span "Start Calls" at bounding box center [349, 52] width 64 height 19
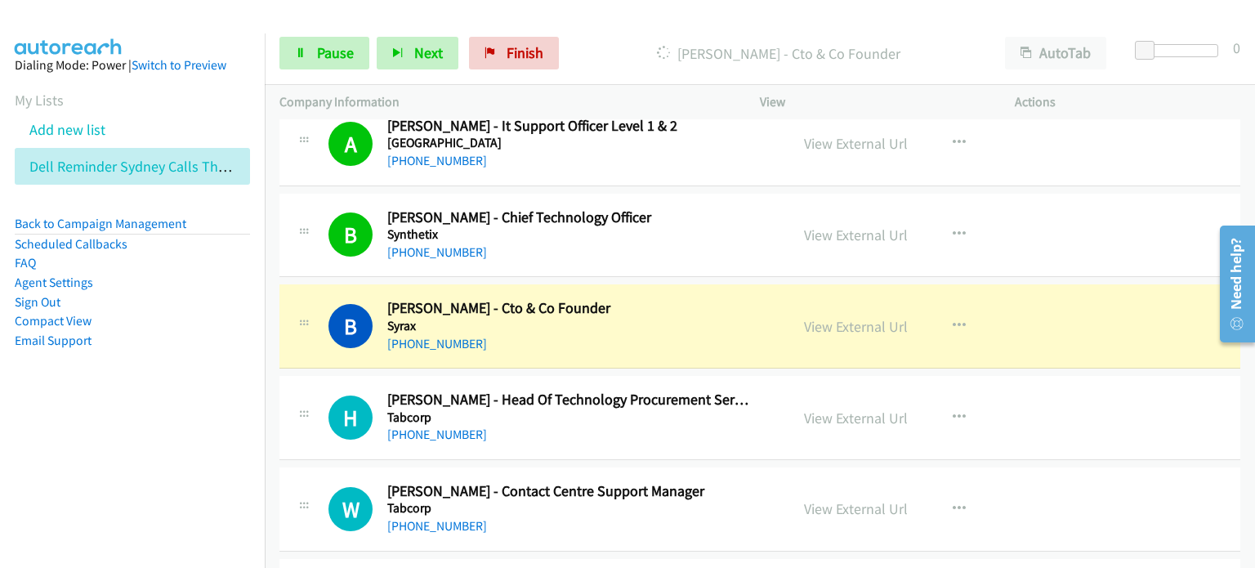
scroll to position [6862, 0]
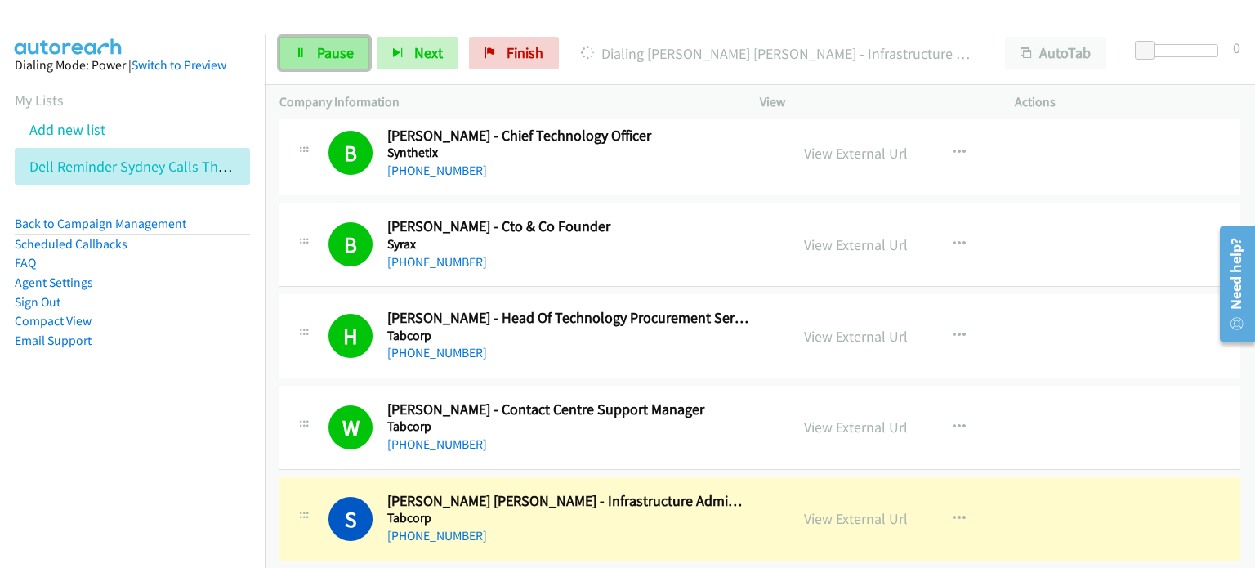
click at [328, 49] on span "Pause" at bounding box center [335, 52] width 37 height 19
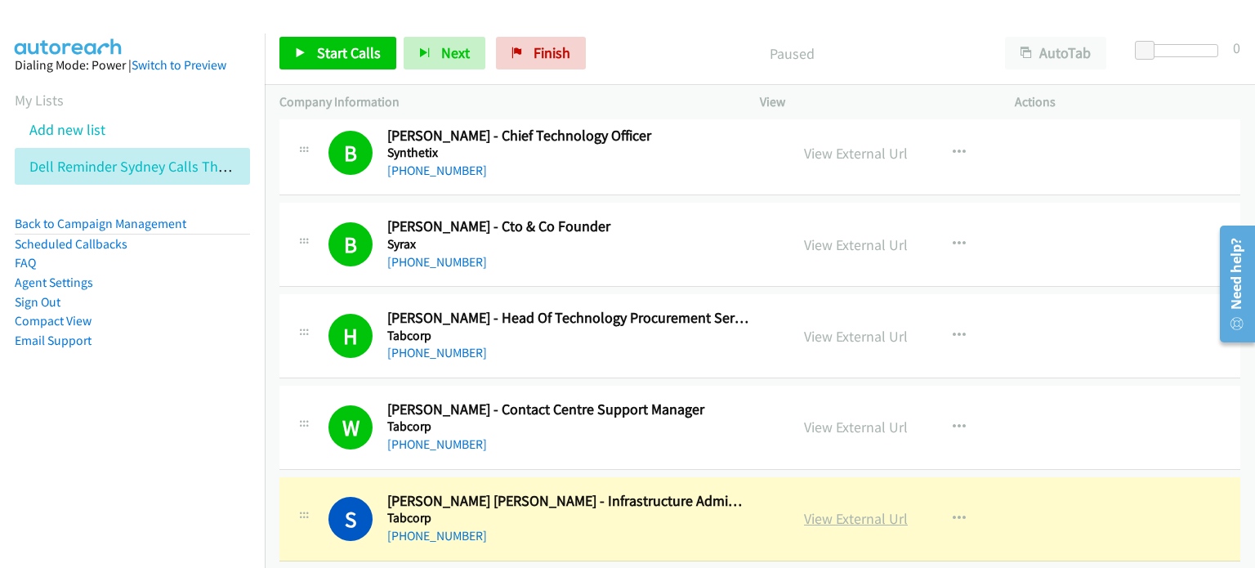
click at [661, 511] on link "View External Url" at bounding box center [856, 518] width 104 height 19
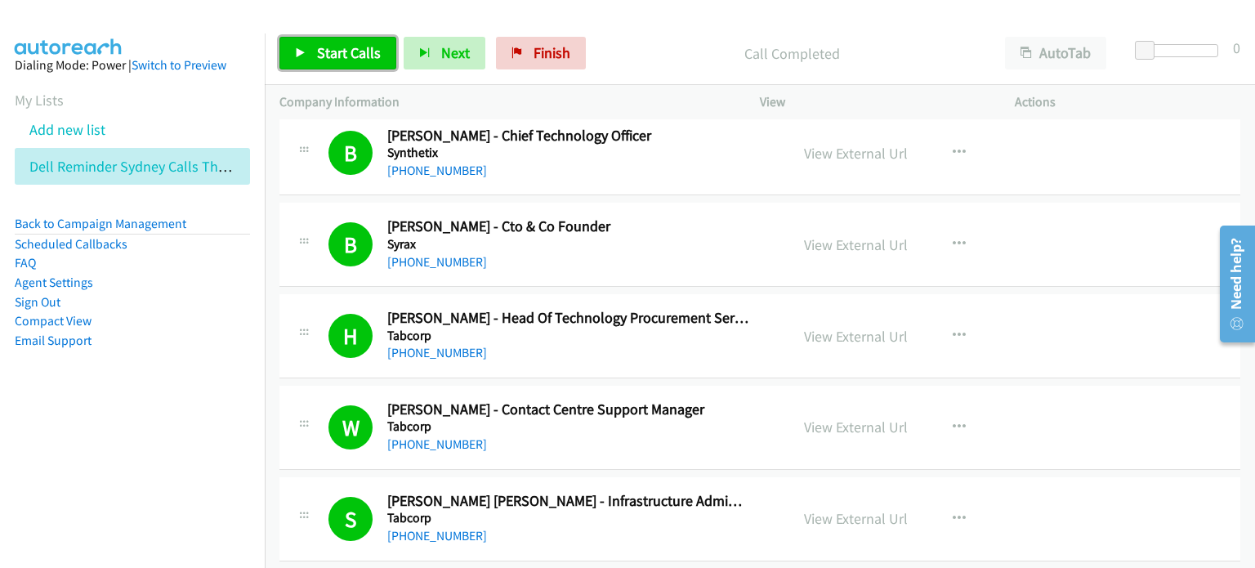
click at [317, 53] on span "Start Calls" at bounding box center [349, 52] width 64 height 19
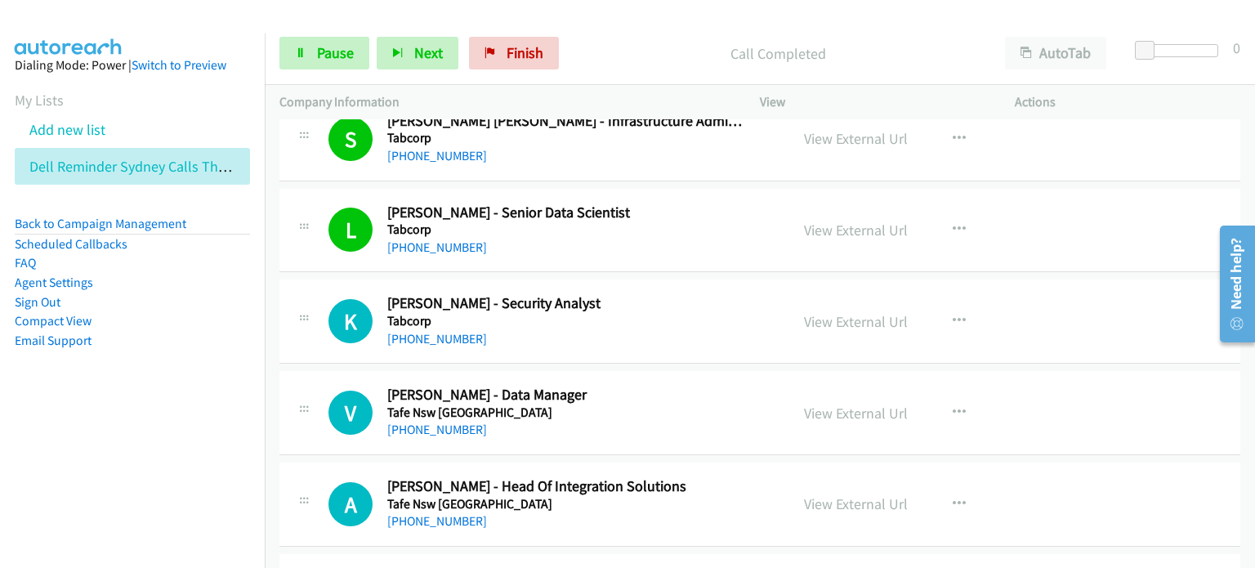
scroll to position [7270, 0]
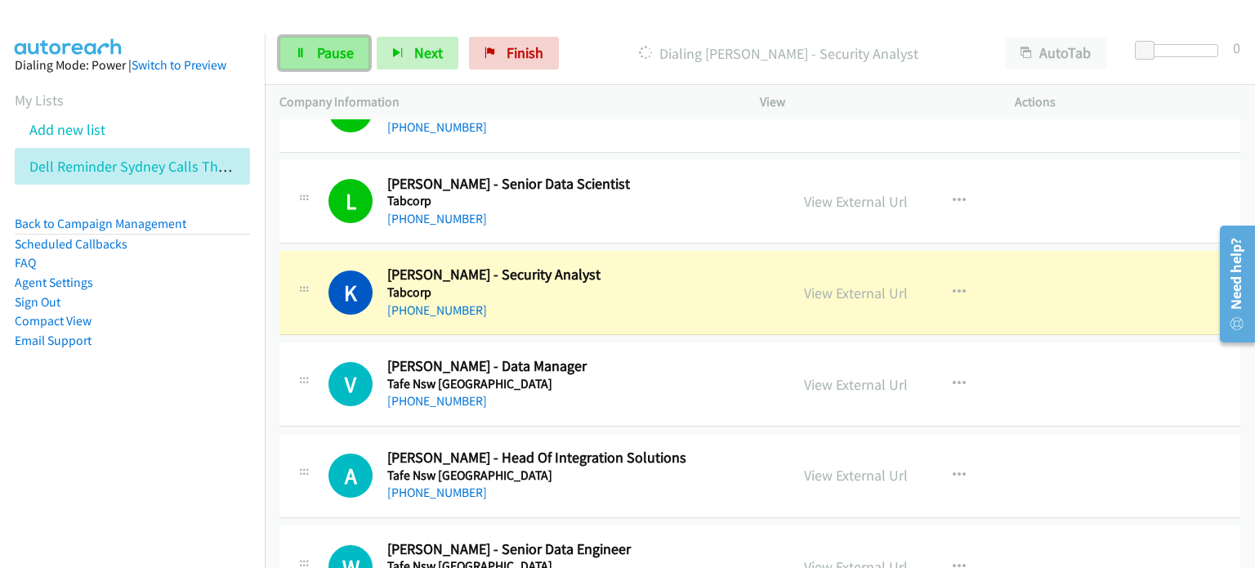
click at [328, 51] on span "Pause" at bounding box center [335, 52] width 37 height 19
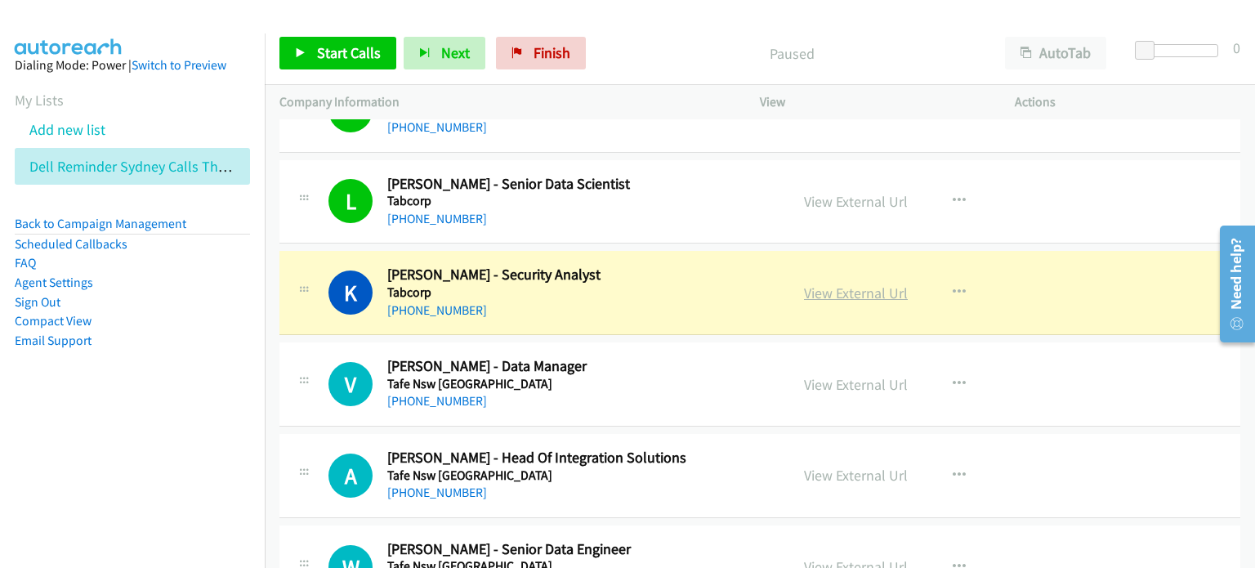
click at [661, 283] on link "View External Url" at bounding box center [856, 292] width 104 height 19
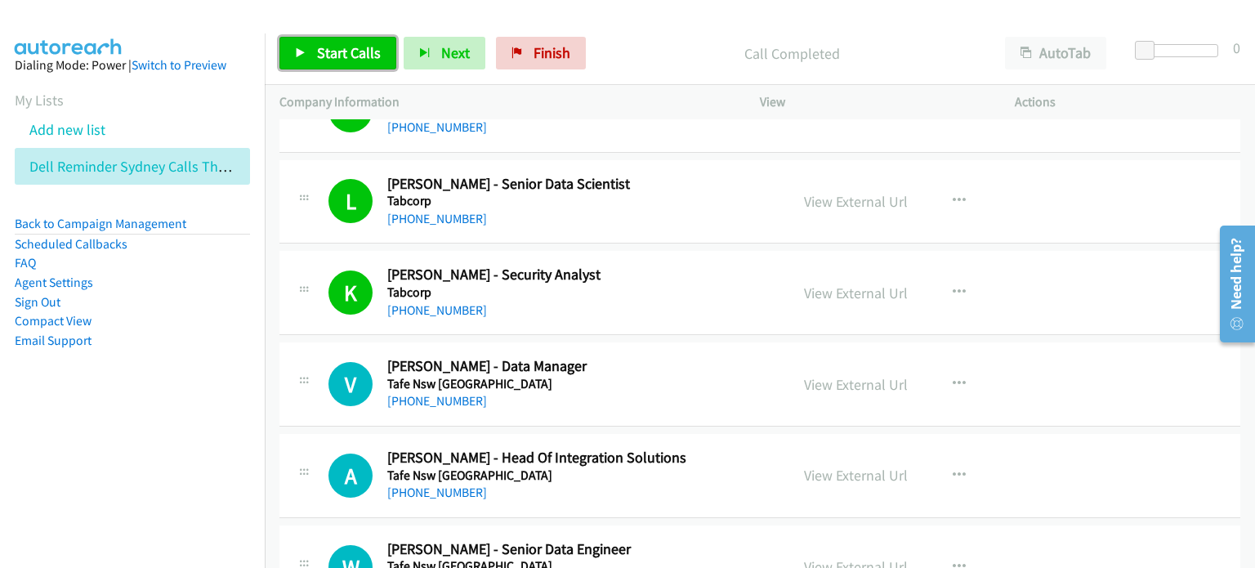
click at [322, 50] on span "Start Calls" at bounding box center [349, 52] width 64 height 19
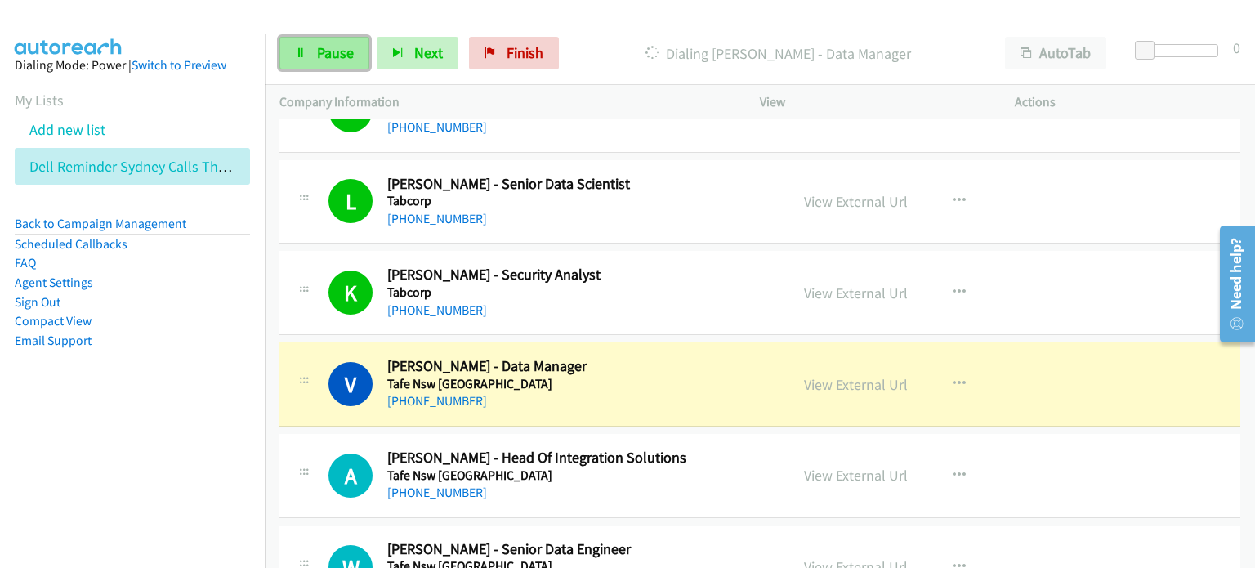
click at [308, 46] on link "Pause" at bounding box center [324, 53] width 90 height 33
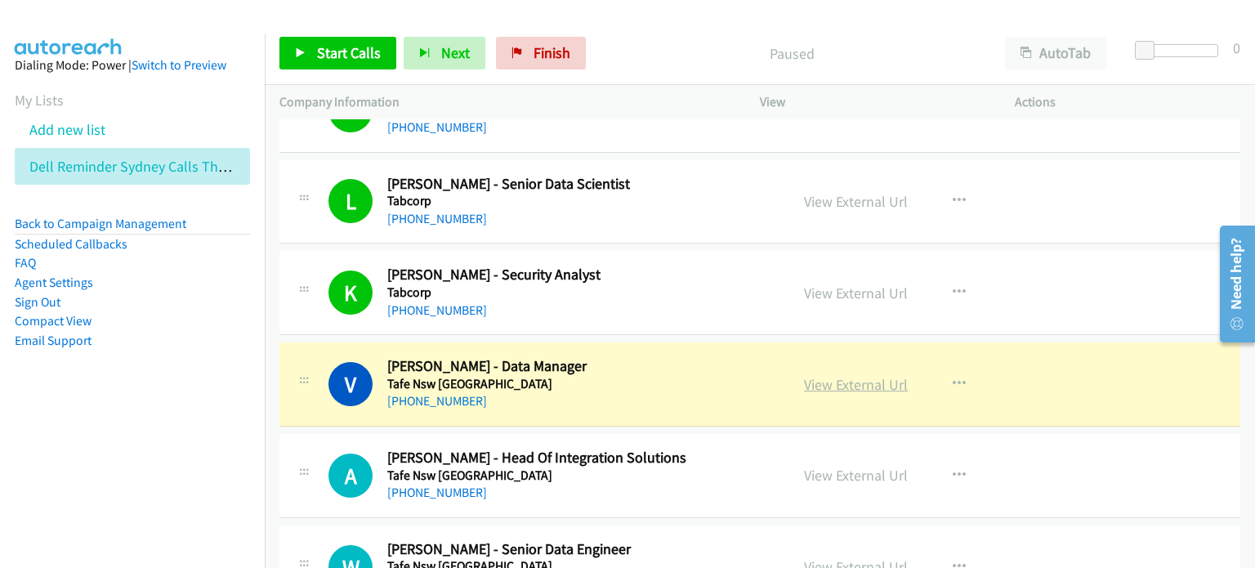
click at [661, 375] on link "View External Url" at bounding box center [856, 384] width 104 height 19
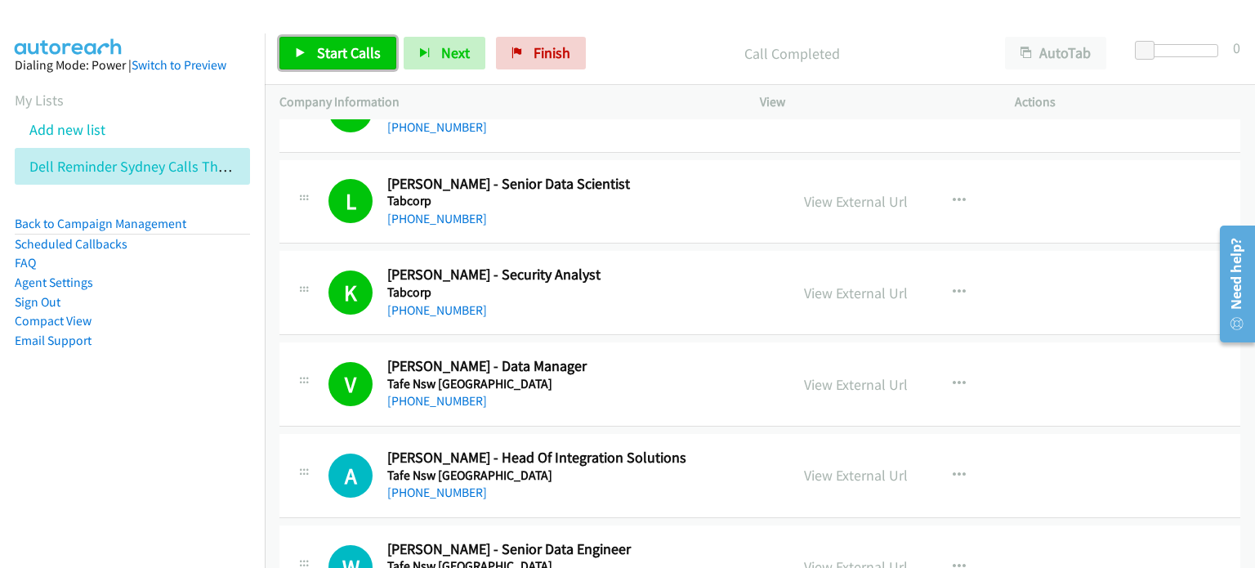
click at [332, 51] on span "Start Calls" at bounding box center [349, 52] width 64 height 19
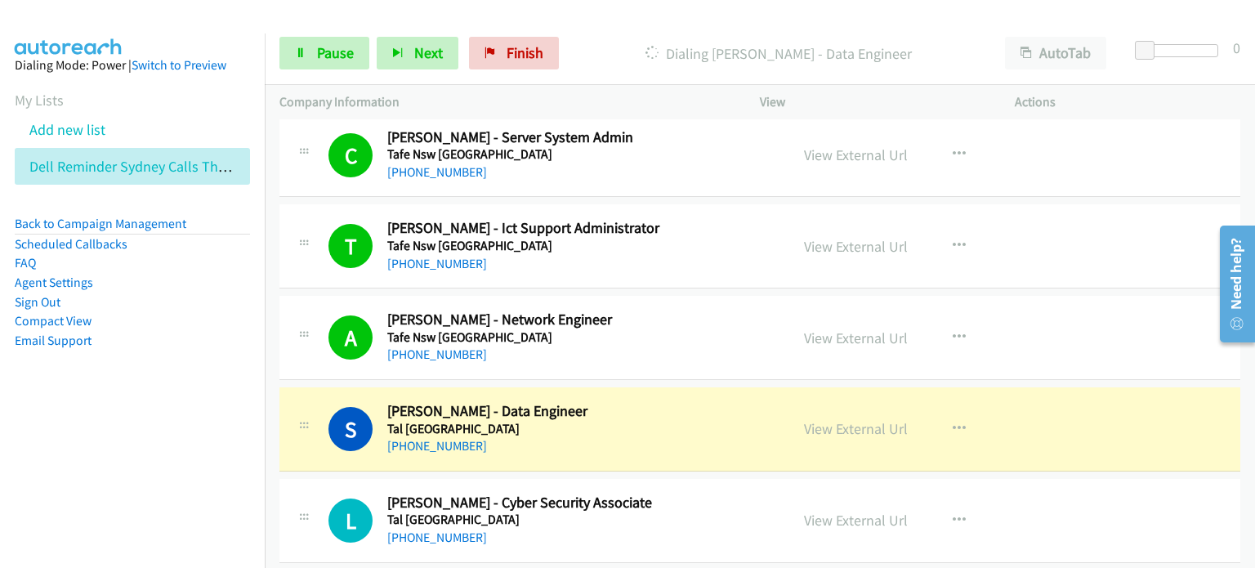
scroll to position [7842, 0]
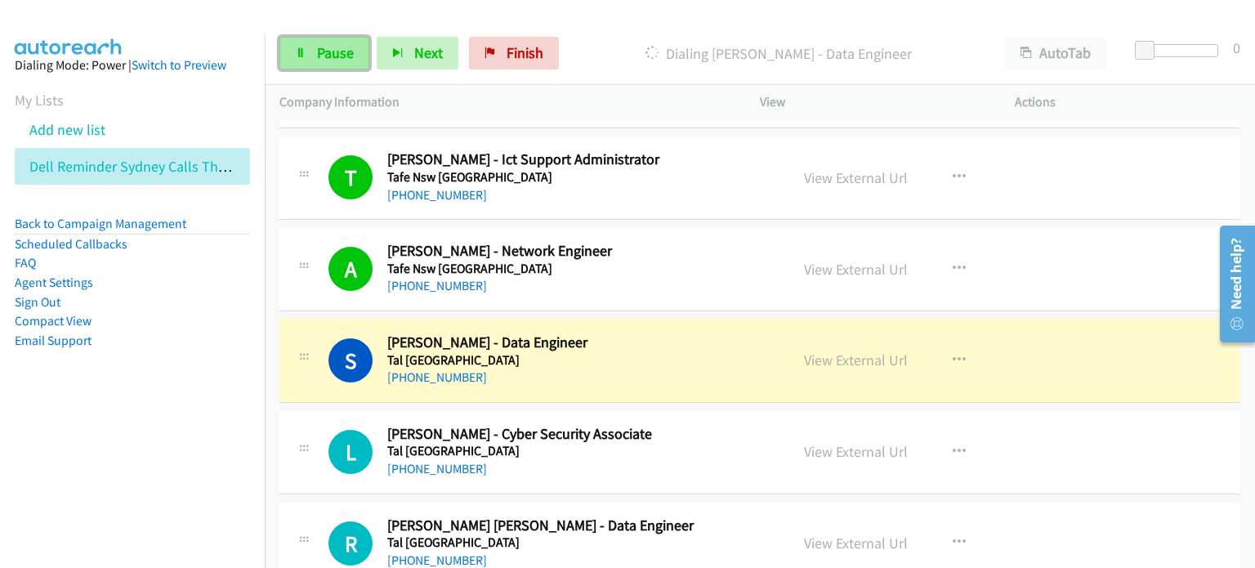
click at [342, 50] on span "Pause" at bounding box center [335, 52] width 37 height 19
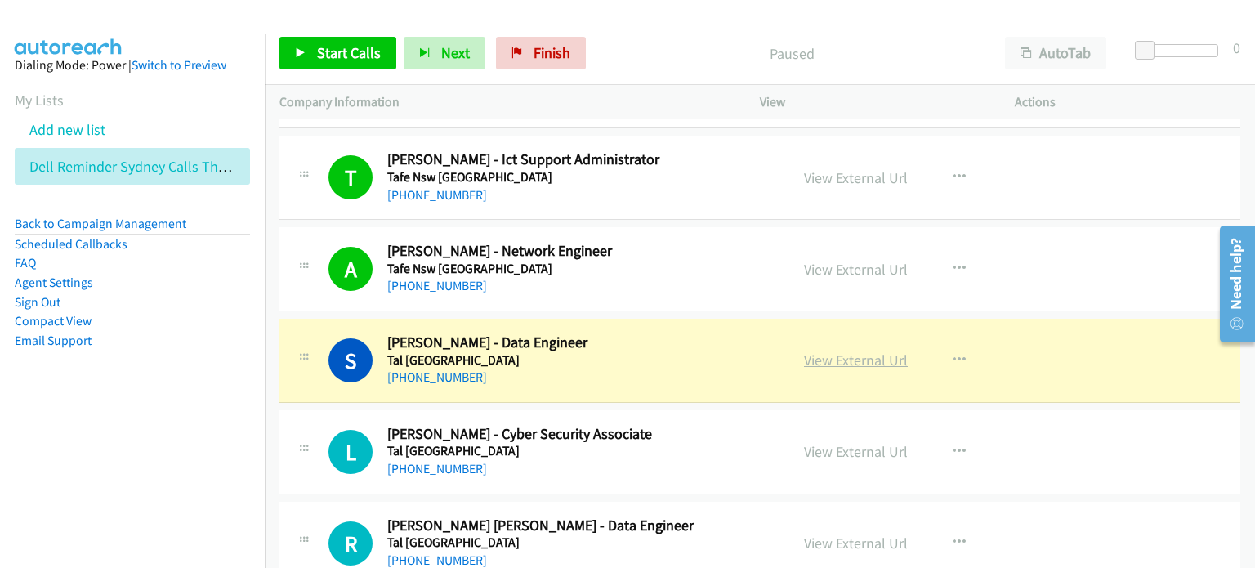
click at [661, 350] on link "View External Url" at bounding box center [856, 359] width 104 height 19
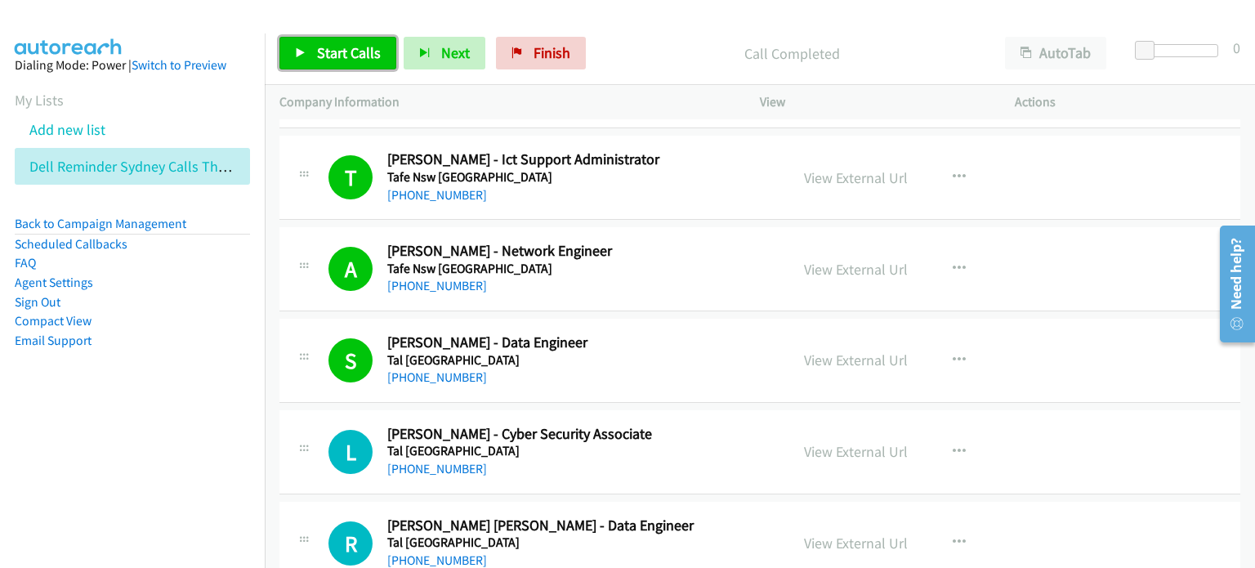
click at [330, 55] on span "Start Calls" at bounding box center [349, 52] width 64 height 19
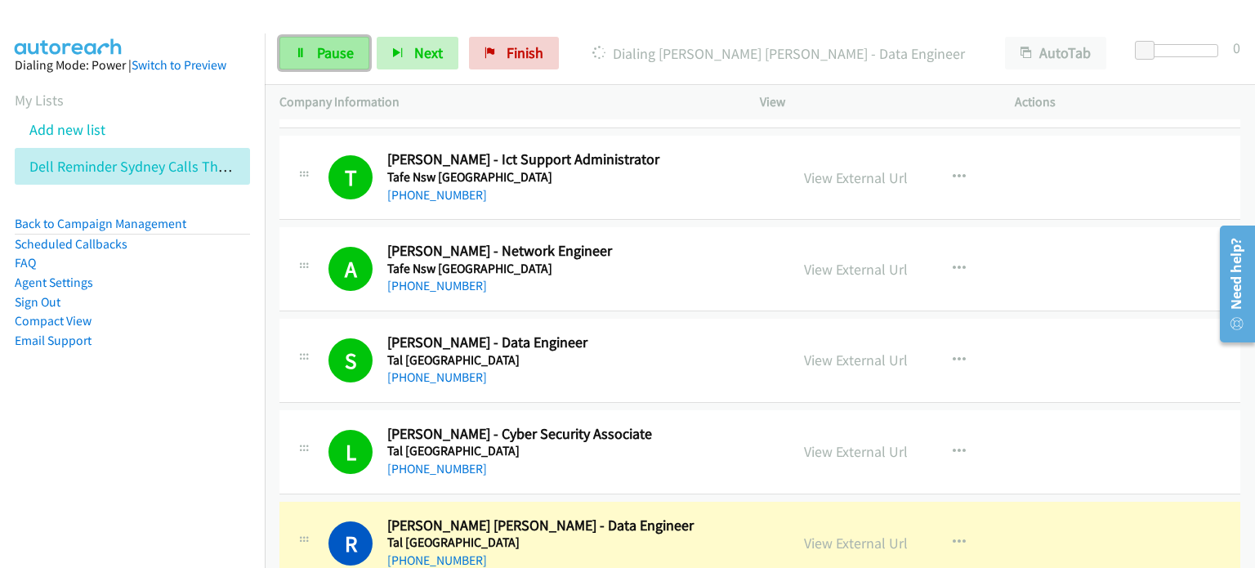
click at [323, 45] on span "Pause" at bounding box center [335, 52] width 37 height 19
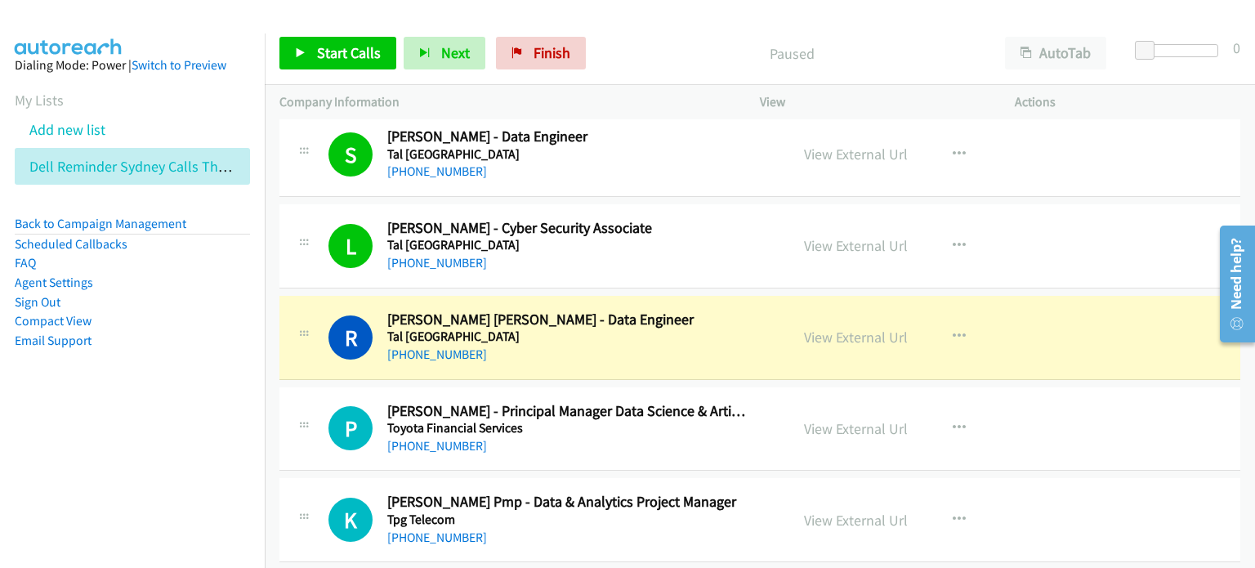
scroll to position [8087, 0]
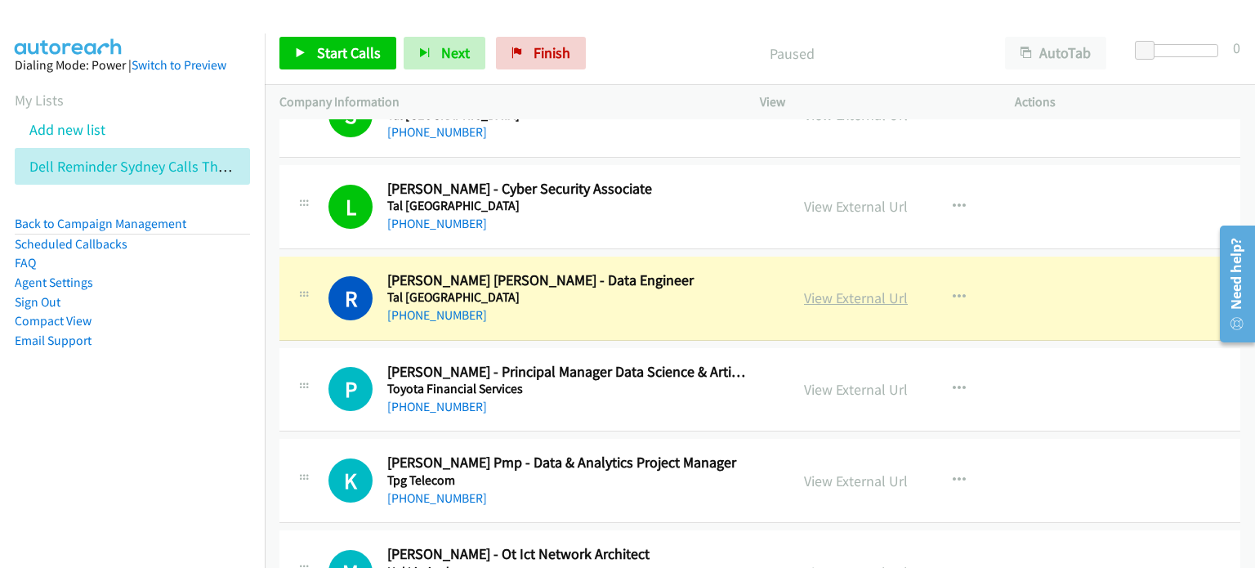
click at [661, 288] on link "View External Url" at bounding box center [856, 297] width 104 height 19
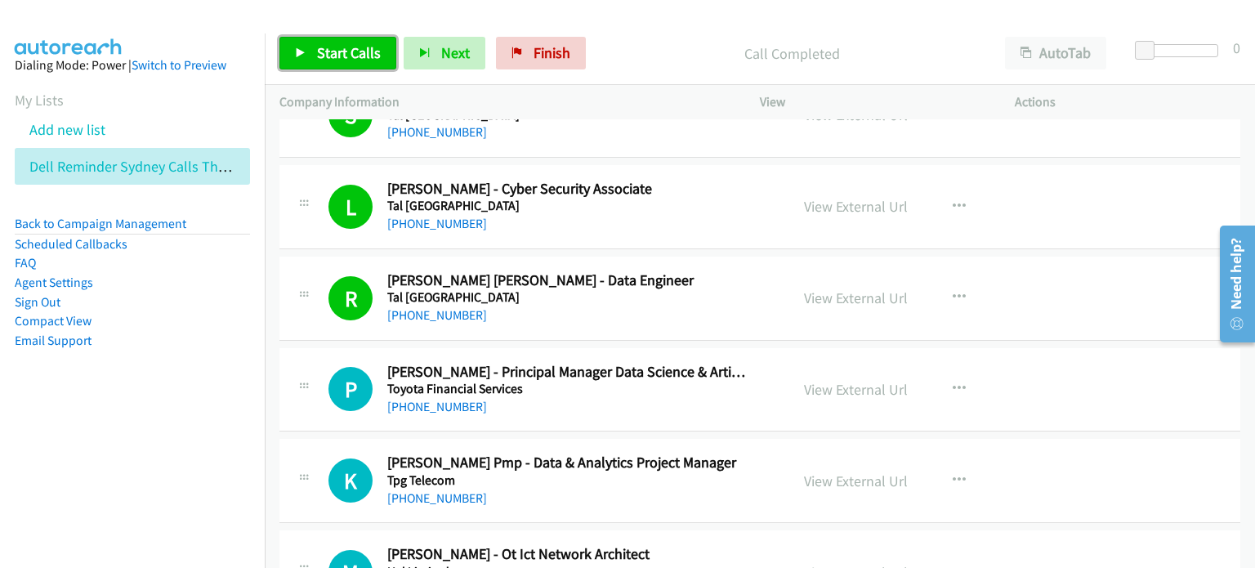
click at [344, 48] on span "Start Calls" at bounding box center [349, 52] width 64 height 19
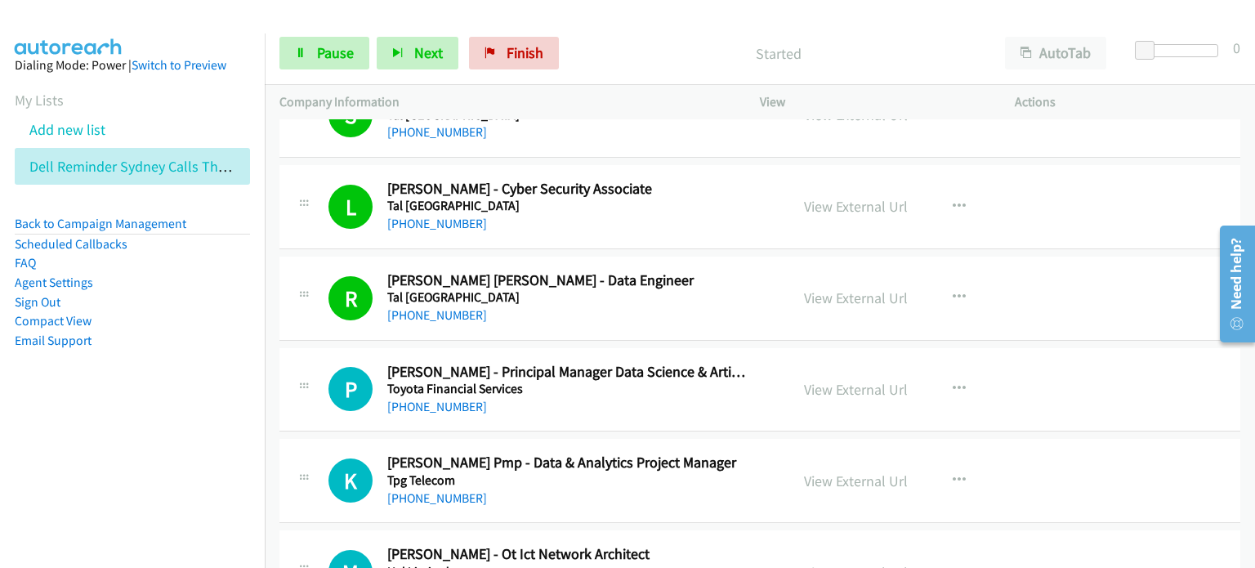
scroll to position [8251, 0]
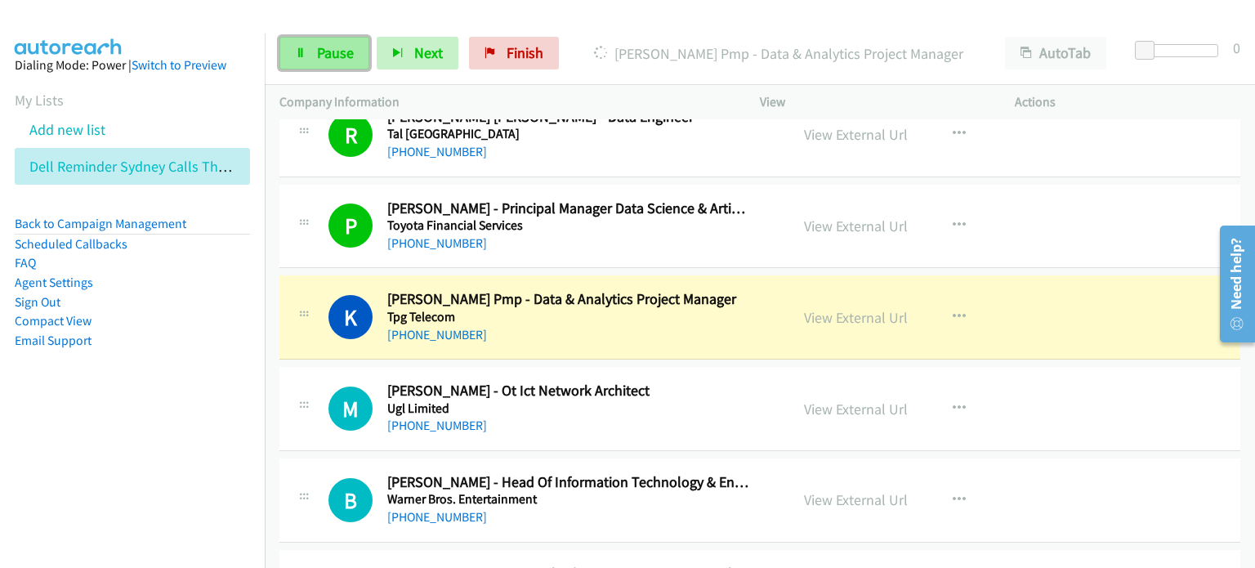
click at [320, 48] on span "Pause" at bounding box center [335, 52] width 37 height 19
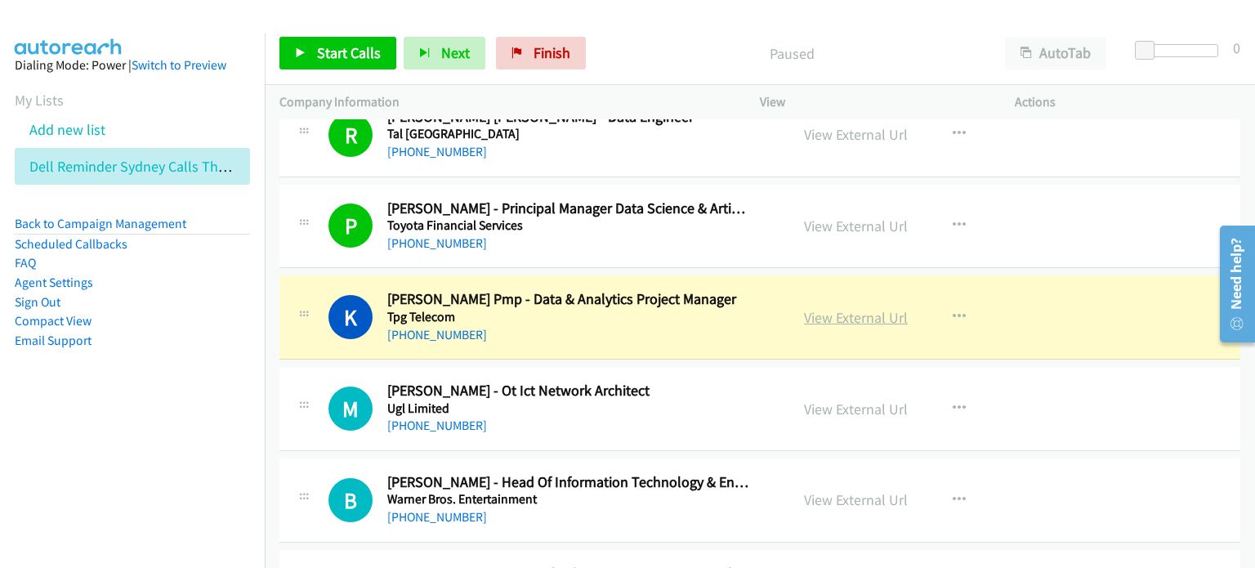
click at [661, 308] on link "View External Url" at bounding box center [856, 317] width 104 height 19
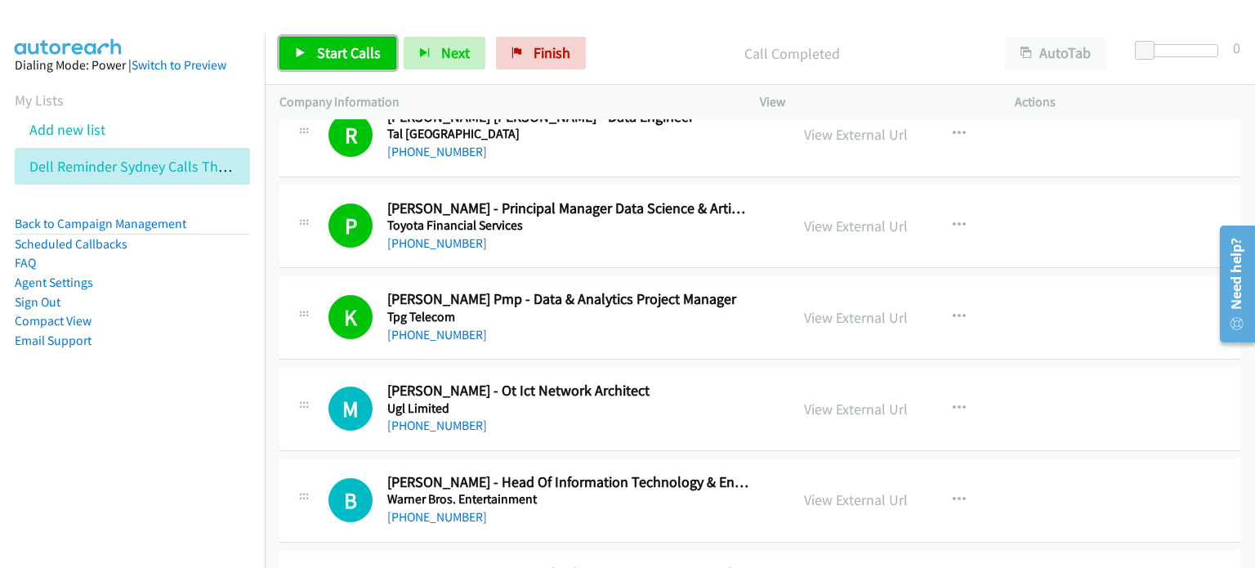
click at [349, 49] on span "Start Calls" at bounding box center [349, 52] width 64 height 19
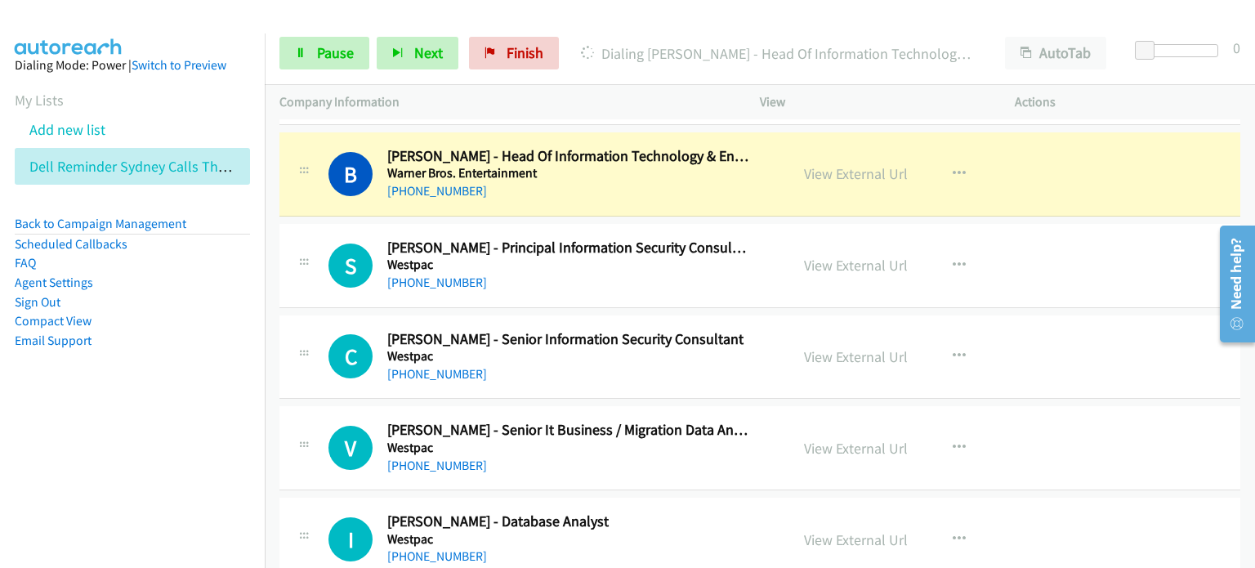
scroll to position [8577, 0]
click at [326, 46] on span "Pause" at bounding box center [335, 52] width 37 height 19
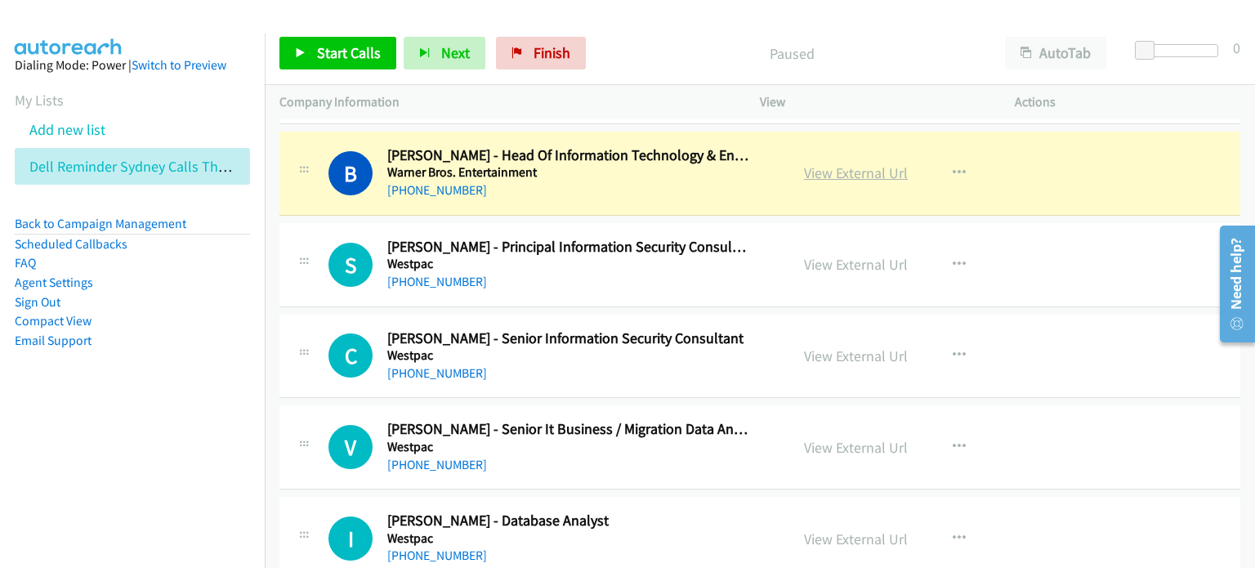
click at [661, 163] on link "View External Url" at bounding box center [856, 172] width 104 height 19
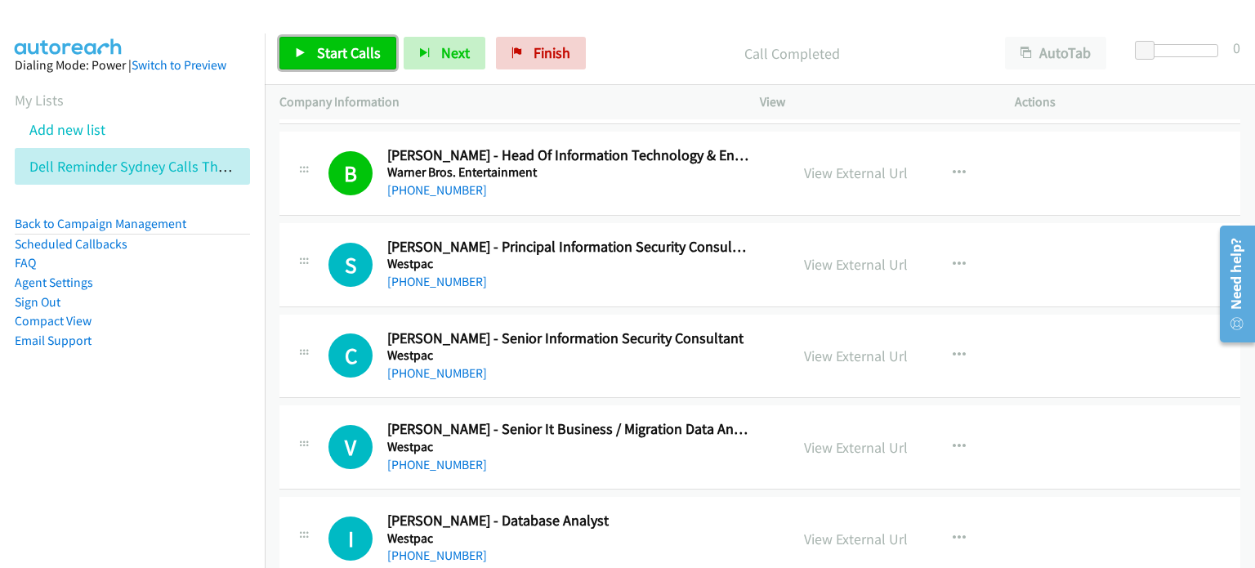
click at [333, 55] on span "Start Calls" at bounding box center [349, 52] width 64 height 19
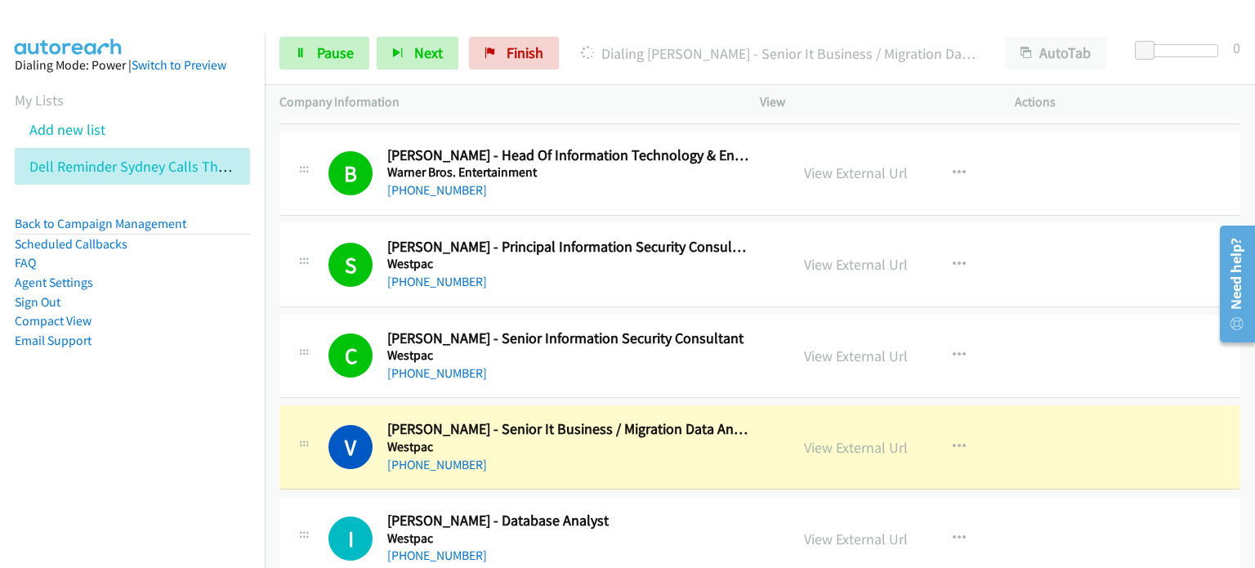
scroll to position [8741, 0]
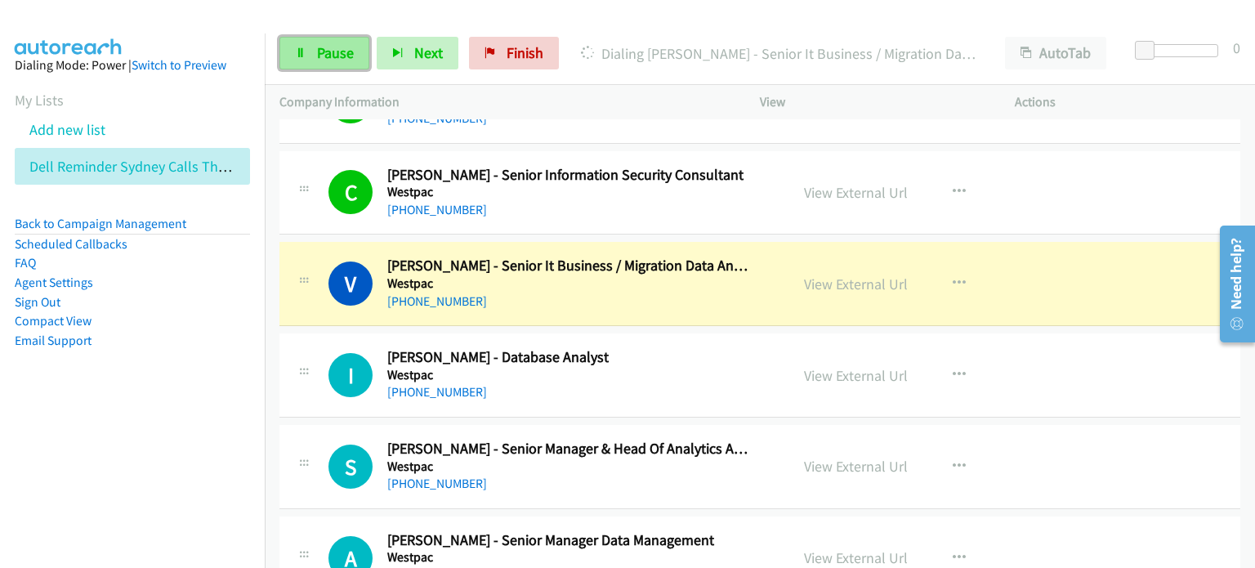
click at [332, 45] on span "Pause" at bounding box center [335, 52] width 37 height 19
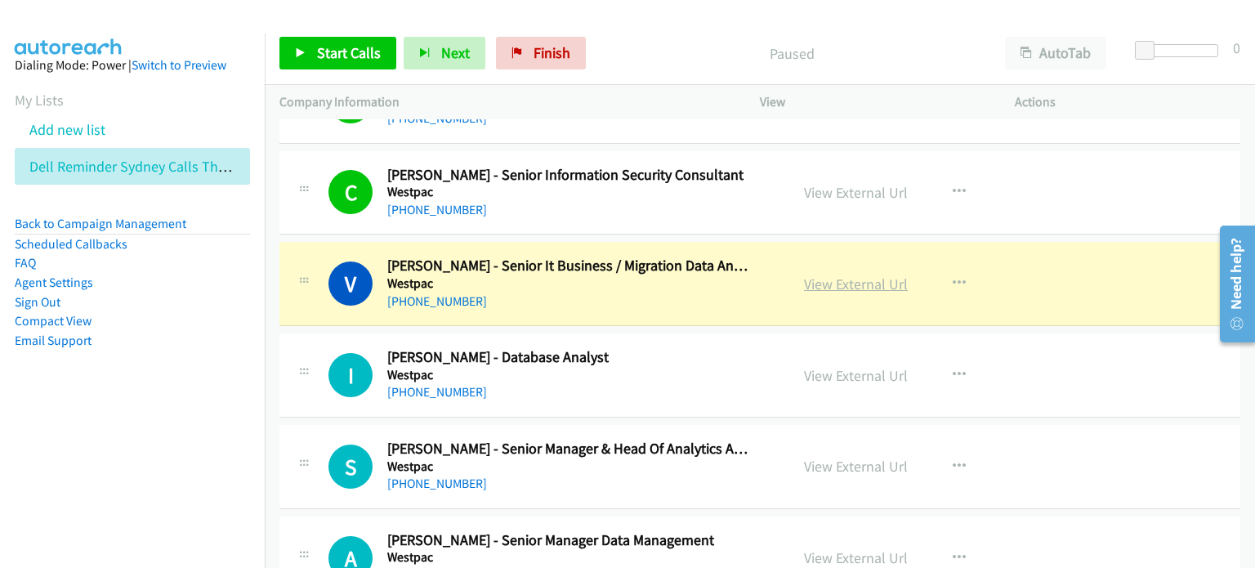
click at [661, 274] on link "View External Url" at bounding box center [856, 283] width 104 height 19
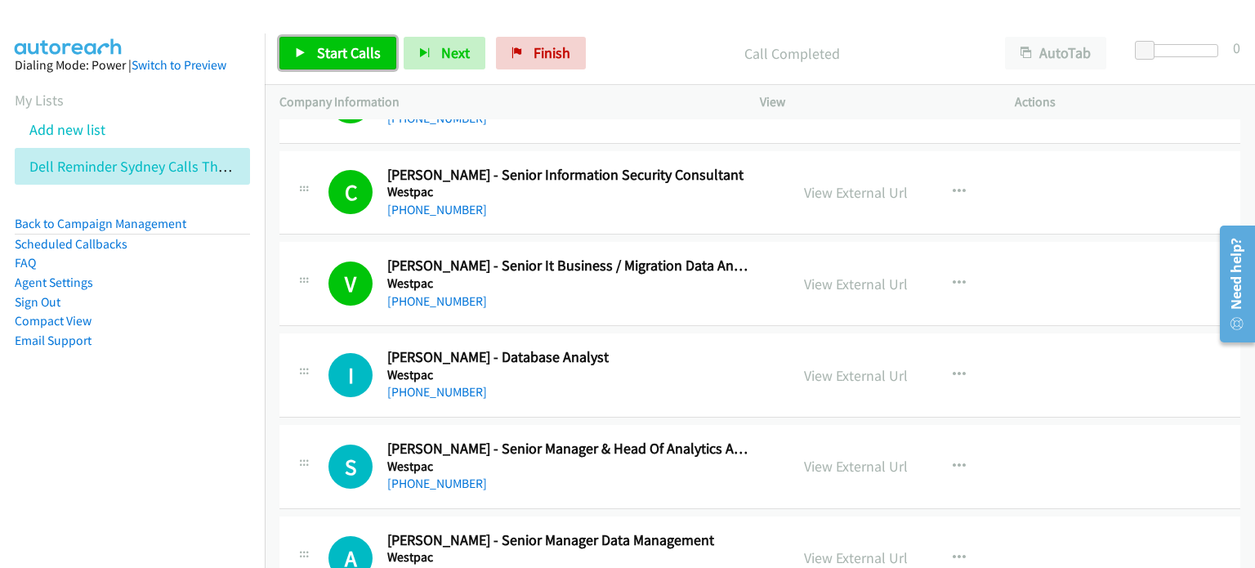
click at [288, 55] on link "Start Calls" at bounding box center [337, 53] width 117 height 33
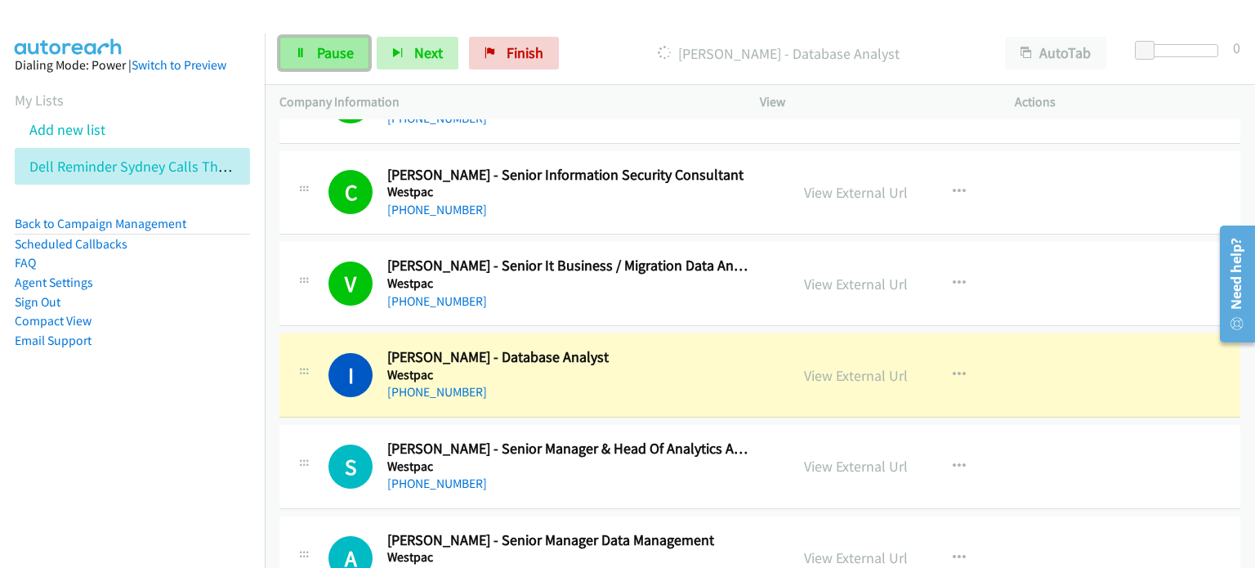
click at [323, 43] on span "Pause" at bounding box center [335, 52] width 37 height 19
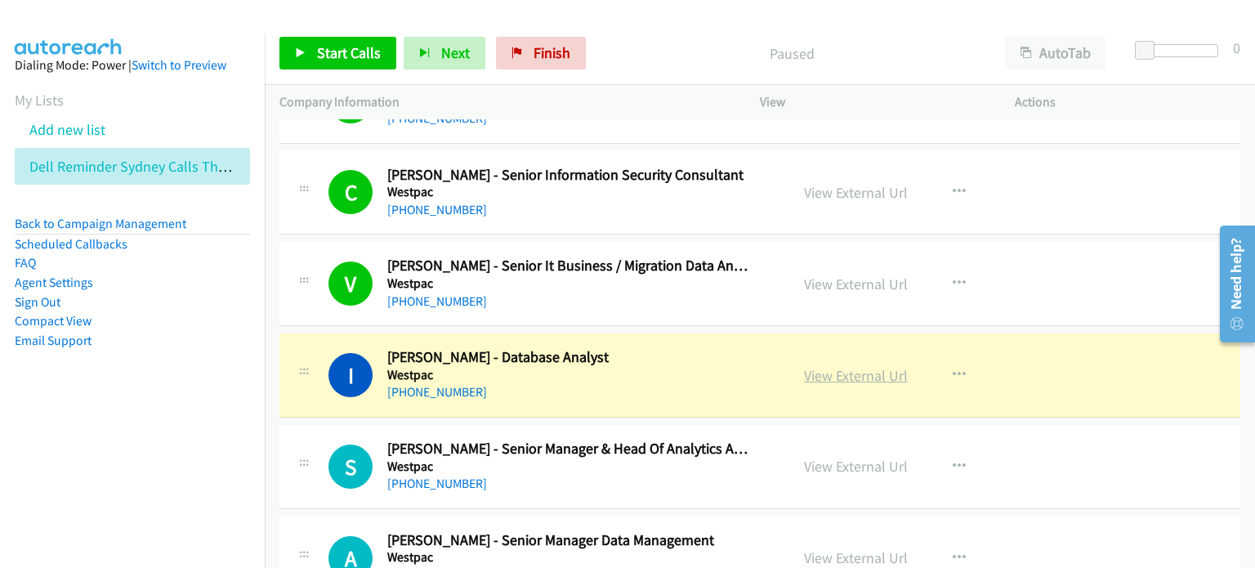
click at [661, 366] on link "View External Url" at bounding box center [856, 375] width 104 height 19
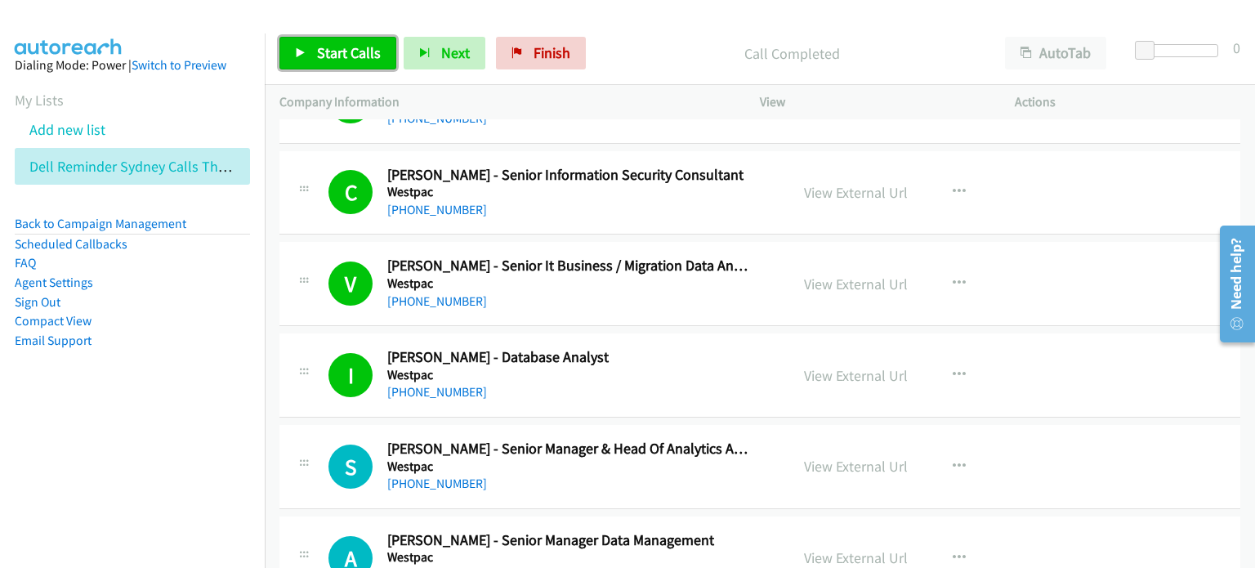
click at [346, 55] on span "Start Calls" at bounding box center [349, 52] width 64 height 19
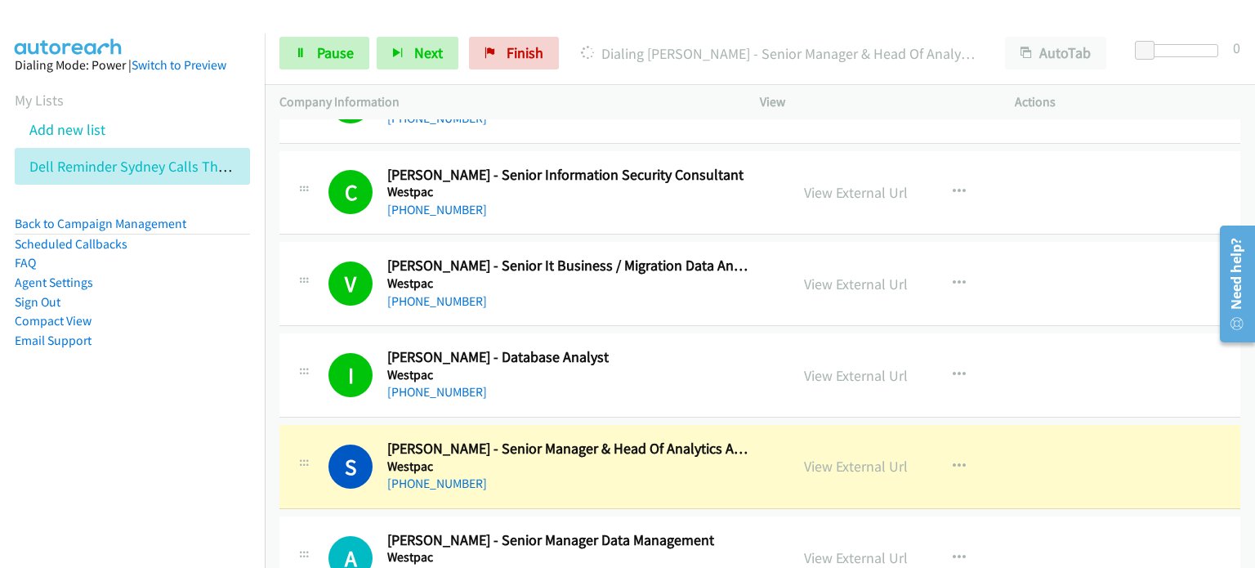
scroll to position [8822, 0]
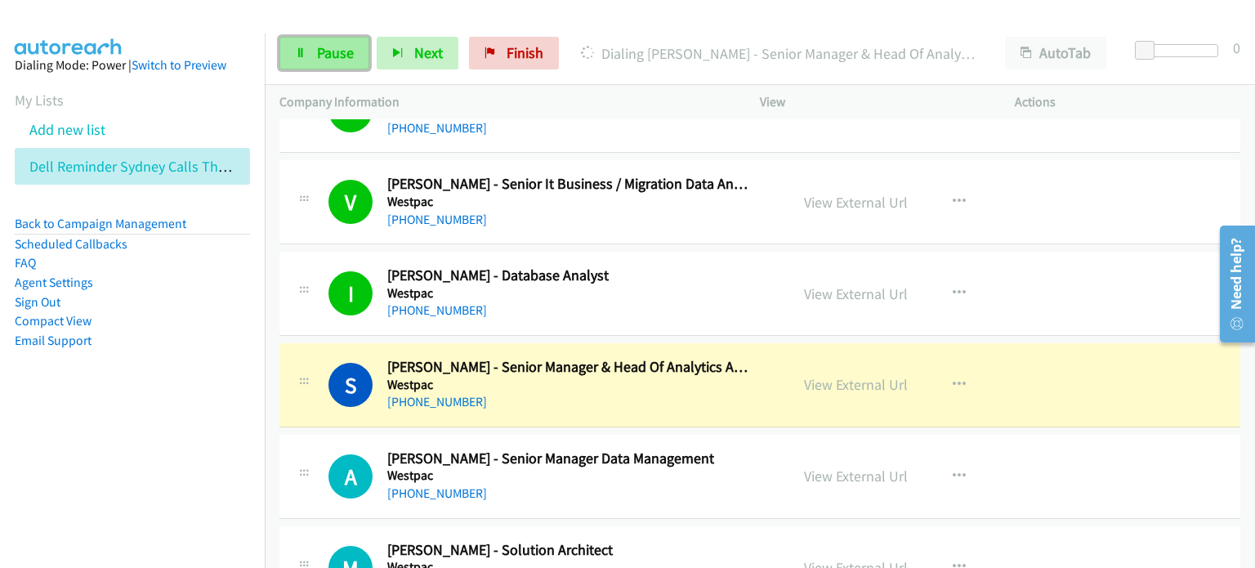
click at [330, 55] on span "Pause" at bounding box center [335, 52] width 37 height 19
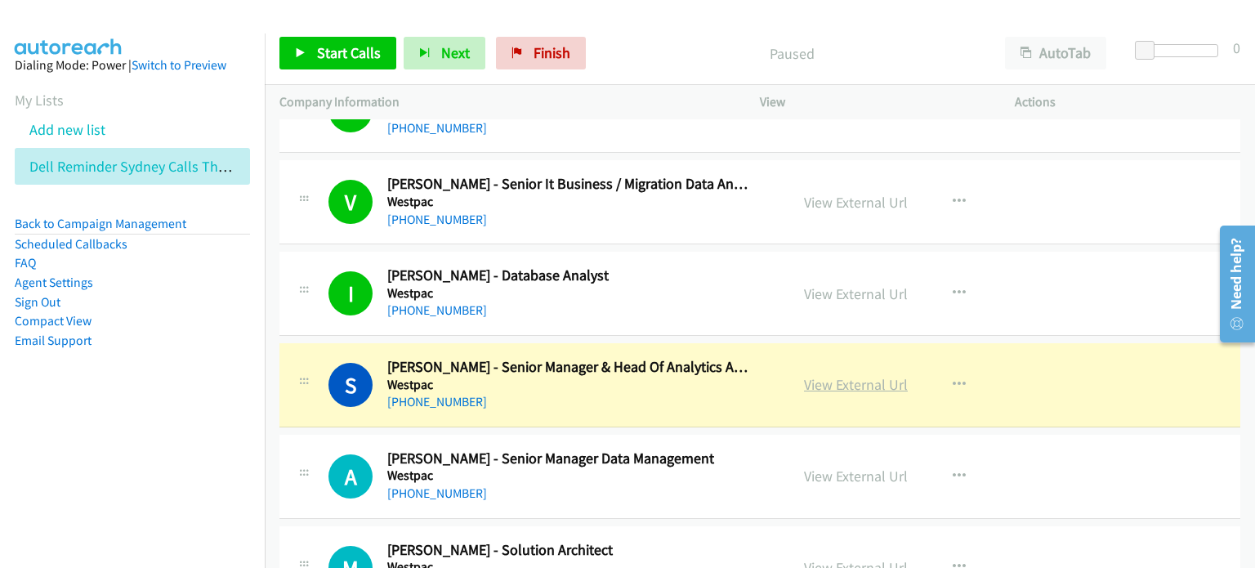
click at [661, 375] on link "View External Url" at bounding box center [856, 384] width 104 height 19
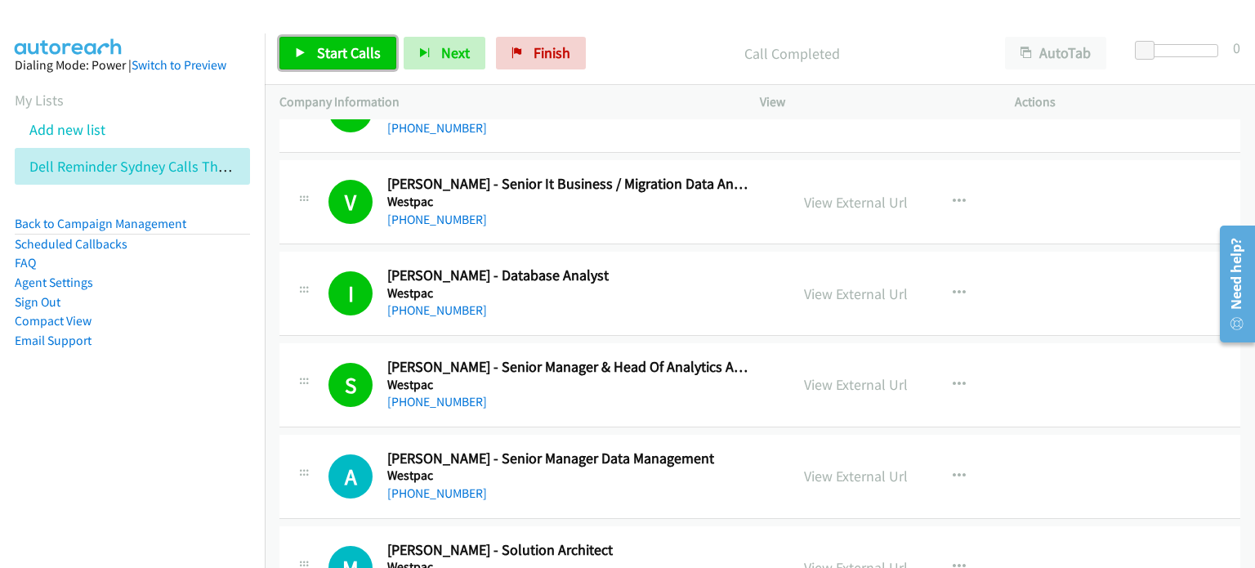
click at [325, 42] on link "Start Calls" at bounding box center [337, 53] width 117 height 33
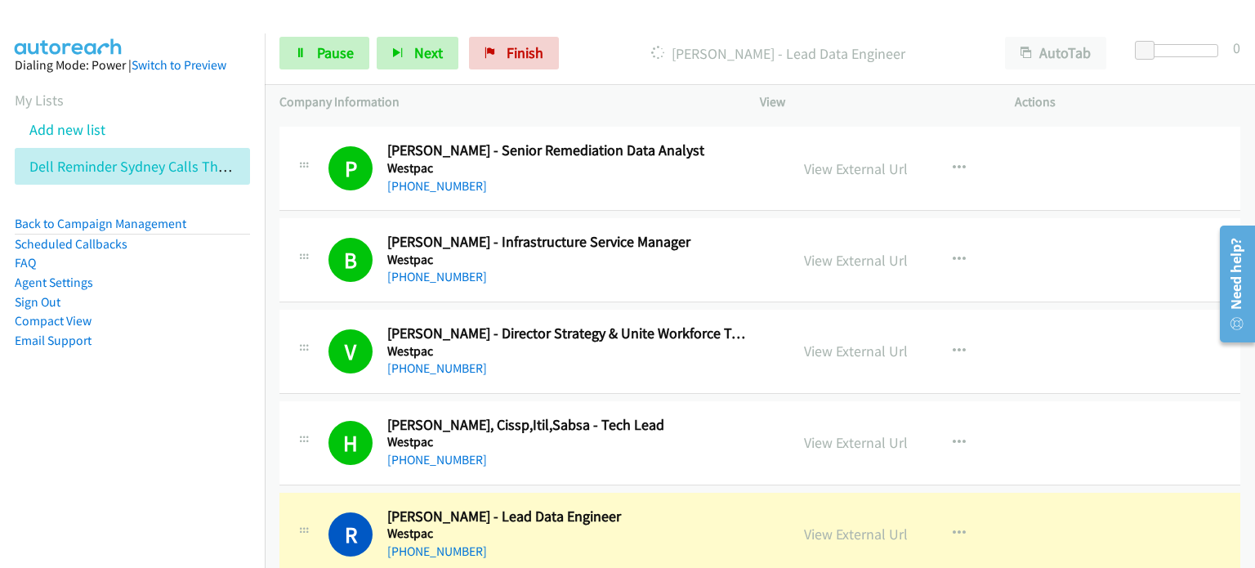
scroll to position [9476, 0]
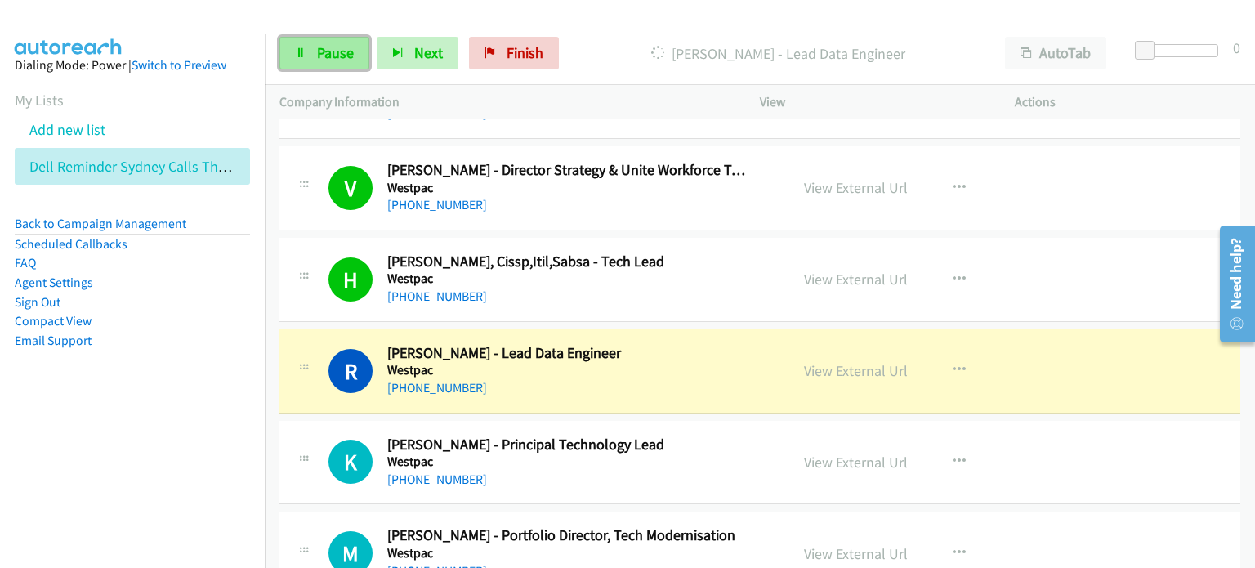
click at [338, 48] on span "Pause" at bounding box center [335, 52] width 37 height 19
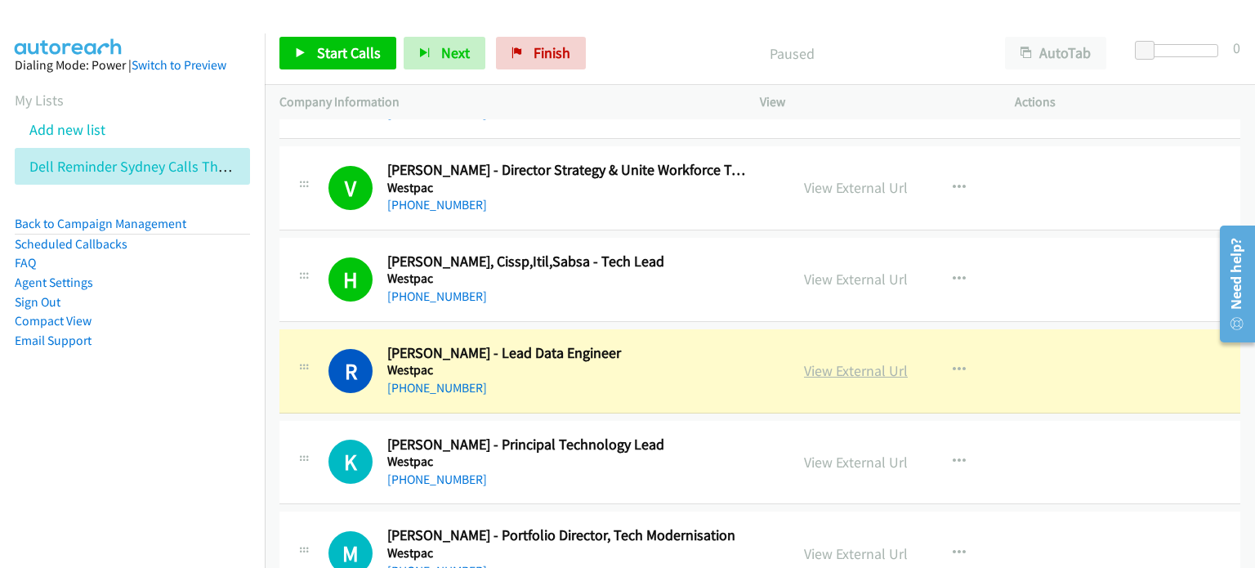
click at [661, 361] on link "View External Url" at bounding box center [856, 370] width 104 height 19
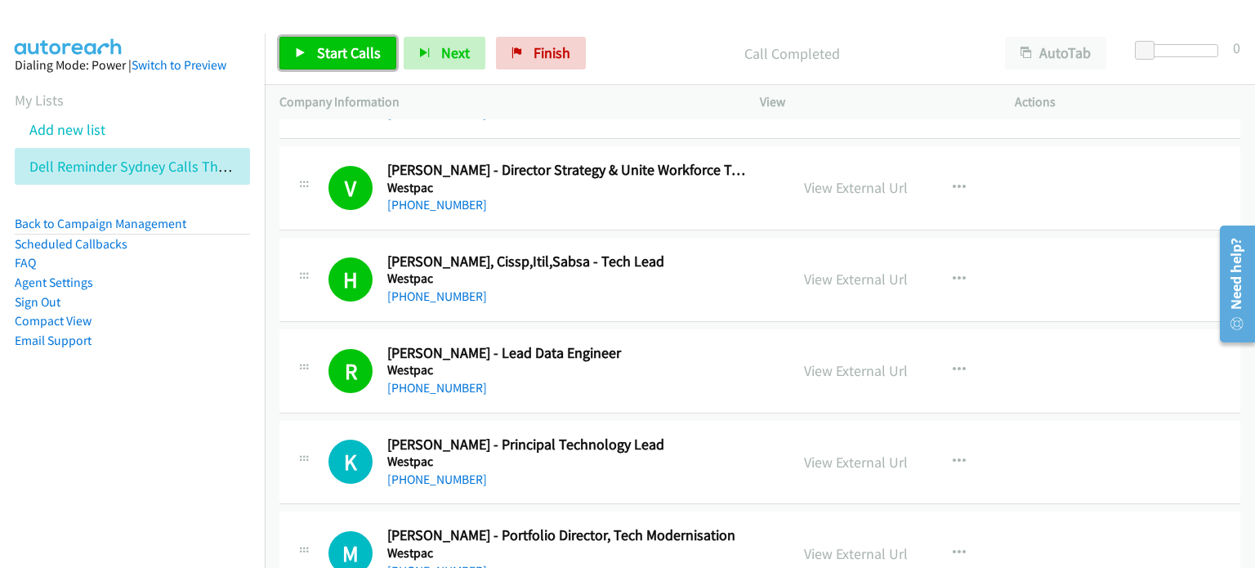
click at [339, 57] on span "Start Calls" at bounding box center [349, 52] width 64 height 19
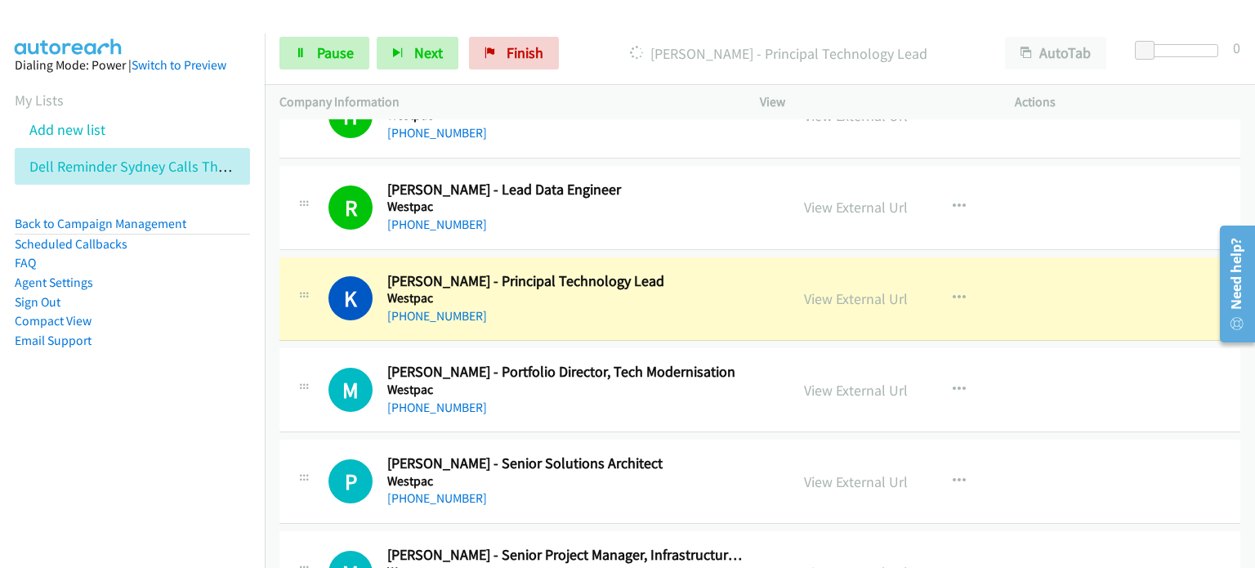
scroll to position [9721, 0]
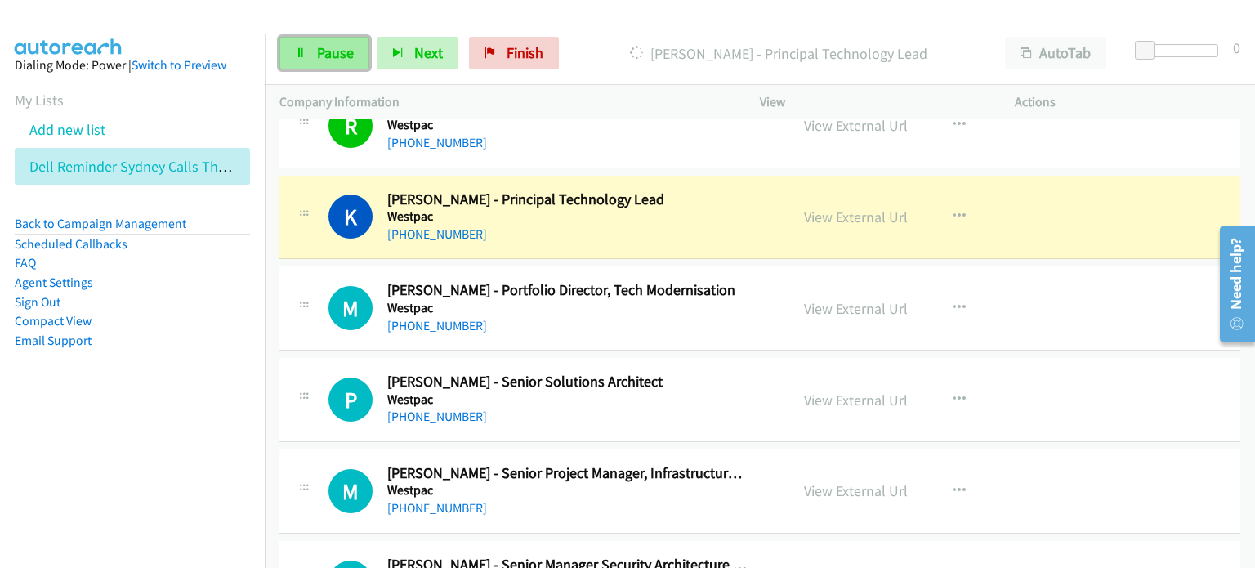
click at [325, 43] on span "Pause" at bounding box center [335, 52] width 37 height 19
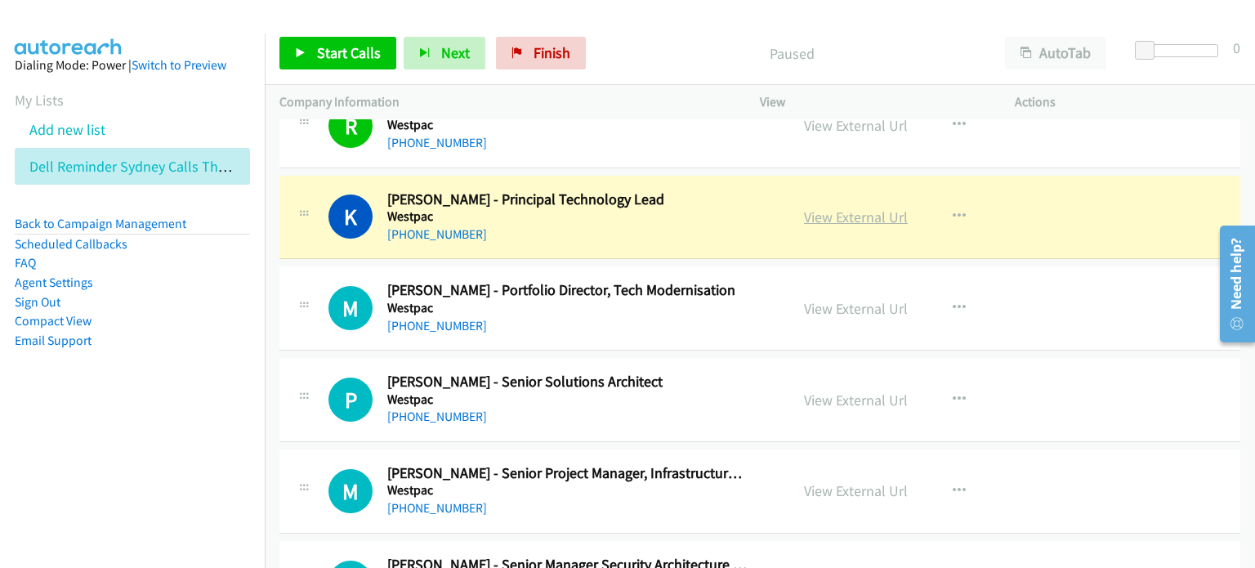
click at [661, 207] on link "View External Url" at bounding box center [856, 216] width 104 height 19
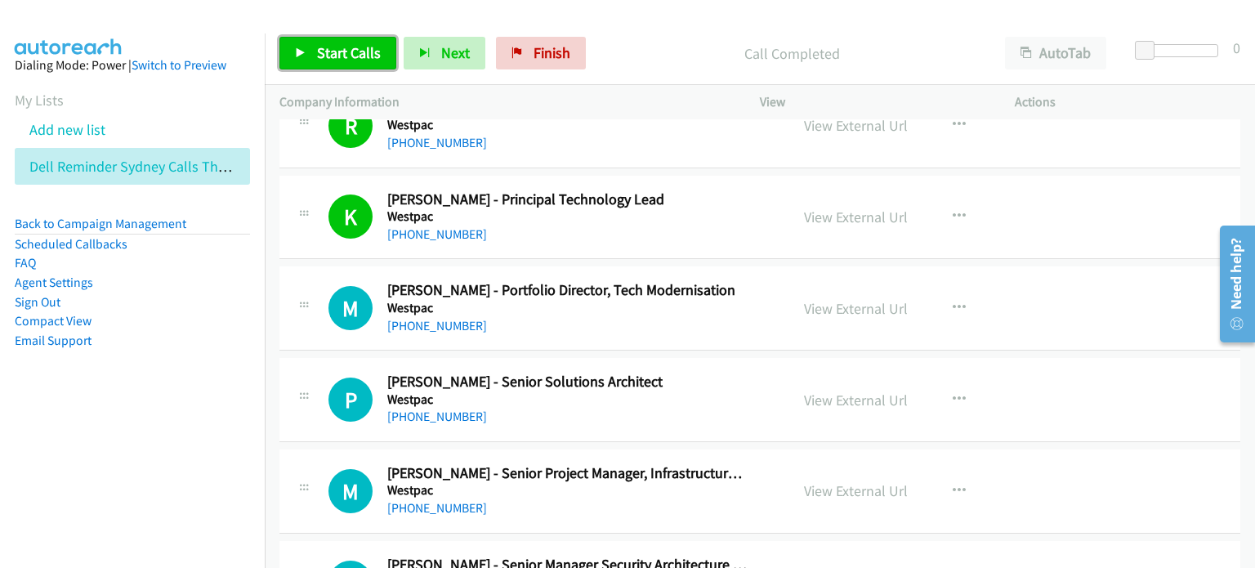
click at [331, 51] on span "Start Calls" at bounding box center [349, 52] width 64 height 19
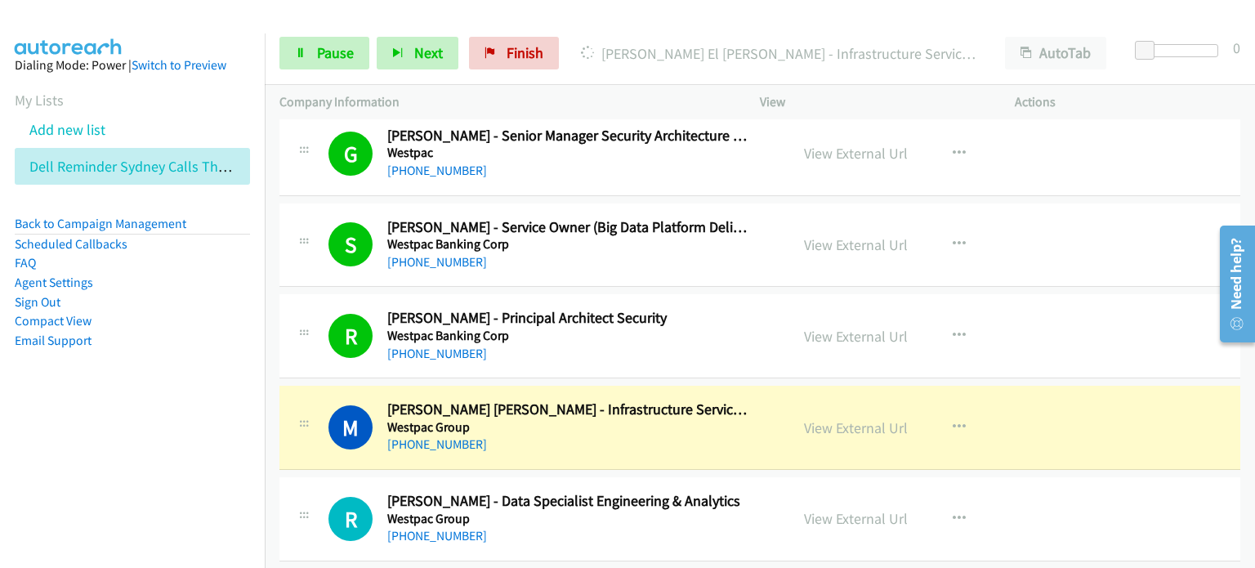
scroll to position [10211, 0]
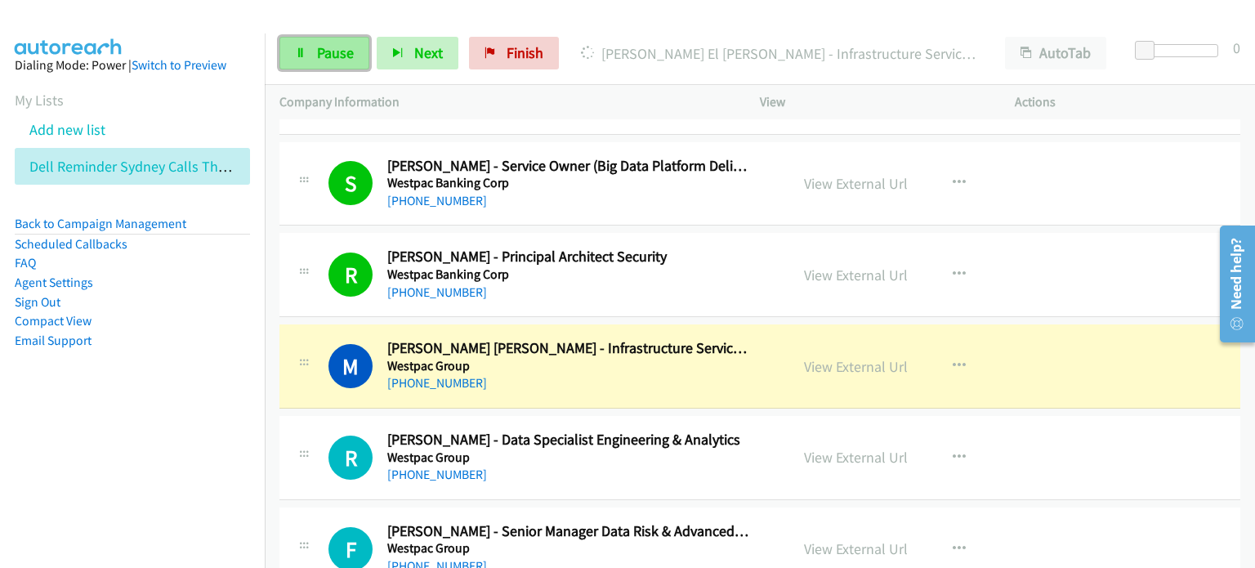
click at [346, 55] on span "Pause" at bounding box center [335, 52] width 37 height 19
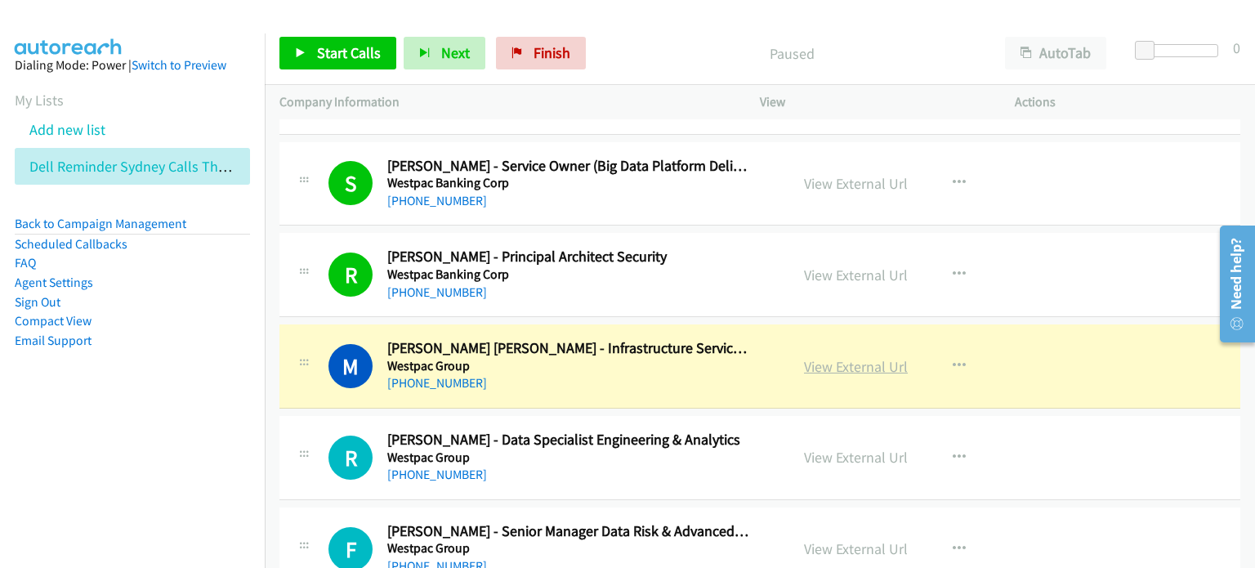
click at [661, 357] on link "View External Url" at bounding box center [856, 366] width 104 height 19
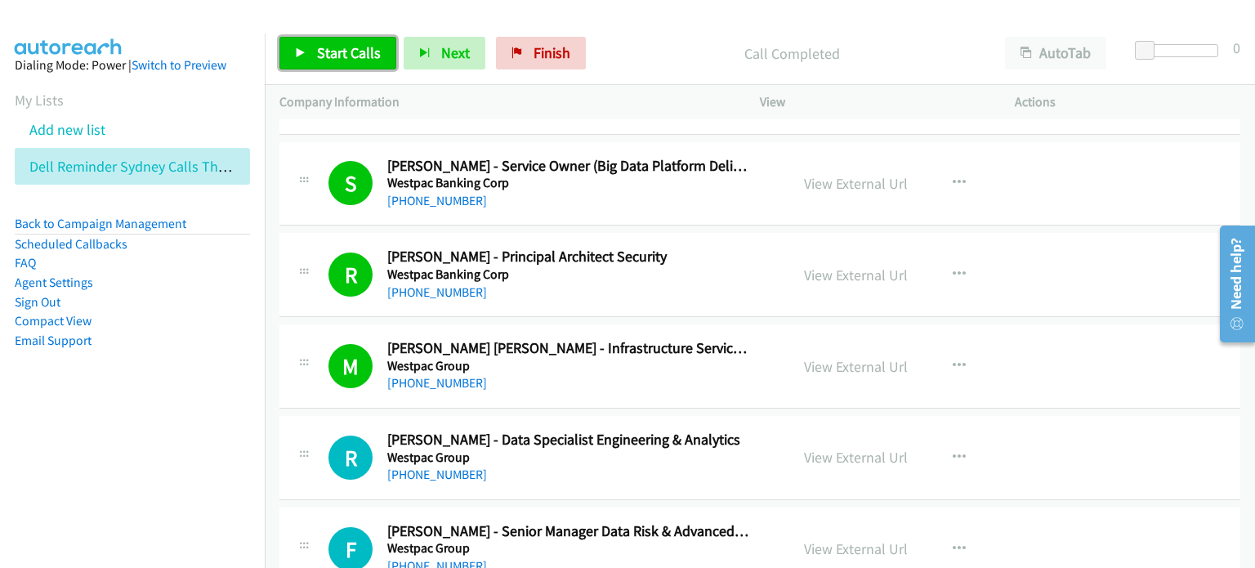
click at [312, 48] on link "Start Calls" at bounding box center [337, 53] width 117 height 33
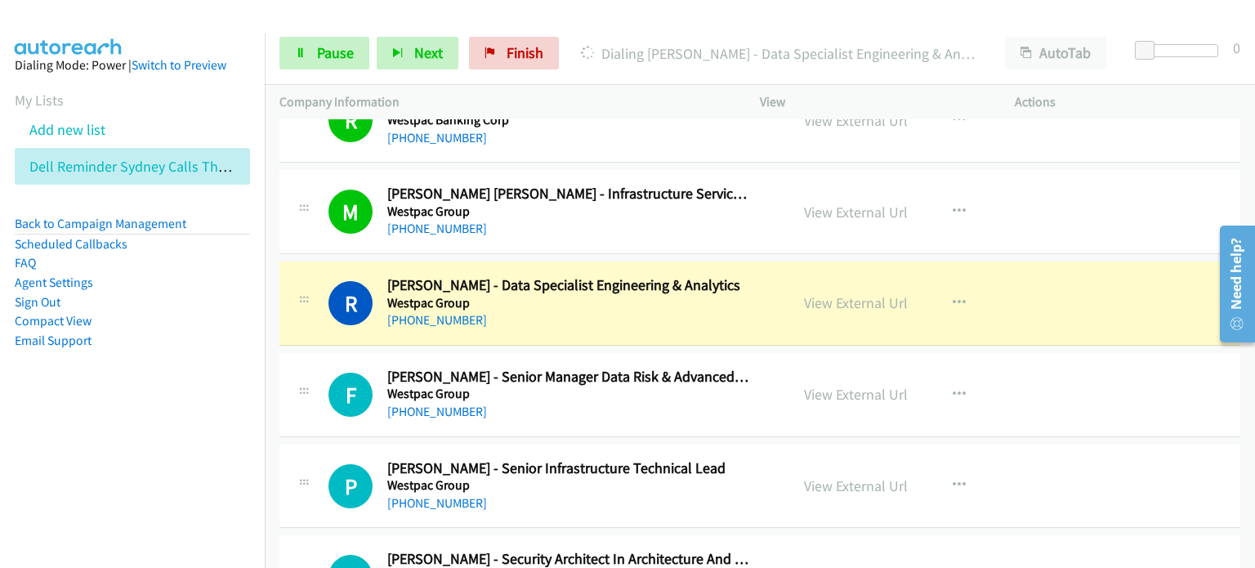
scroll to position [10374, 0]
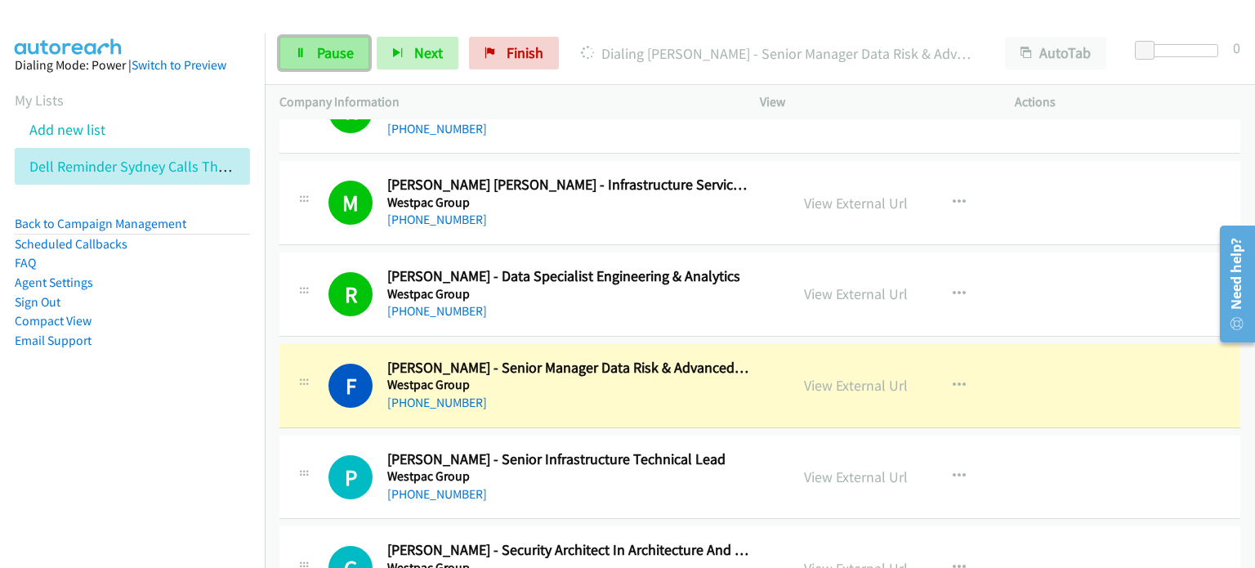
click at [341, 46] on span "Pause" at bounding box center [335, 52] width 37 height 19
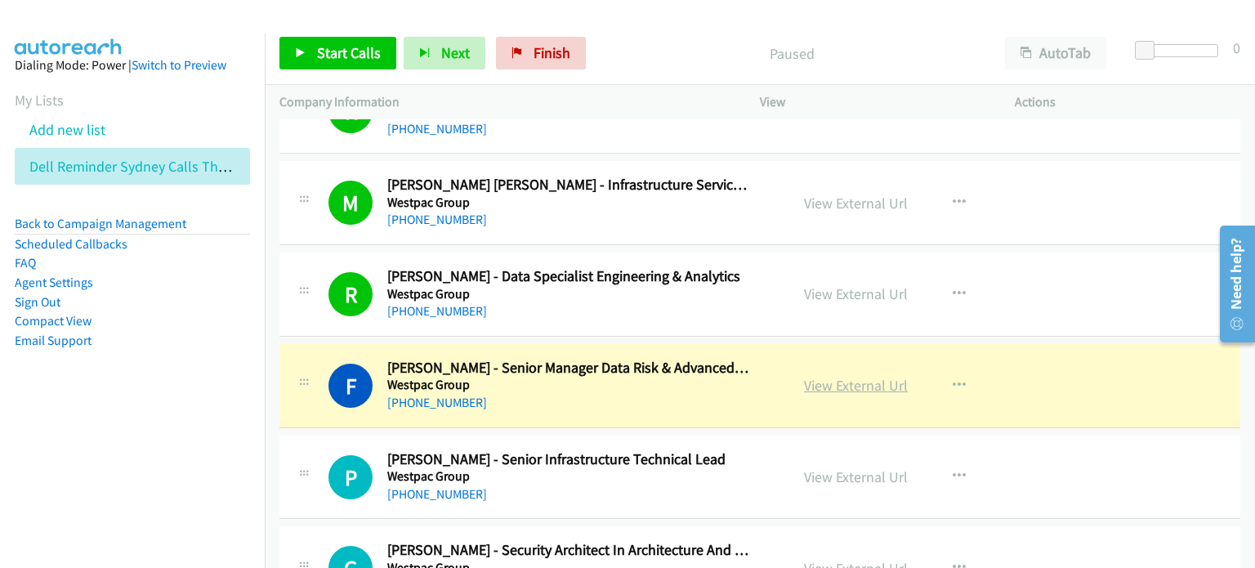
click at [661, 376] on link "View External Url" at bounding box center [856, 385] width 104 height 19
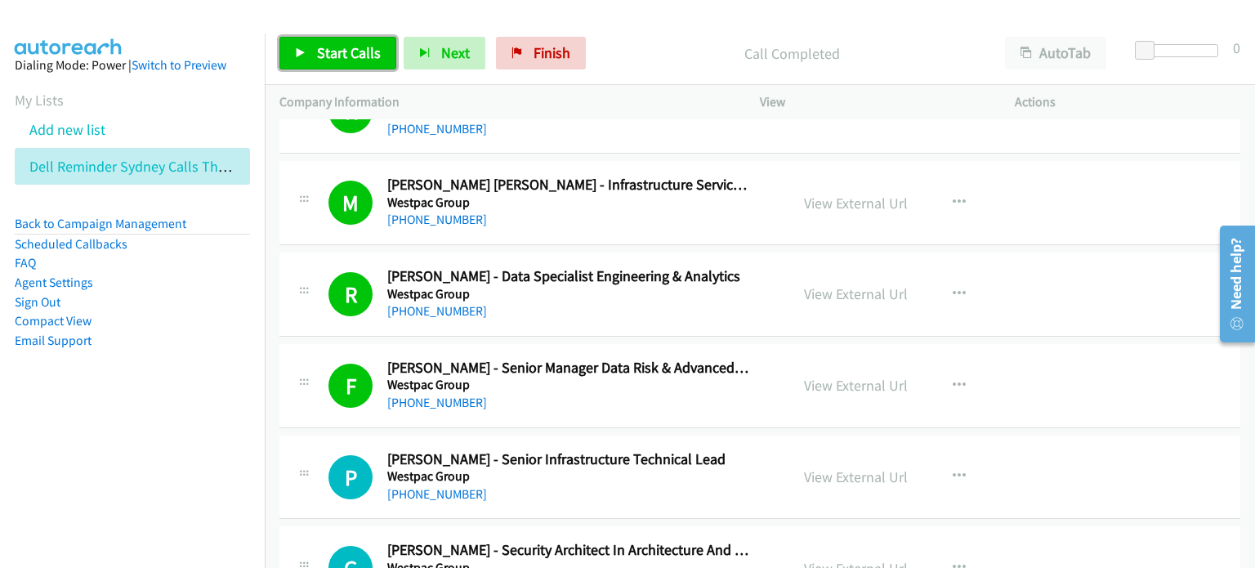
click at [326, 46] on span "Start Calls" at bounding box center [349, 52] width 64 height 19
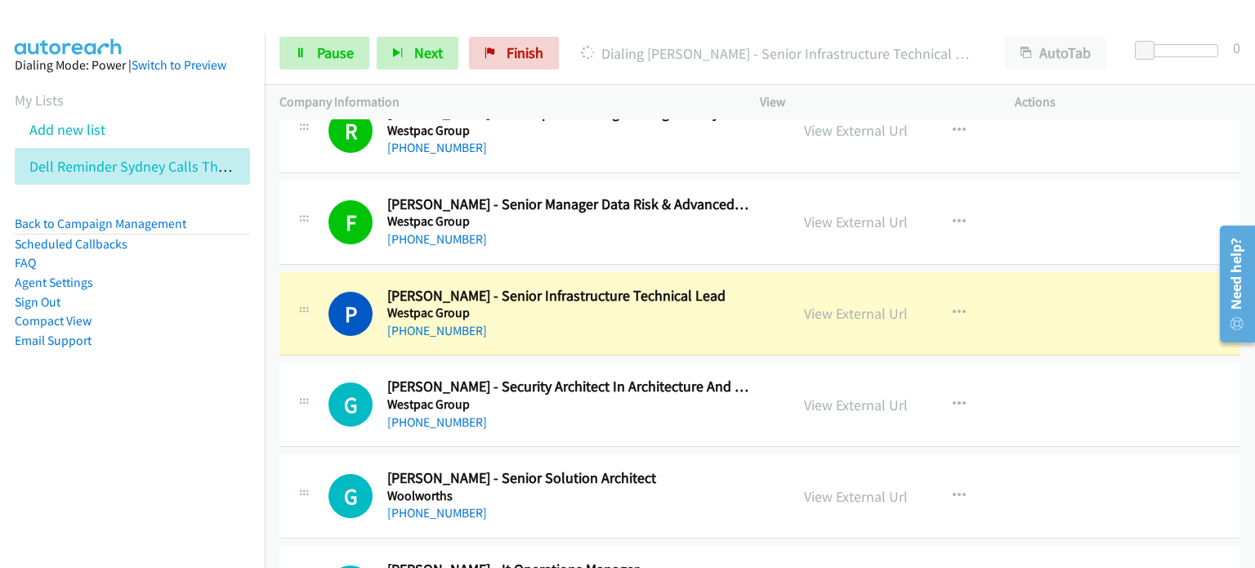
scroll to position [10603, 0]
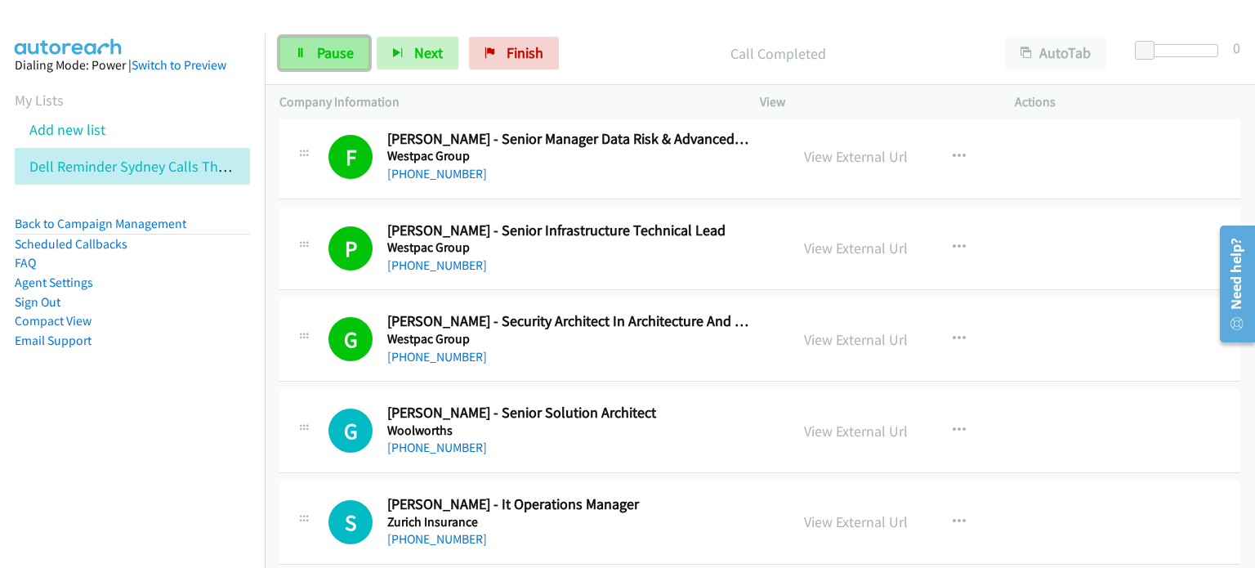
click at [326, 53] on span "Pause" at bounding box center [335, 52] width 37 height 19
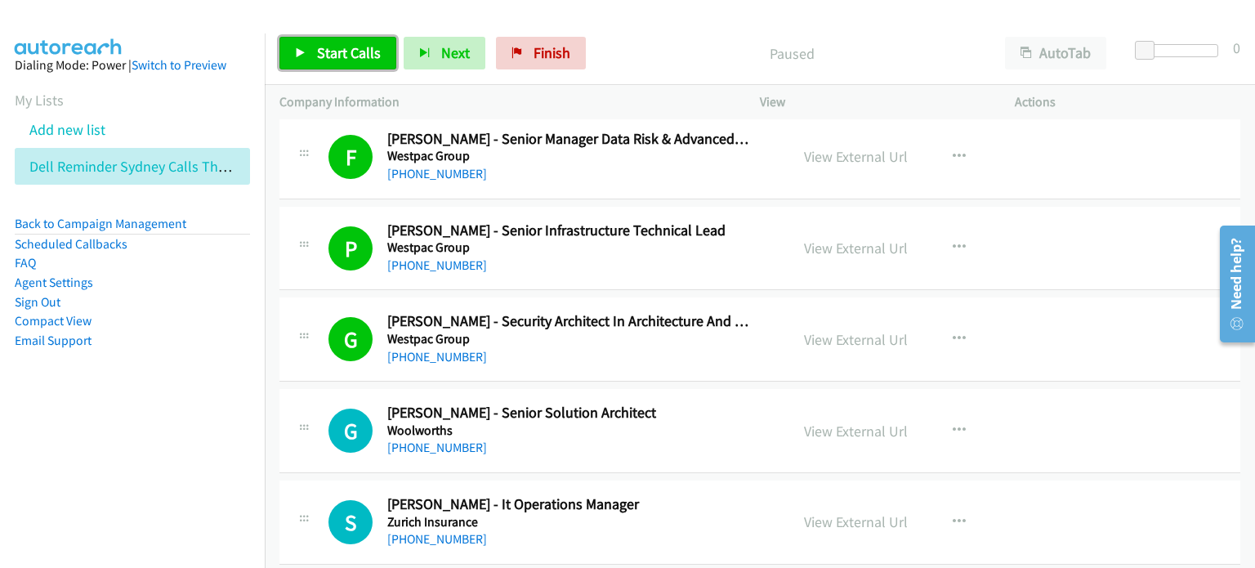
click at [323, 52] on span "Start Calls" at bounding box center [349, 52] width 64 height 19
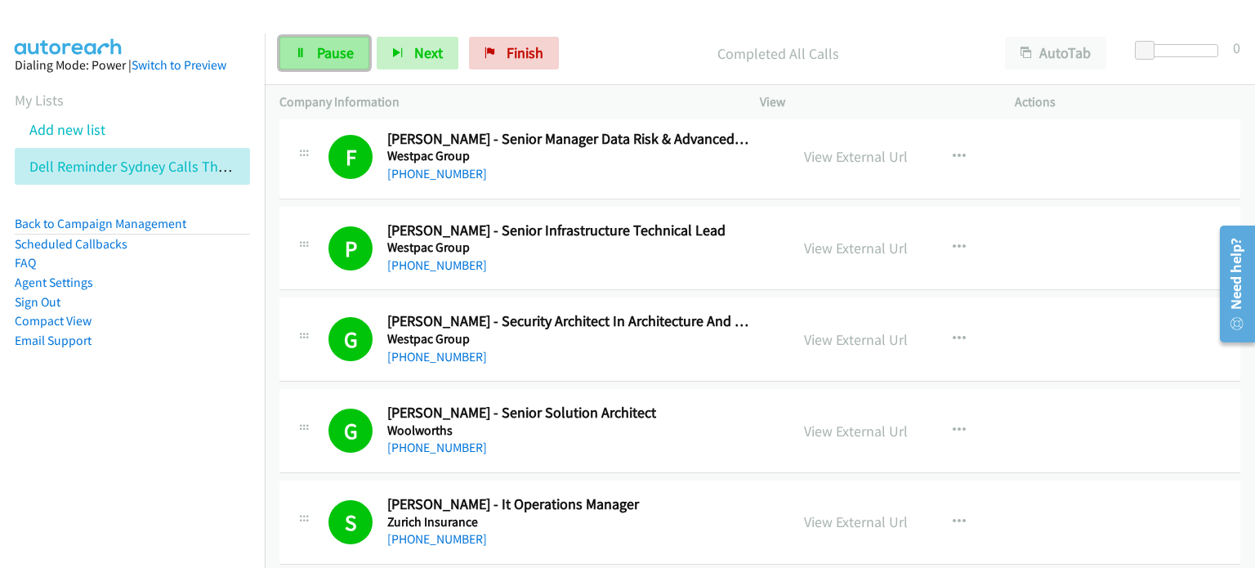
click at [334, 51] on span "Pause" at bounding box center [335, 52] width 37 height 19
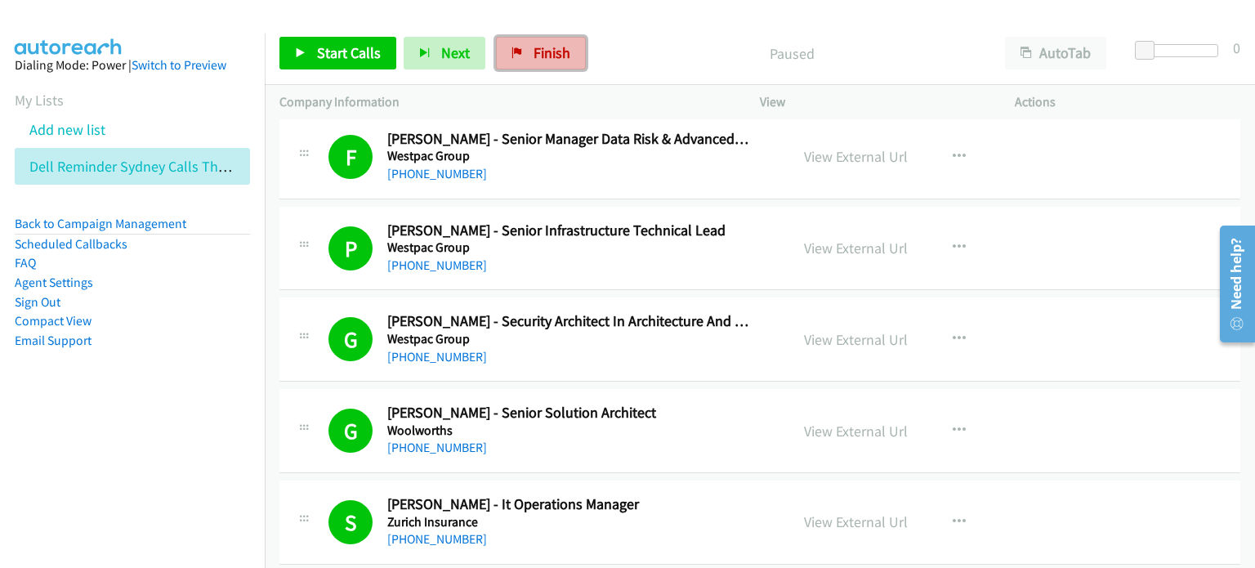
click at [539, 51] on span "Finish" at bounding box center [551, 52] width 37 height 19
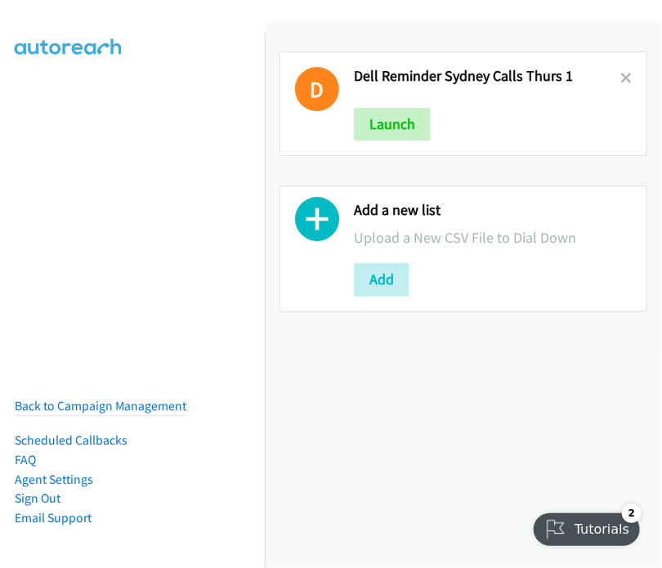
click at [620, 70] on link at bounding box center [625, 78] width 11 height 19
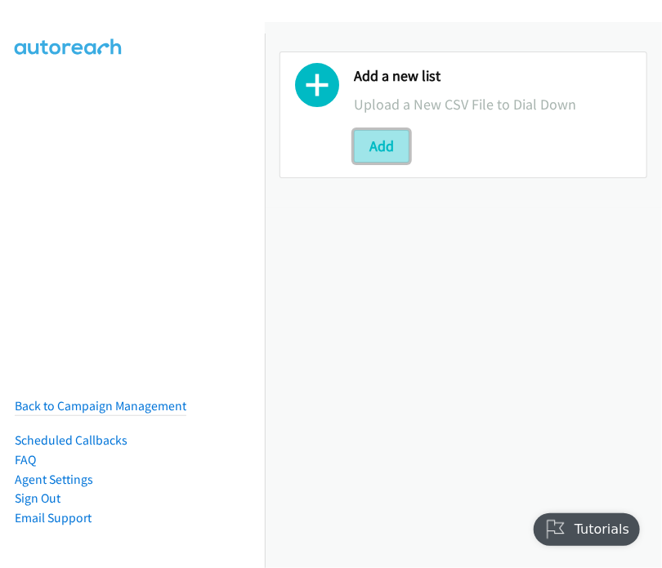
click at [392, 137] on button "Add" at bounding box center [382, 146] width 56 height 33
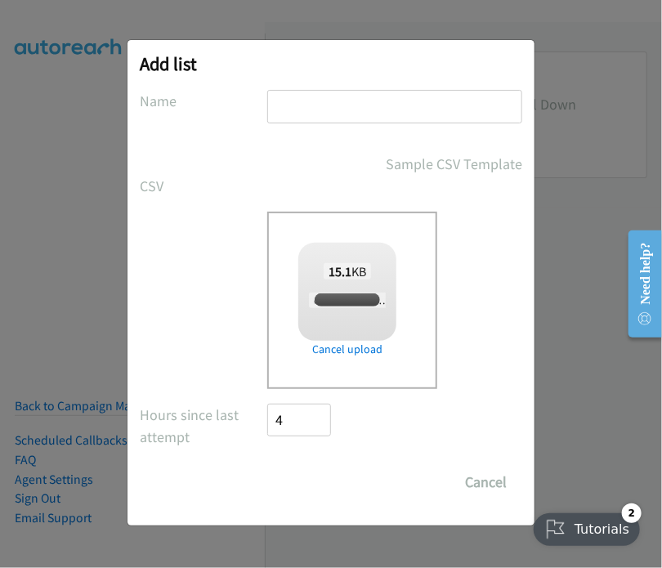
checkbox input "true"
click at [292, 106] on input "text" at bounding box center [394, 106] width 255 height 33
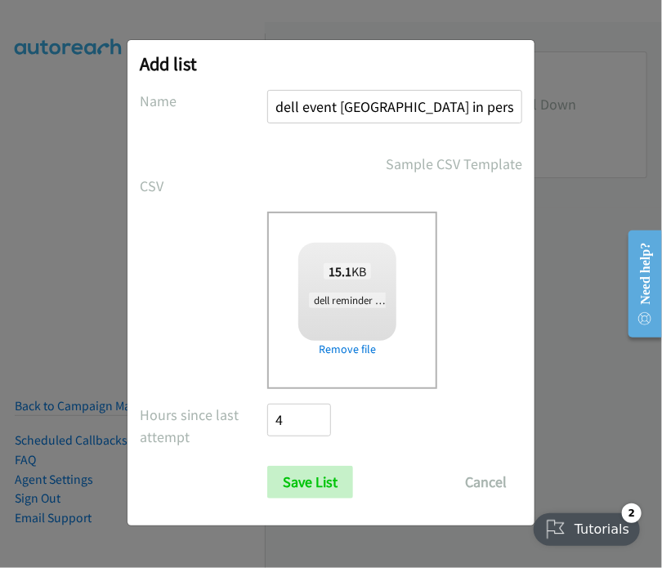
drag, startPoint x: 497, startPoint y: 107, endPoint x: 340, endPoint y: 109, distance: 157.7
click at [340, 109] on input "dell event sydney in person tues 3" at bounding box center [394, 106] width 255 height 33
type input "dell event reminder calls syd thurs 2"
click at [267, 466] on input "Save List" at bounding box center [310, 482] width 86 height 33
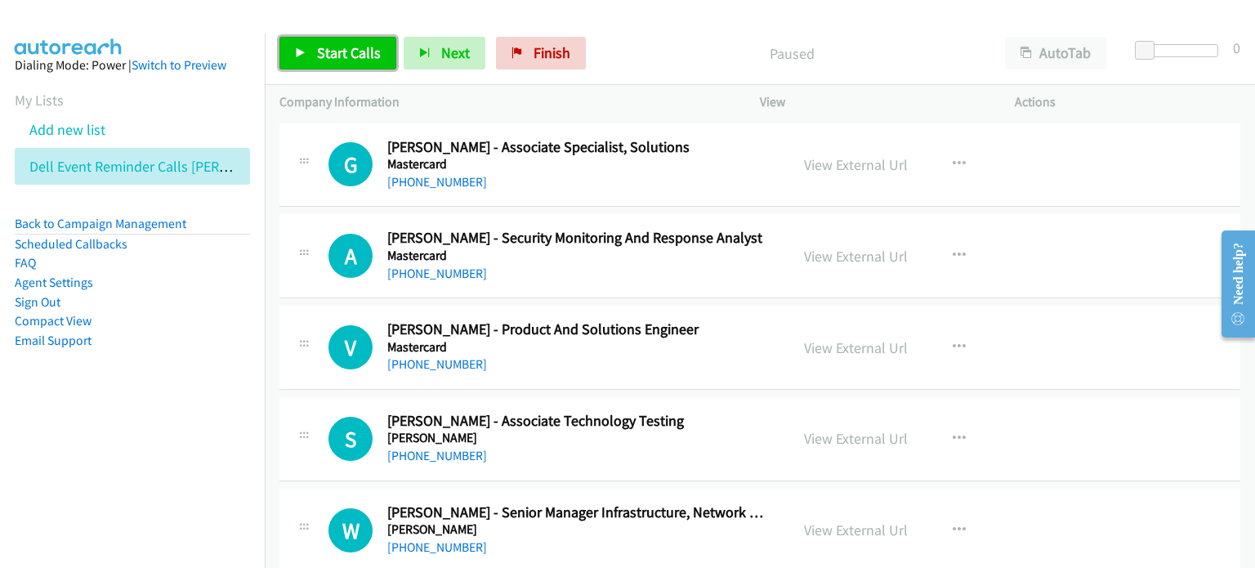
click at [310, 49] on link "Start Calls" at bounding box center [337, 53] width 117 height 33
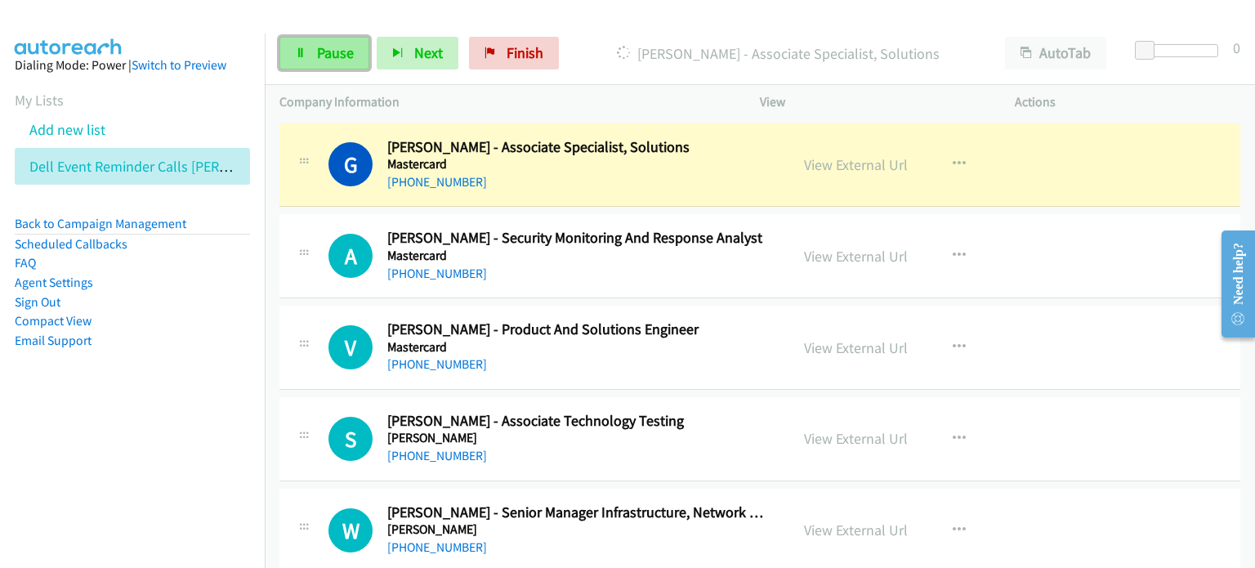
click at [345, 47] on span "Pause" at bounding box center [335, 52] width 37 height 19
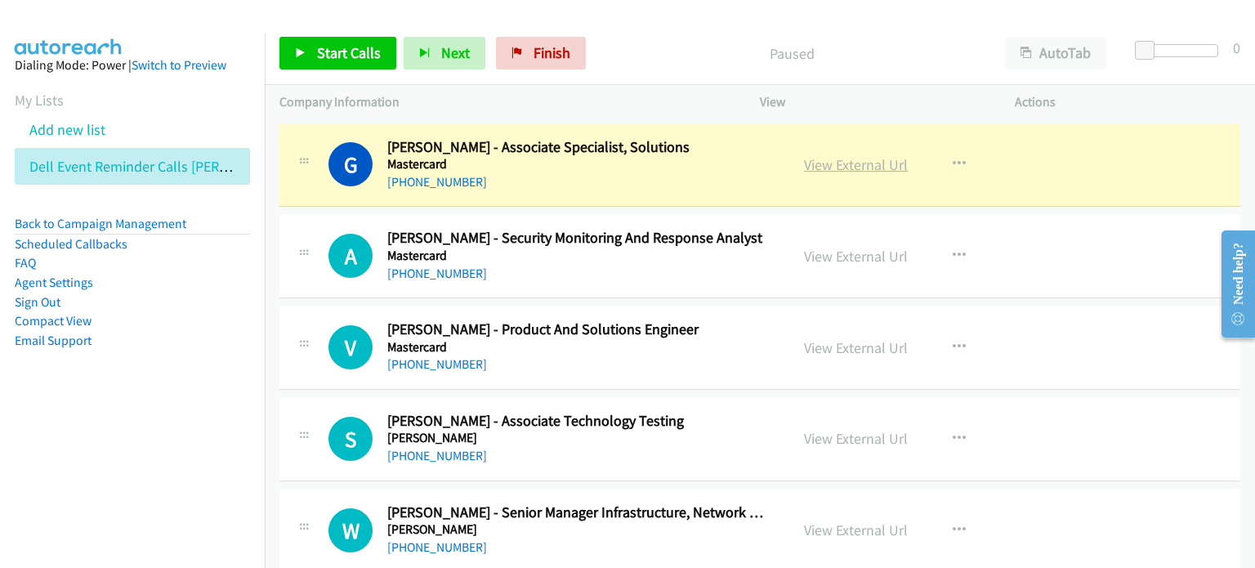
click at [842, 167] on link "View External Url" at bounding box center [856, 164] width 104 height 19
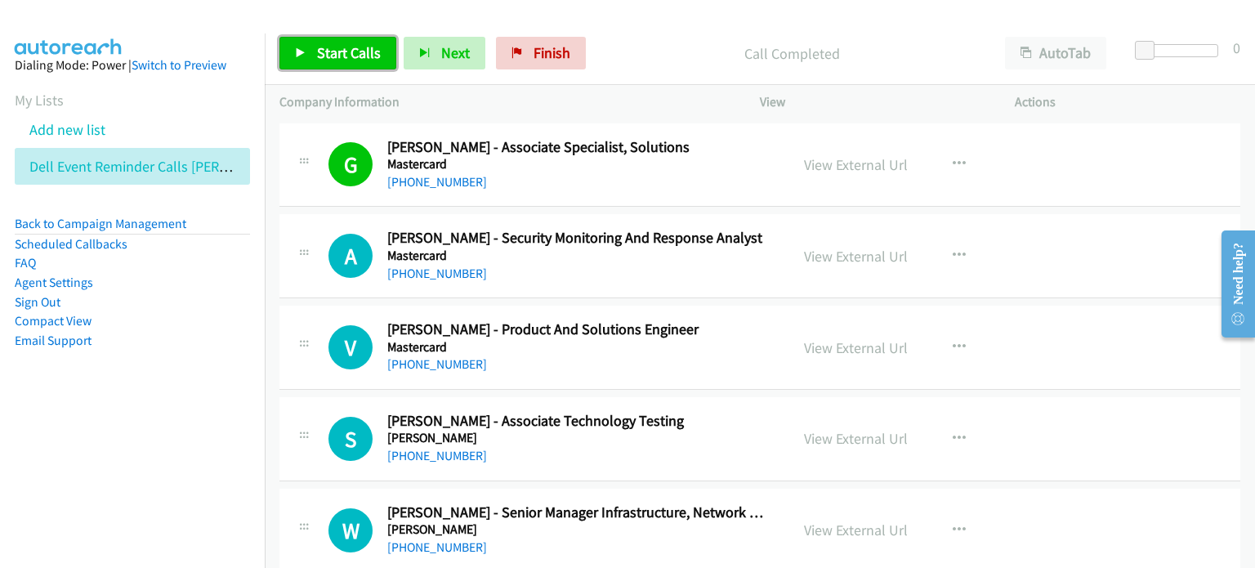
click at [313, 50] on link "Start Calls" at bounding box center [337, 53] width 117 height 33
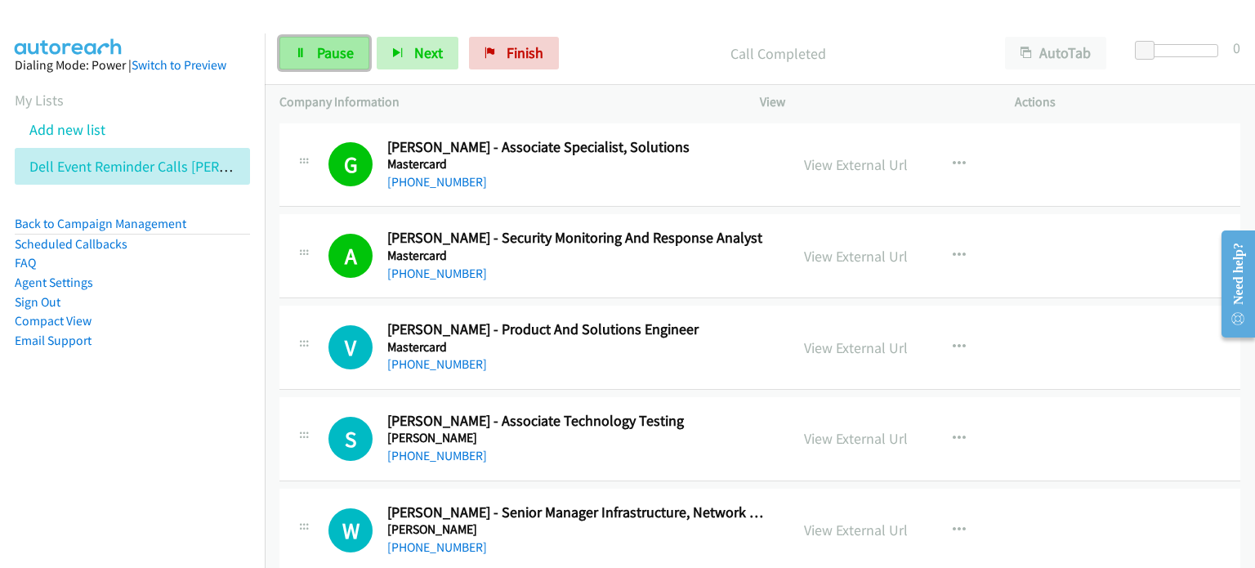
click at [319, 58] on span "Pause" at bounding box center [335, 52] width 37 height 19
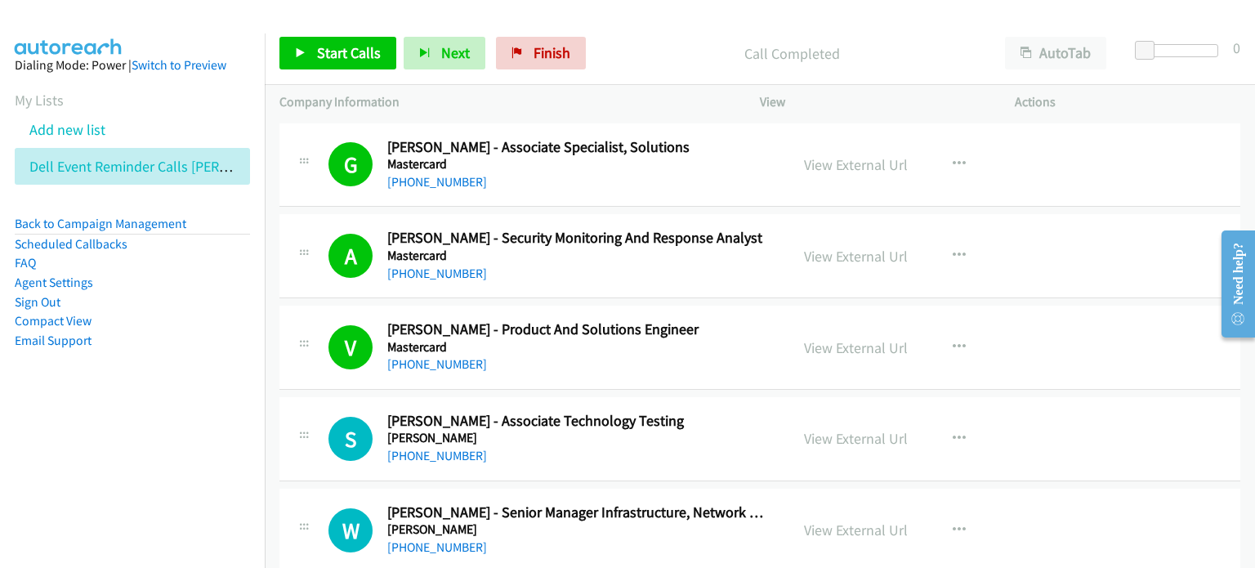
click at [669, 29] on div "Start Calls Pause Next Finish Call Completed AutoTab AutoTab 0" at bounding box center [760, 53] width 990 height 63
click at [346, 48] on span "Start Calls" at bounding box center [349, 52] width 64 height 19
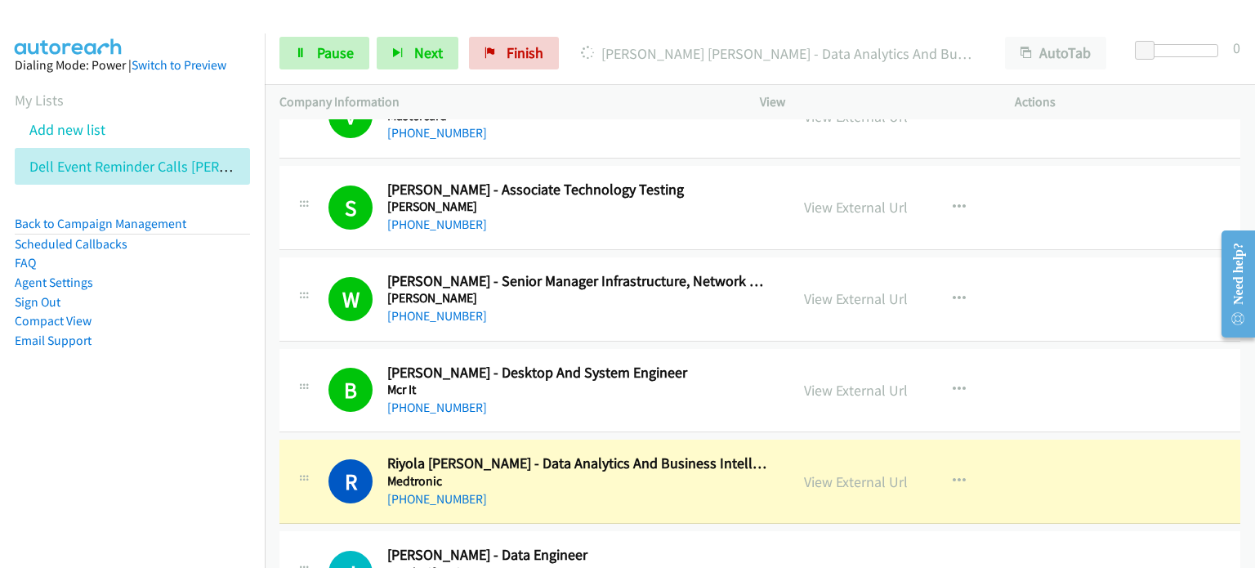
scroll to position [327, 0]
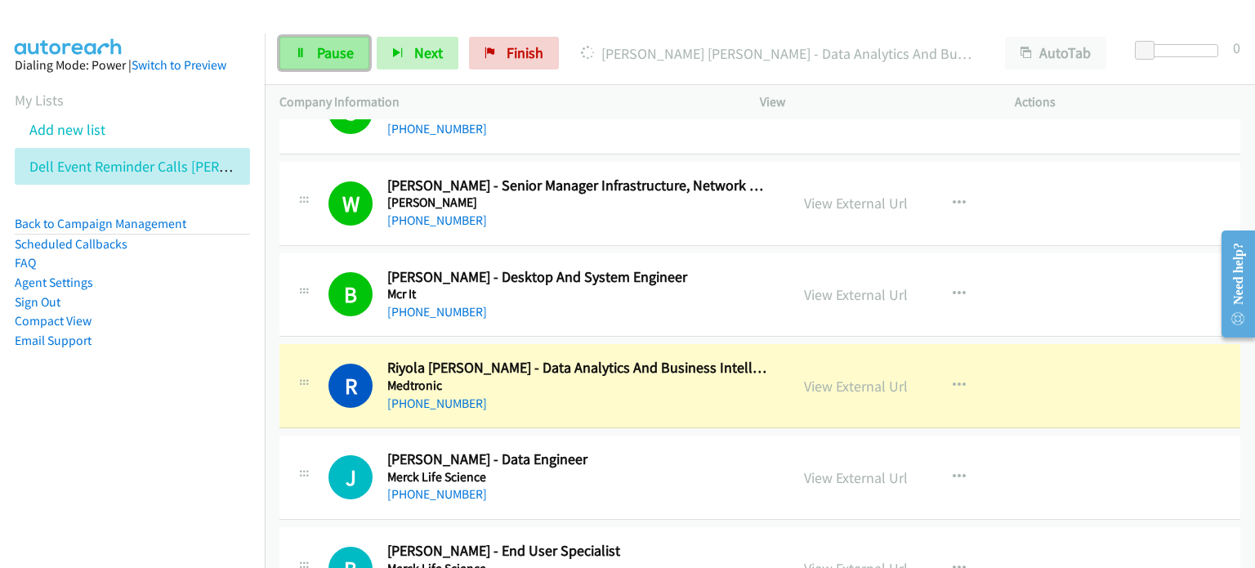
click at [319, 47] on span "Pause" at bounding box center [335, 52] width 37 height 19
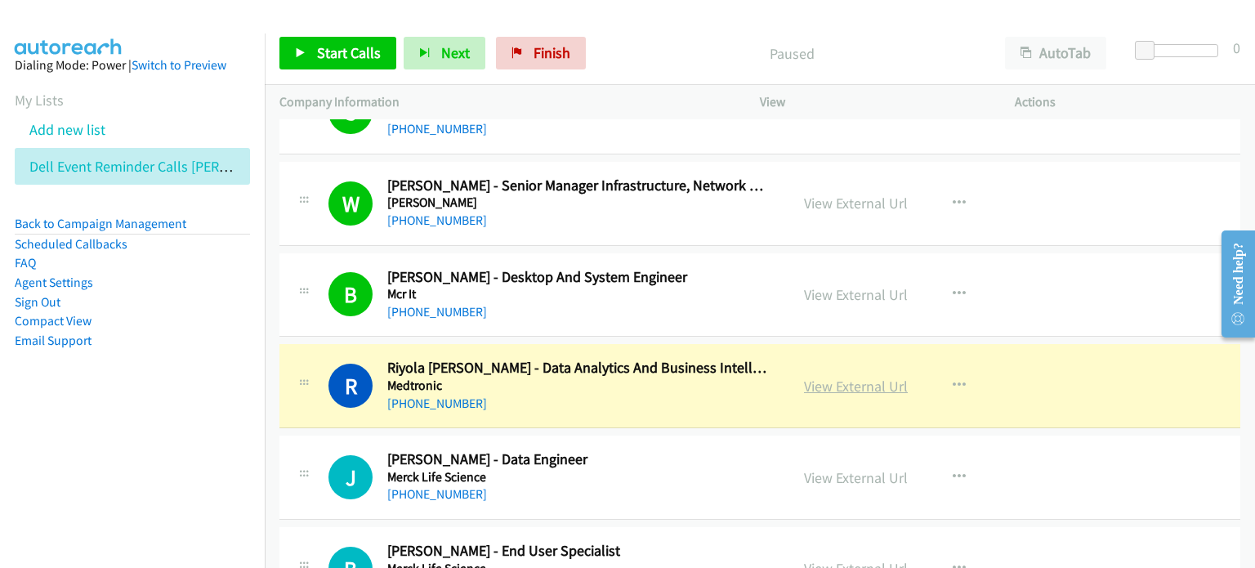
click at [846, 388] on link "View External Url" at bounding box center [856, 386] width 104 height 19
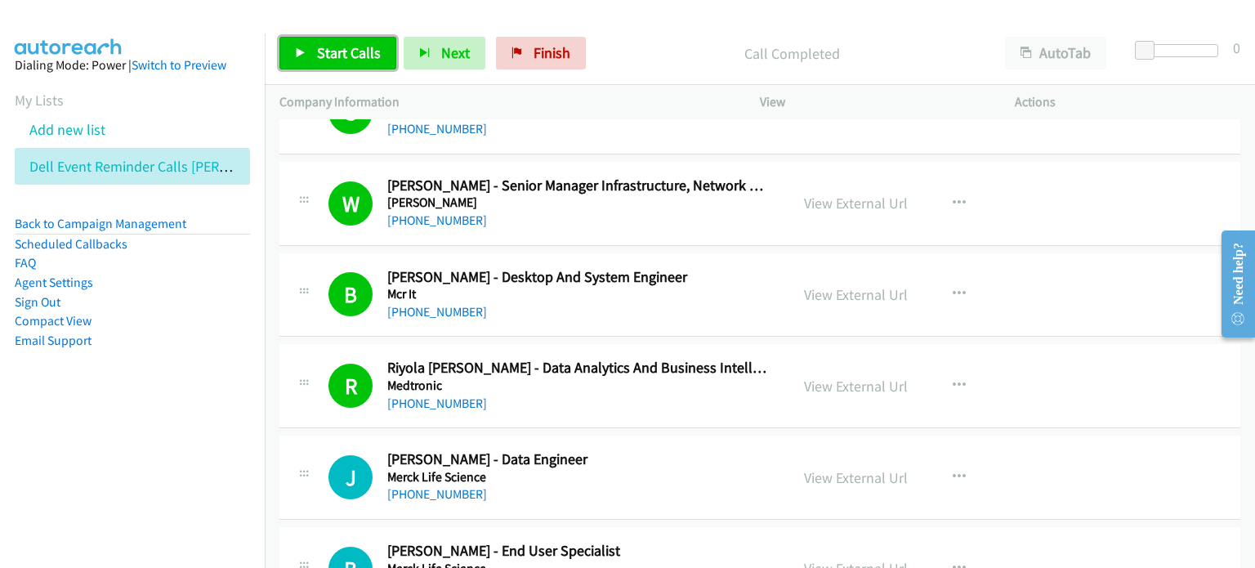
click at [338, 48] on span "Start Calls" at bounding box center [349, 52] width 64 height 19
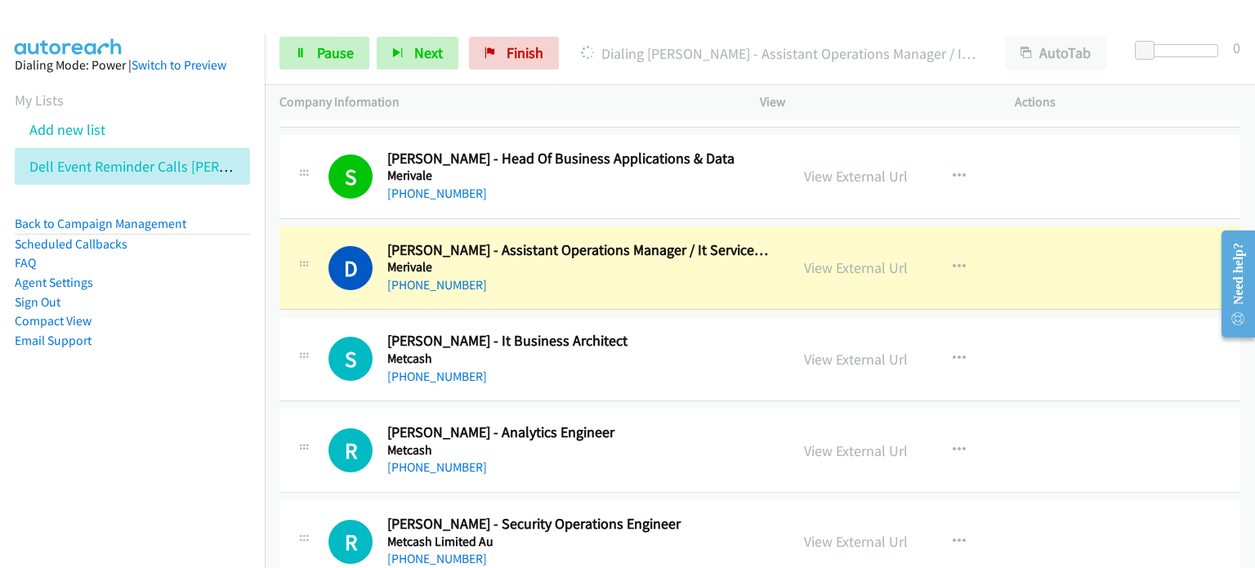
scroll to position [899, 0]
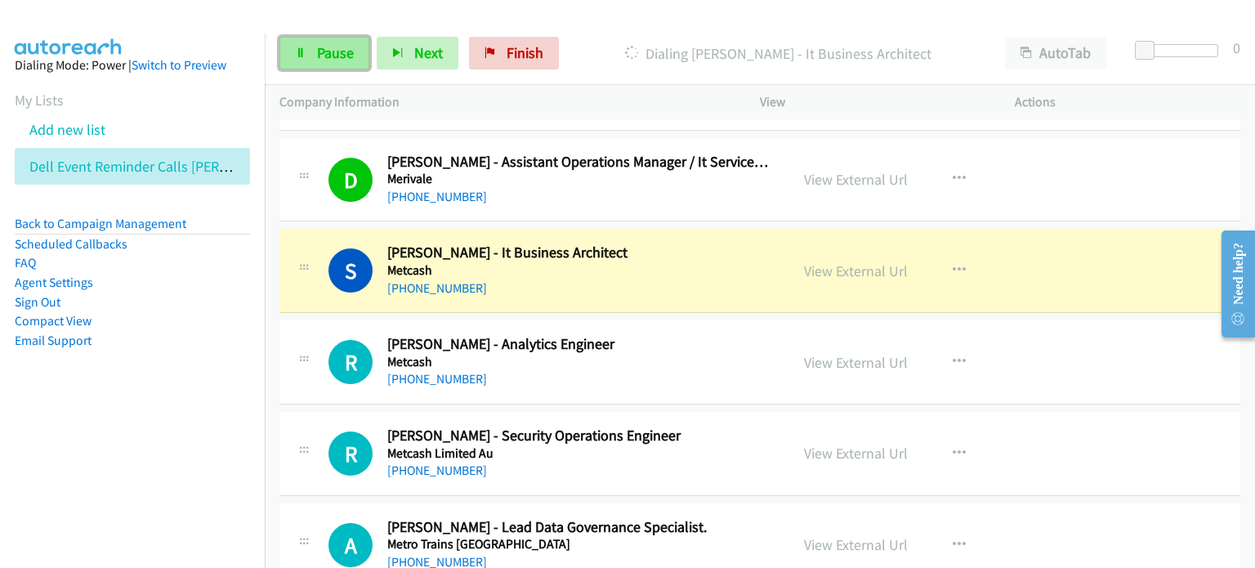
click at [329, 50] on span "Pause" at bounding box center [335, 52] width 37 height 19
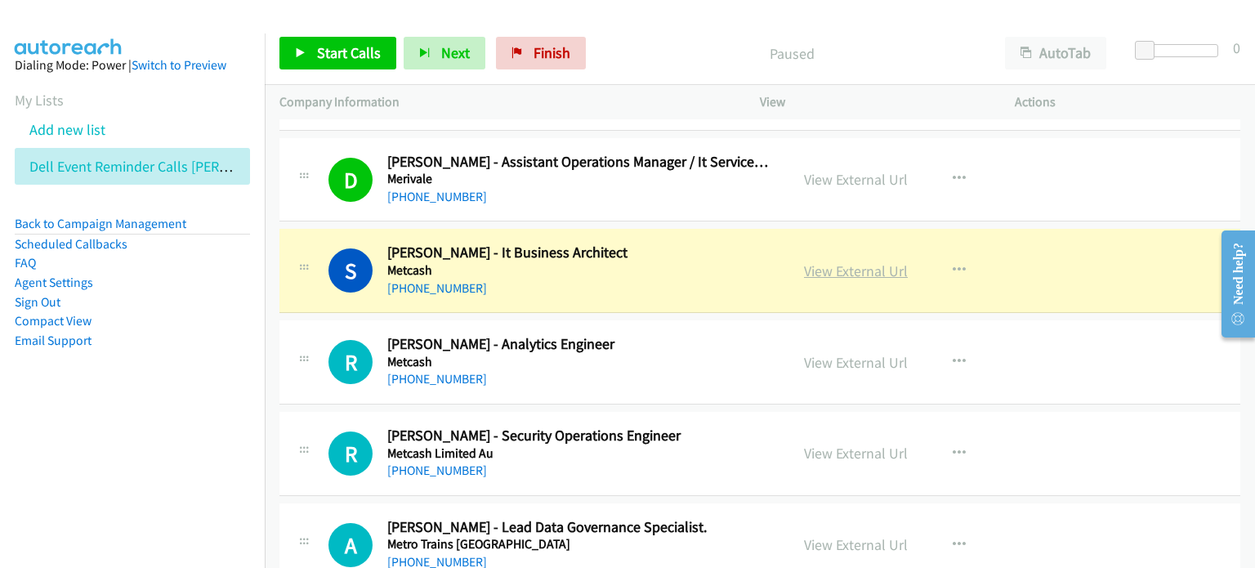
click at [832, 267] on link "View External Url" at bounding box center [856, 270] width 104 height 19
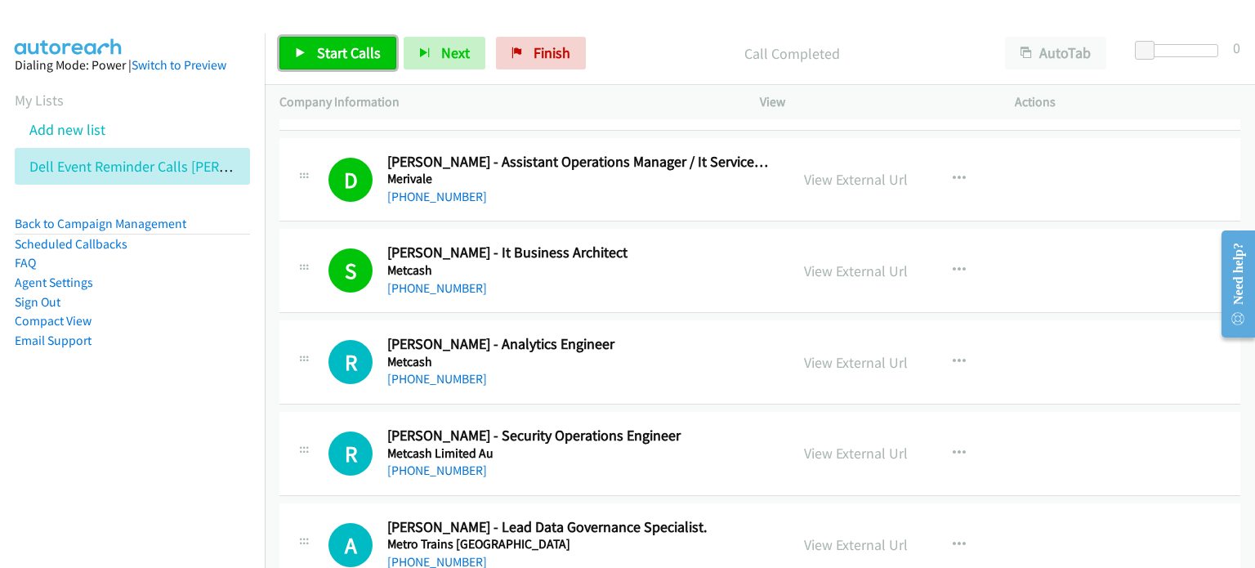
click at [322, 45] on span "Start Calls" at bounding box center [349, 52] width 64 height 19
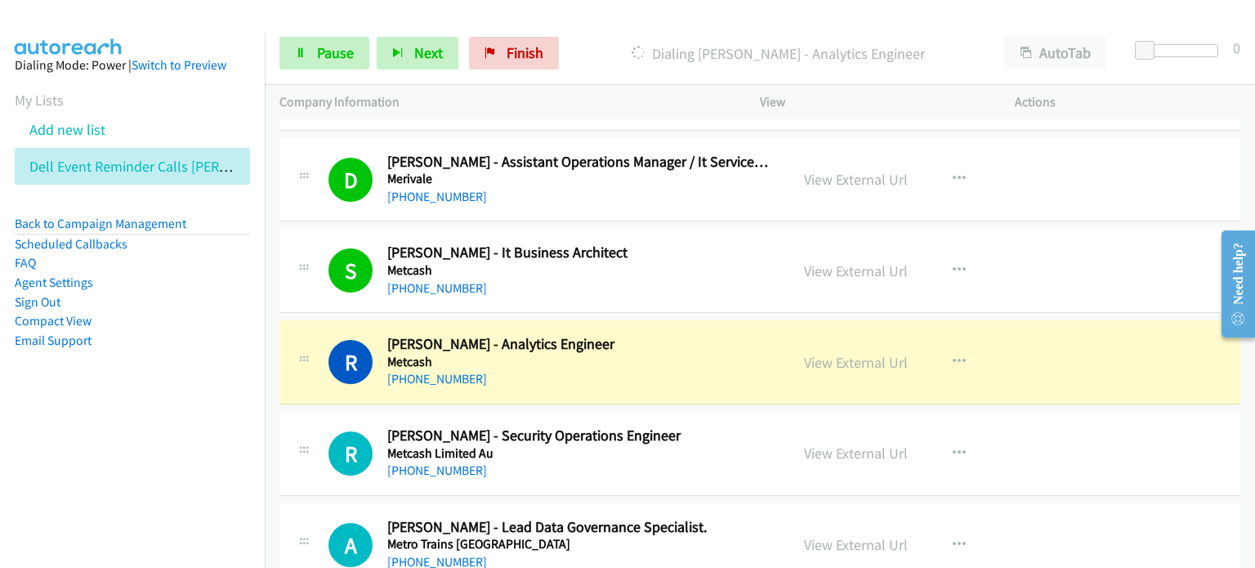
scroll to position [980, 0]
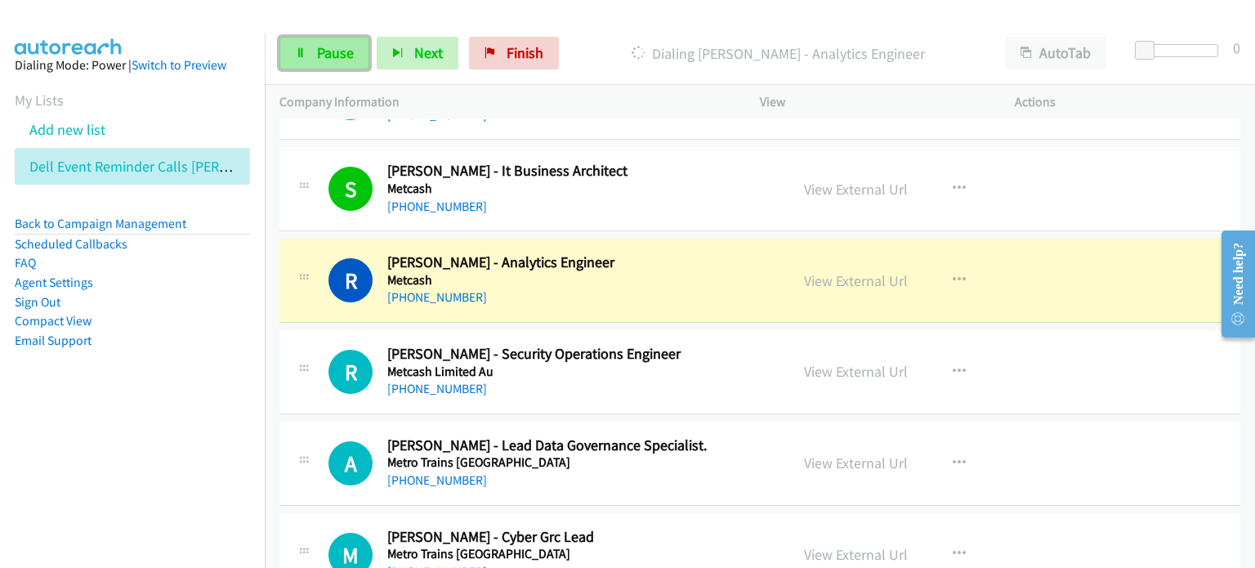
click at [306, 46] on link "Pause" at bounding box center [324, 53] width 90 height 33
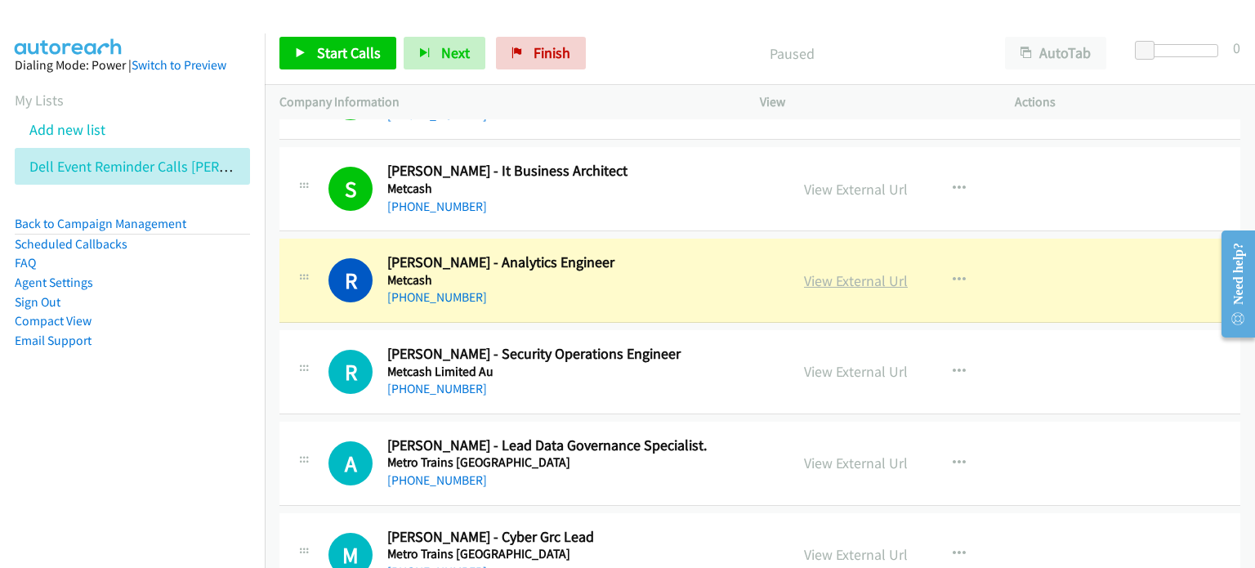
click at [840, 280] on link "View External Url" at bounding box center [856, 280] width 104 height 19
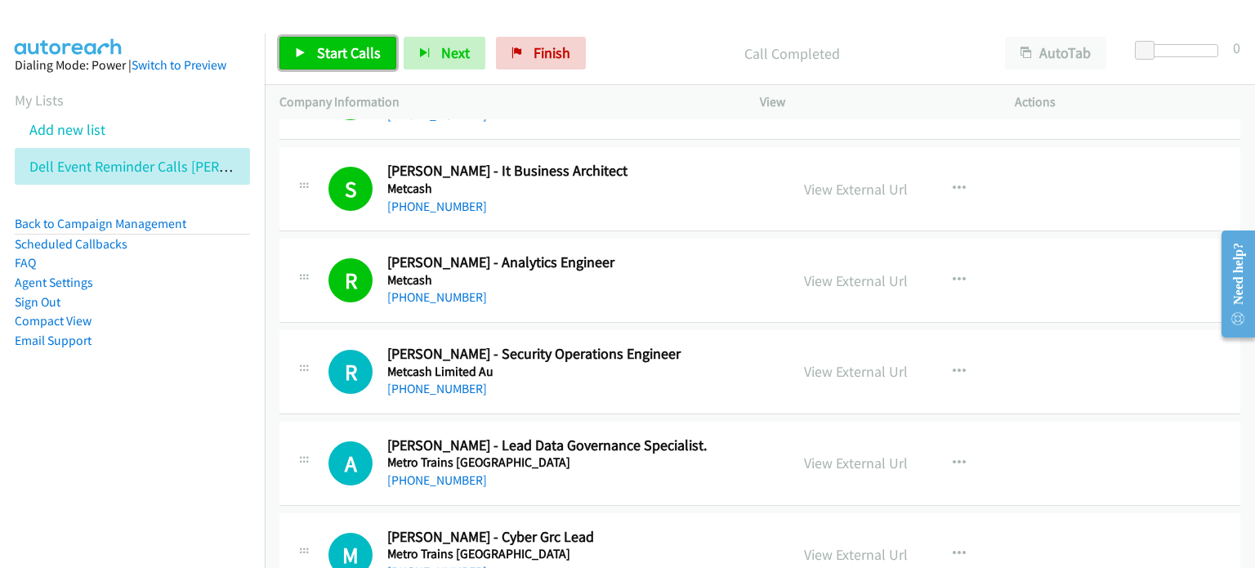
click at [330, 48] on span "Start Calls" at bounding box center [349, 52] width 64 height 19
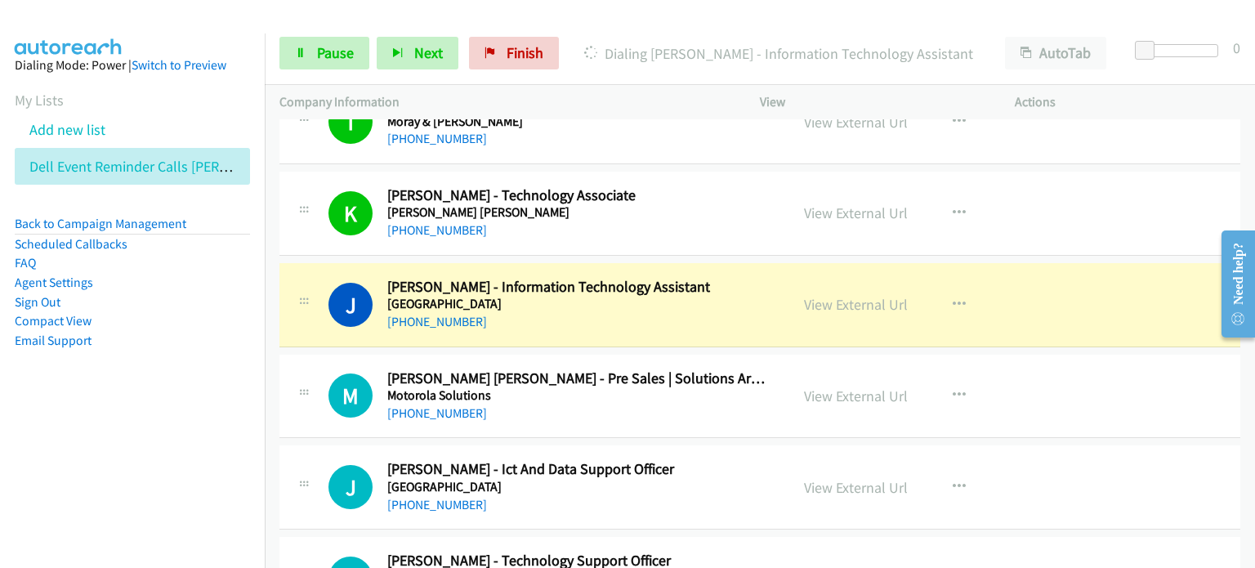
scroll to position [1715, 0]
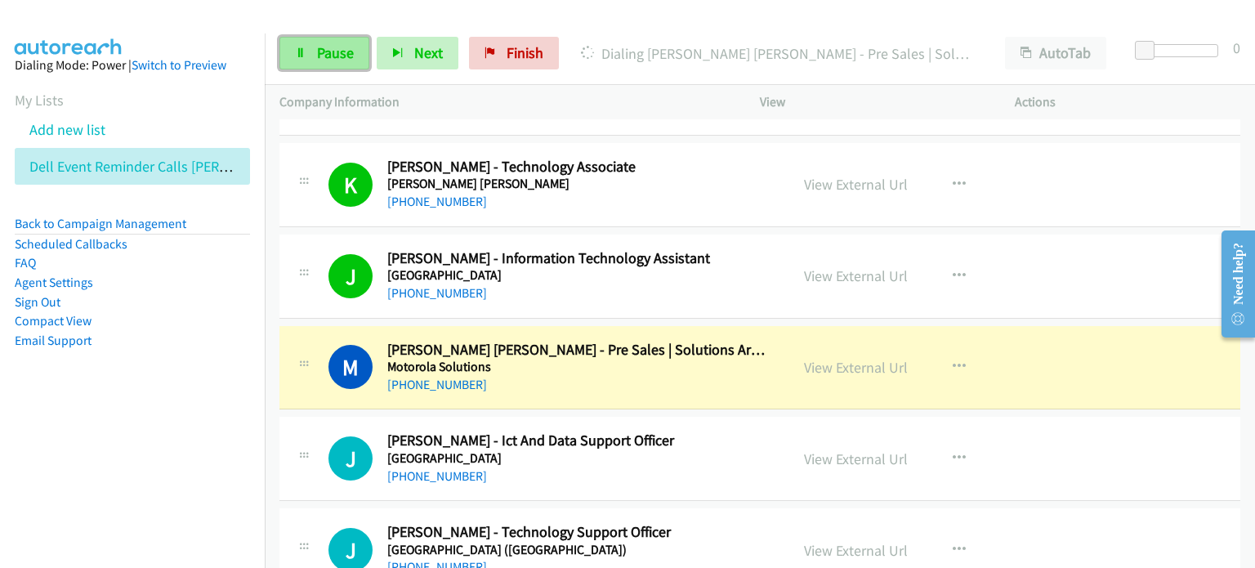
click at [349, 49] on span "Pause" at bounding box center [335, 52] width 37 height 19
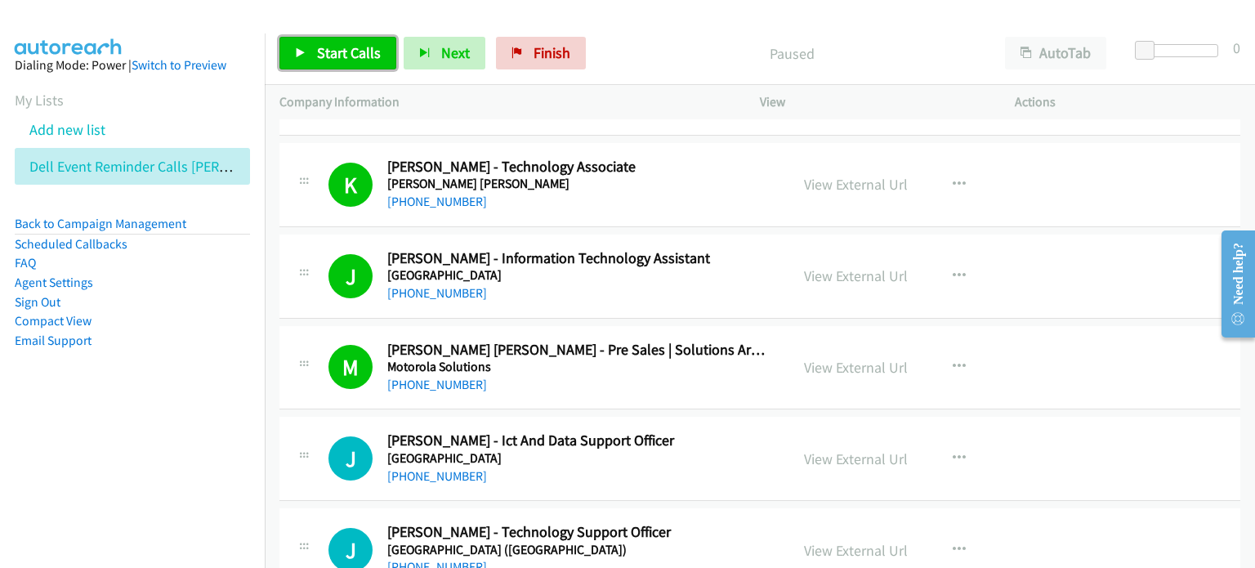
click at [319, 42] on link "Start Calls" at bounding box center [337, 53] width 117 height 33
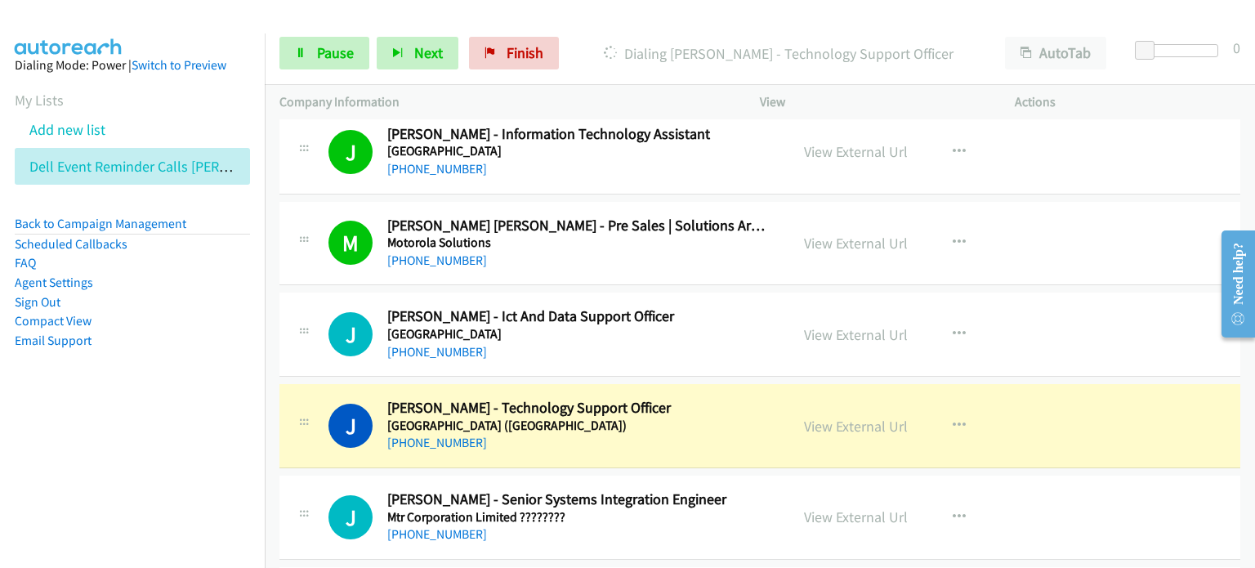
scroll to position [1879, 0]
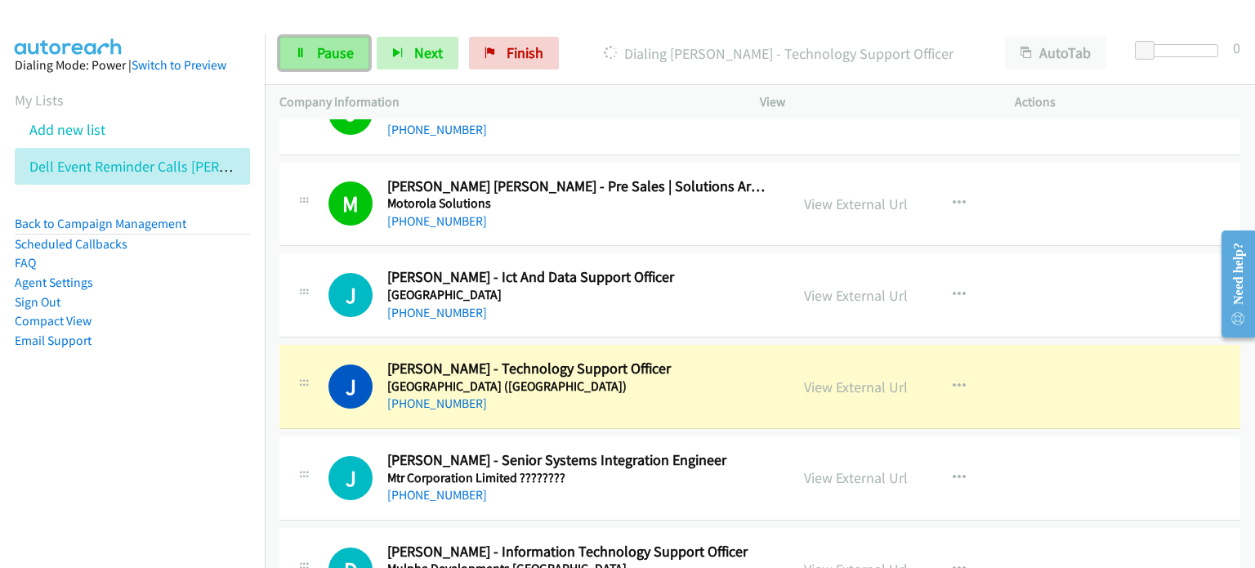
click at [336, 51] on span "Pause" at bounding box center [335, 52] width 37 height 19
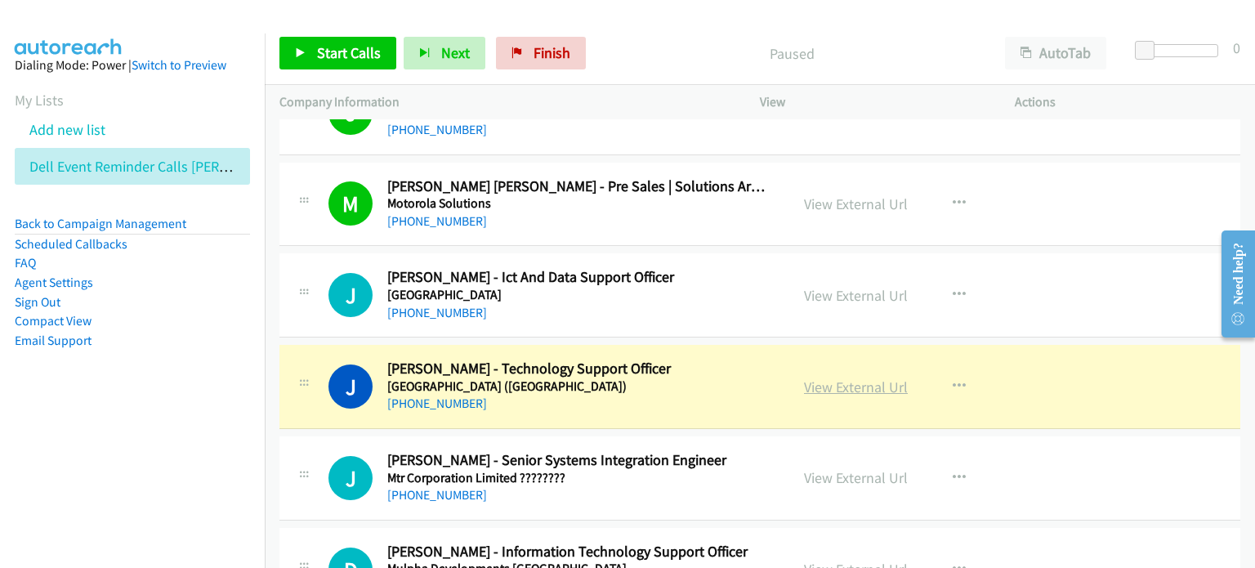
click at [840, 384] on link "View External Url" at bounding box center [856, 386] width 104 height 19
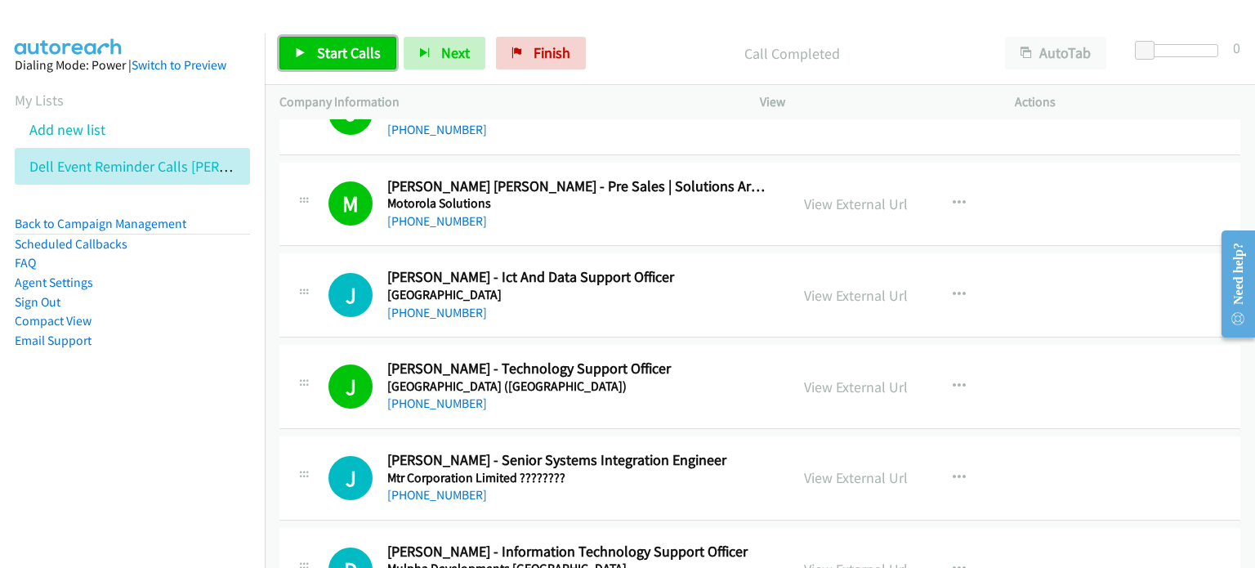
click at [333, 45] on span "Start Calls" at bounding box center [349, 52] width 64 height 19
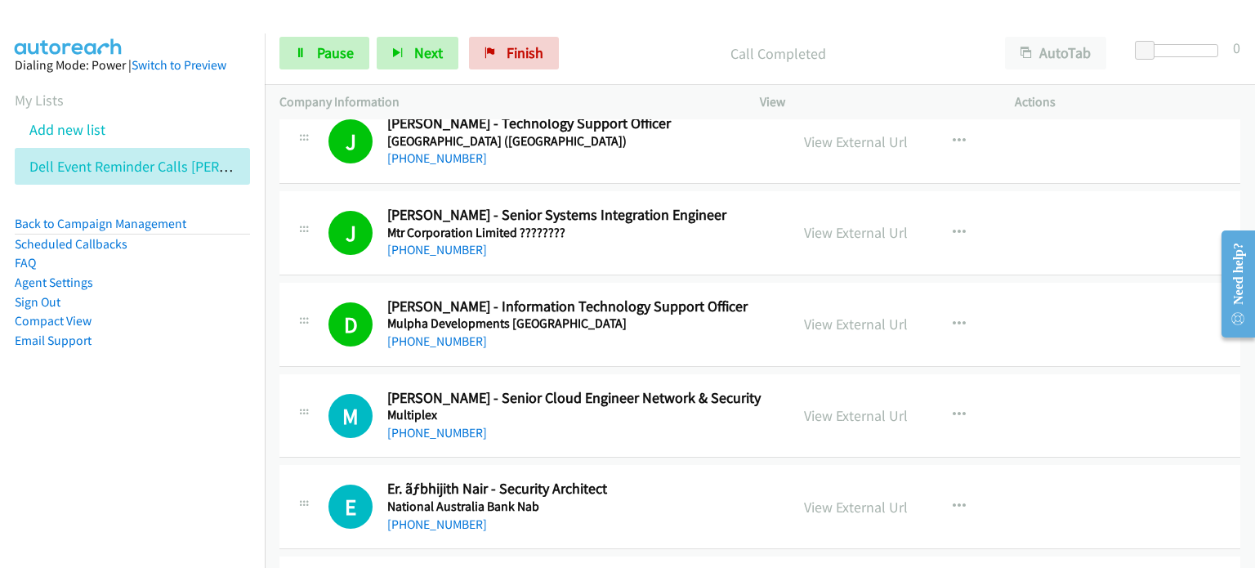
scroll to position [2206, 0]
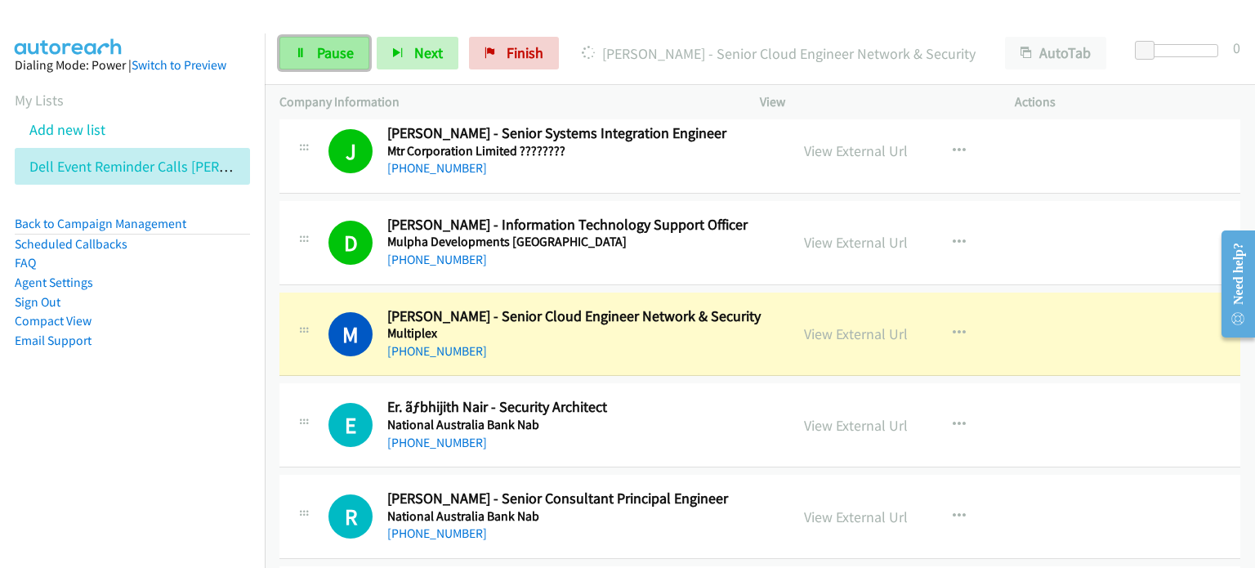
click at [326, 45] on span "Pause" at bounding box center [335, 52] width 37 height 19
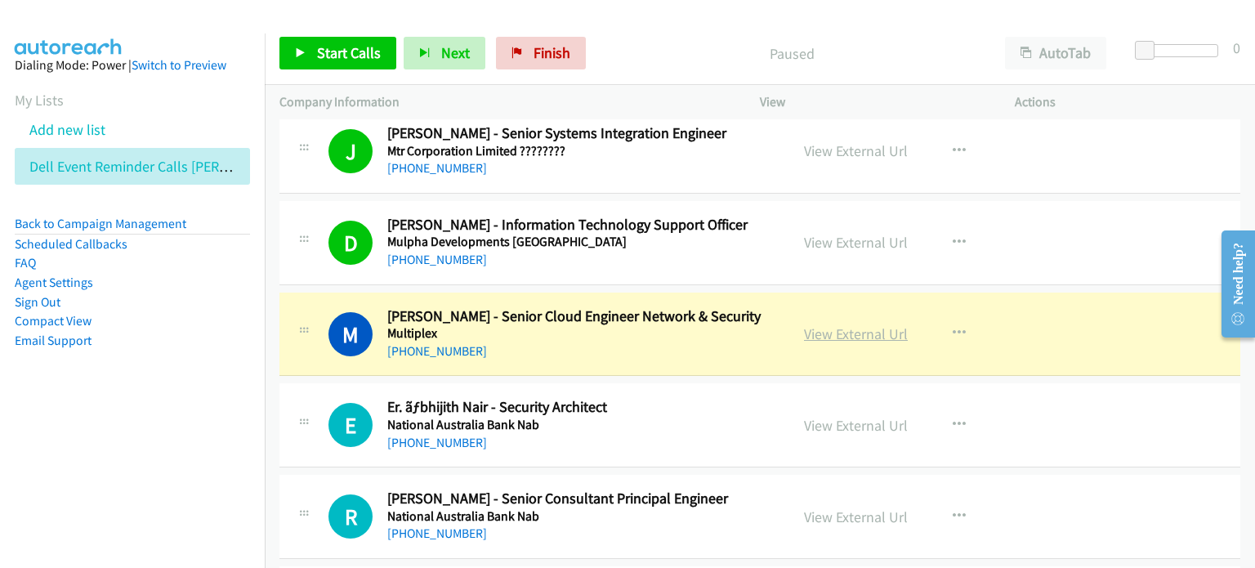
click at [819, 324] on link "View External Url" at bounding box center [856, 333] width 104 height 19
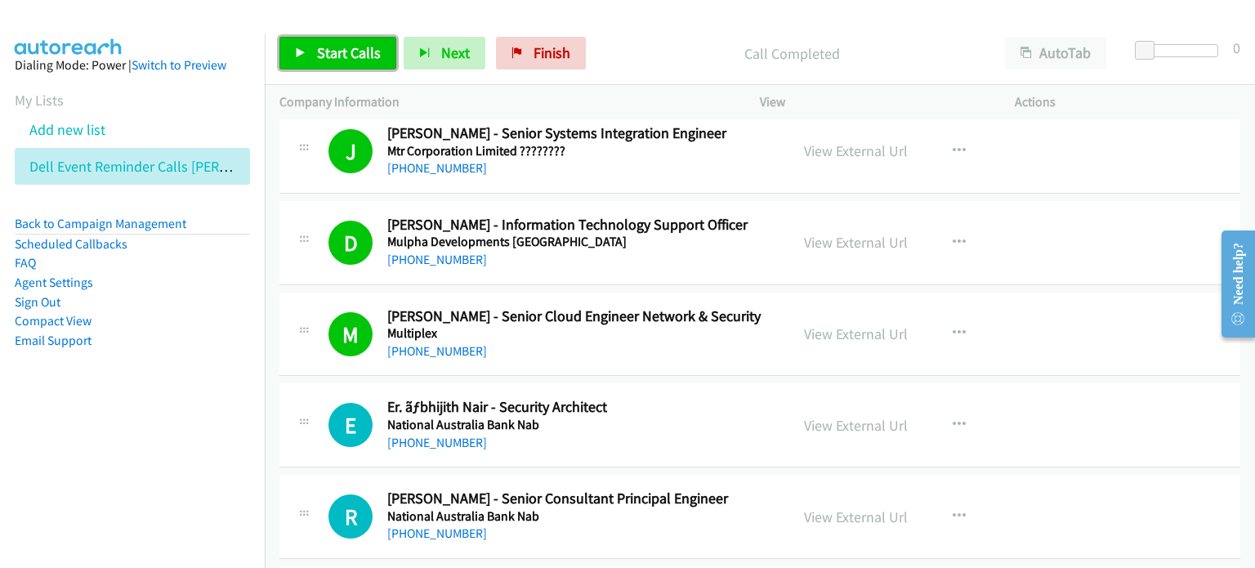
click at [347, 54] on span "Start Calls" at bounding box center [349, 52] width 64 height 19
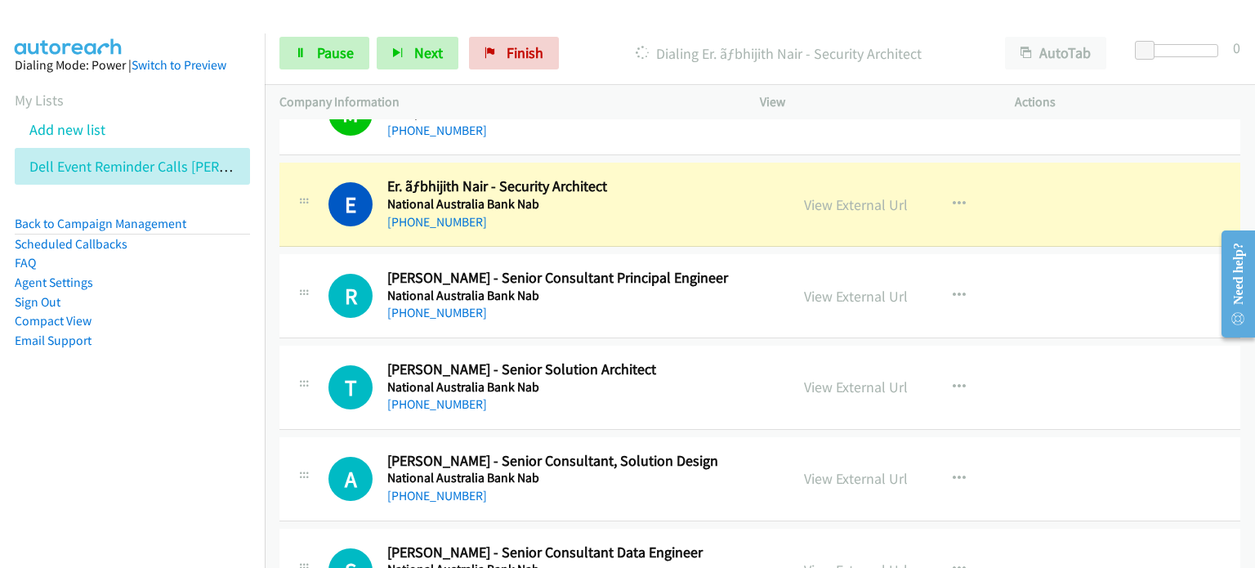
scroll to position [2451, 0]
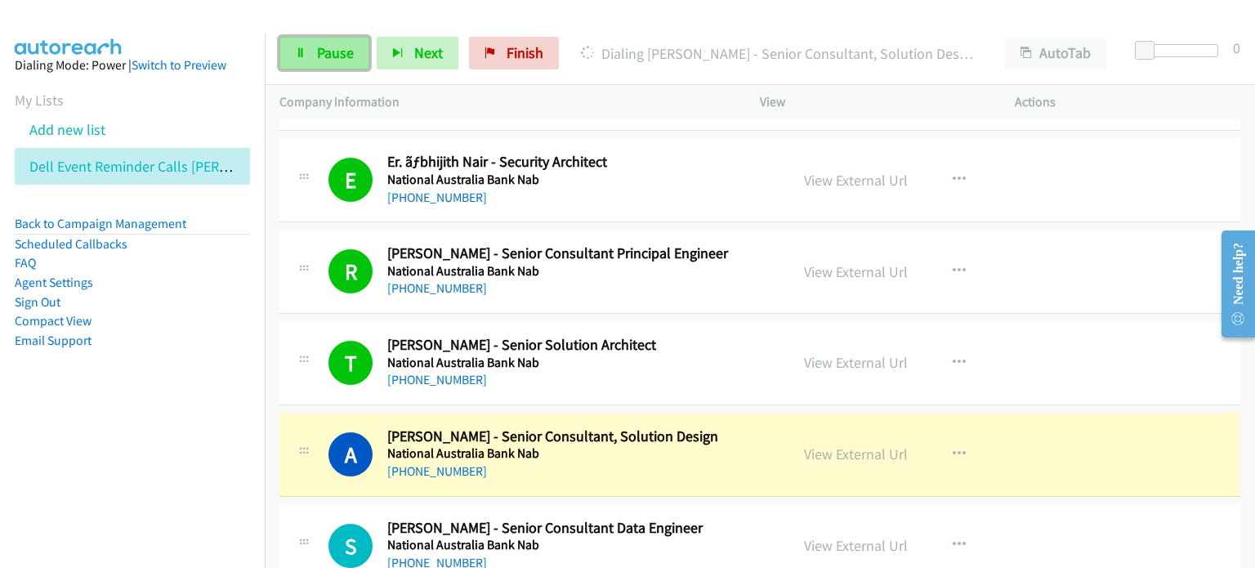
click at [332, 54] on span "Pause" at bounding box center [335, 52] width 37 height 19
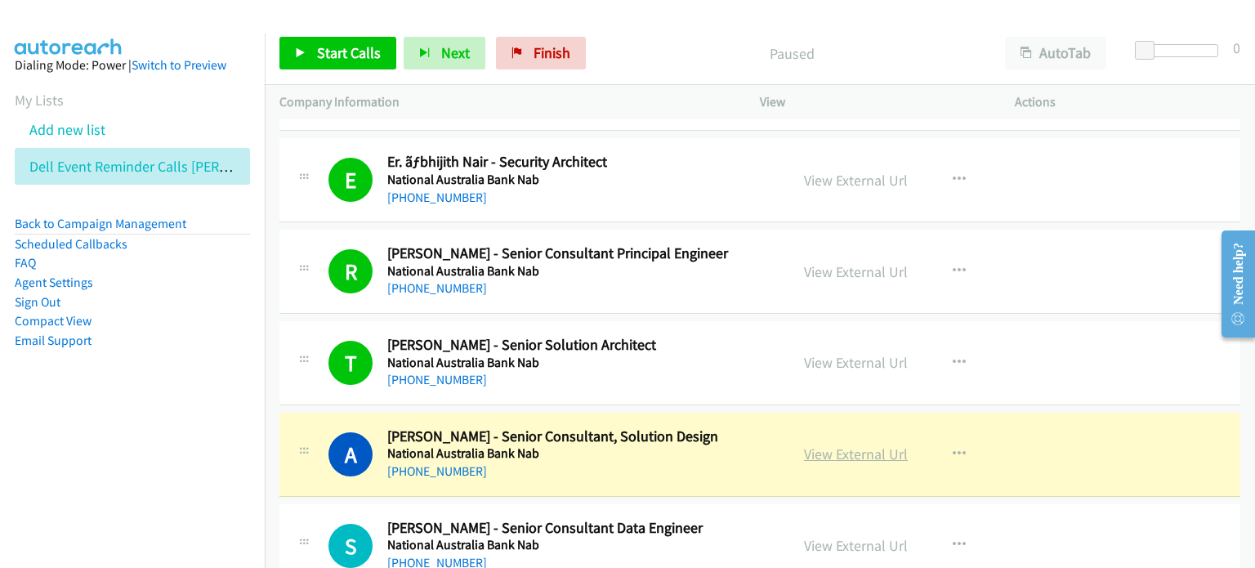
click at [836, 447] on link "View External Url" at bounding box center [856, 453] width 104 height 19
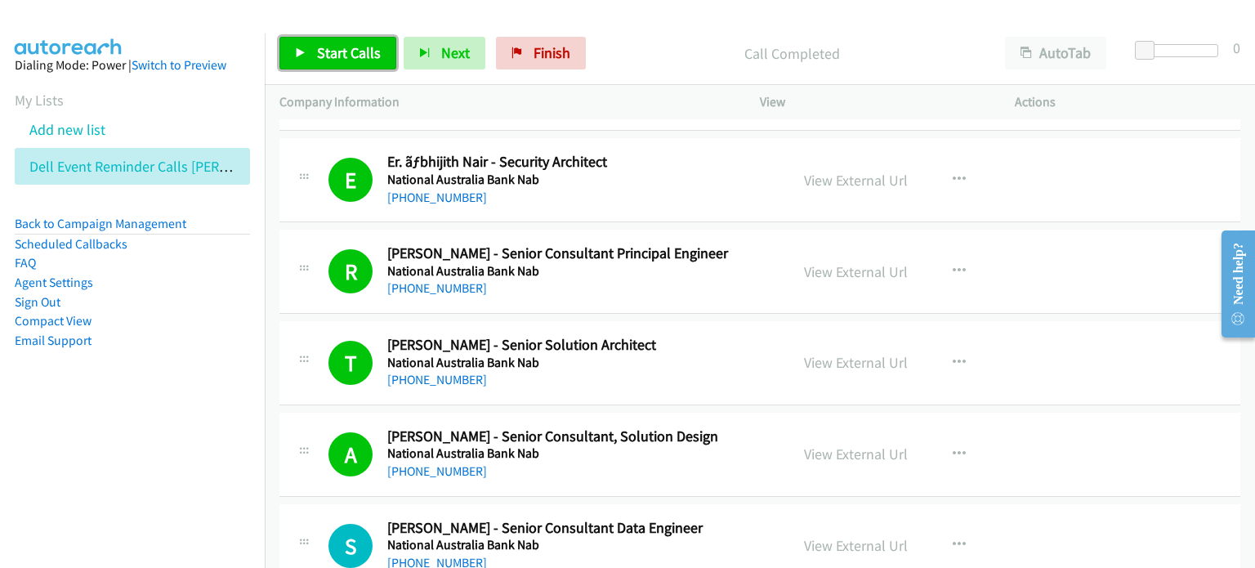
click at [327, 51] on span "Start Calls" at bounding box center [349, 52] width 64 height 19
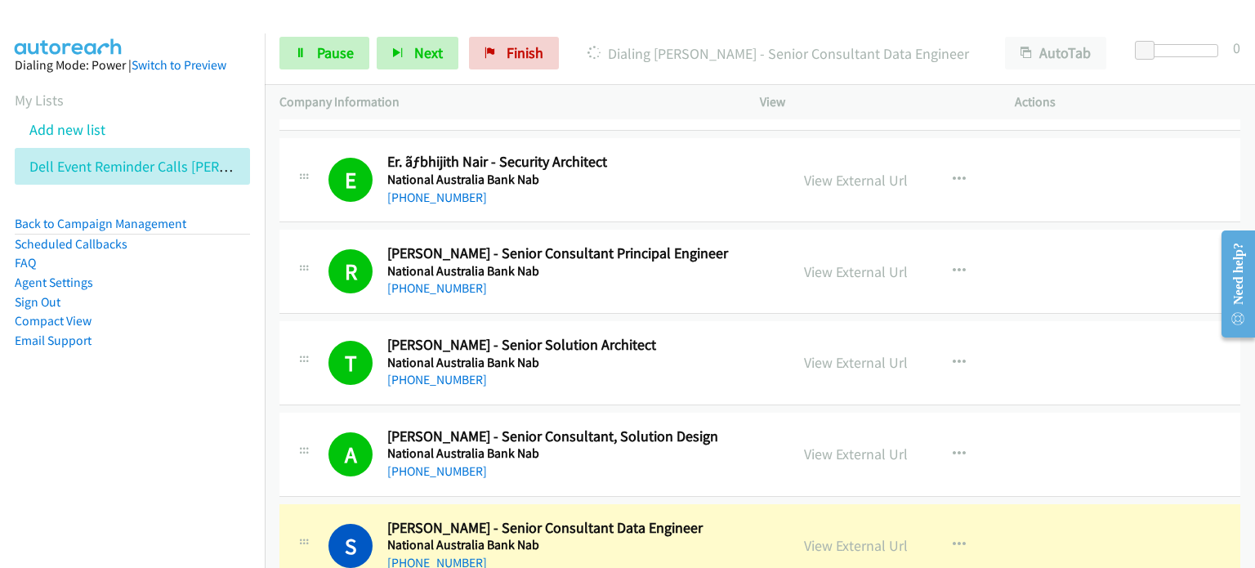
scroll to position [2614, 0]
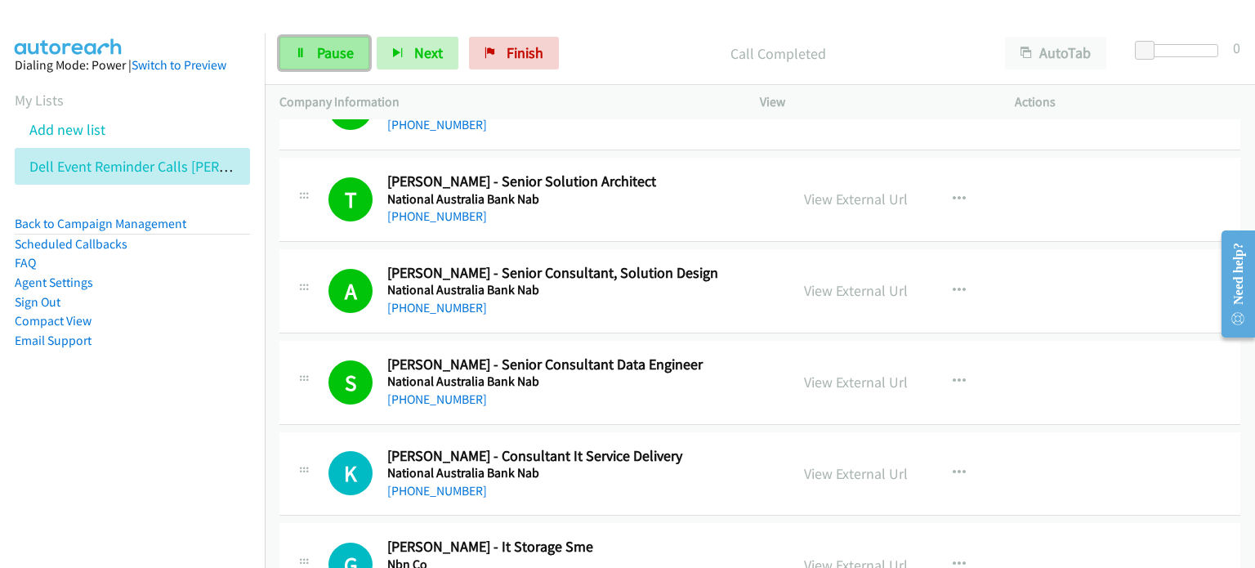
click at [321, 51] on span "Pause" at bounding box center [335, 52] width 37 height 19
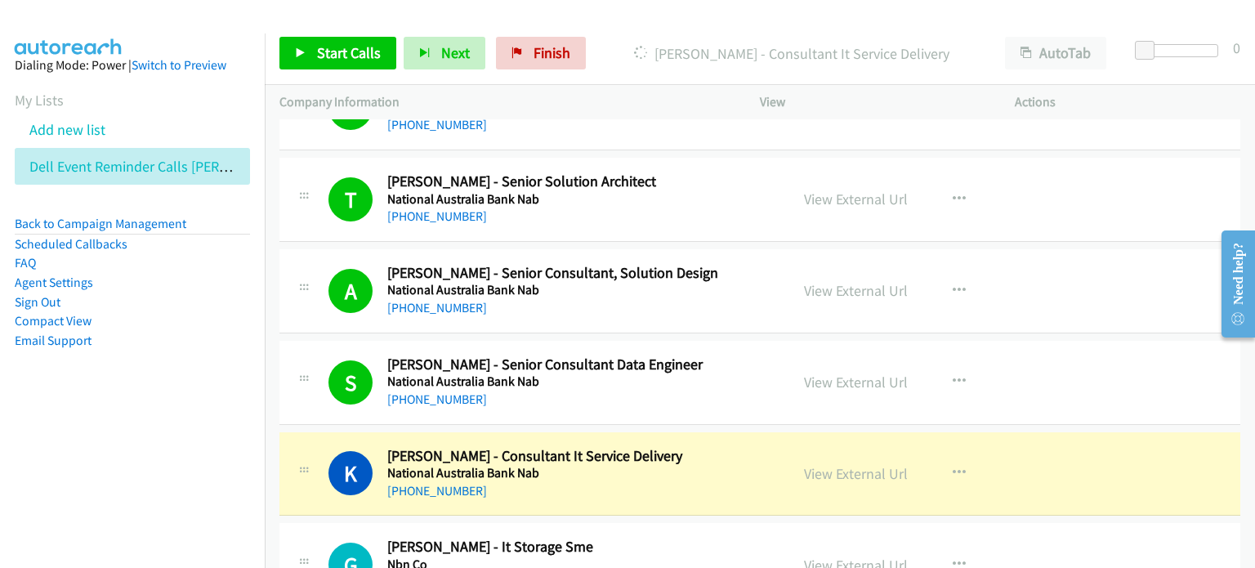
scroll to position [2696, 0]
